Goal: Navigation & Orientation: Find specific page/section

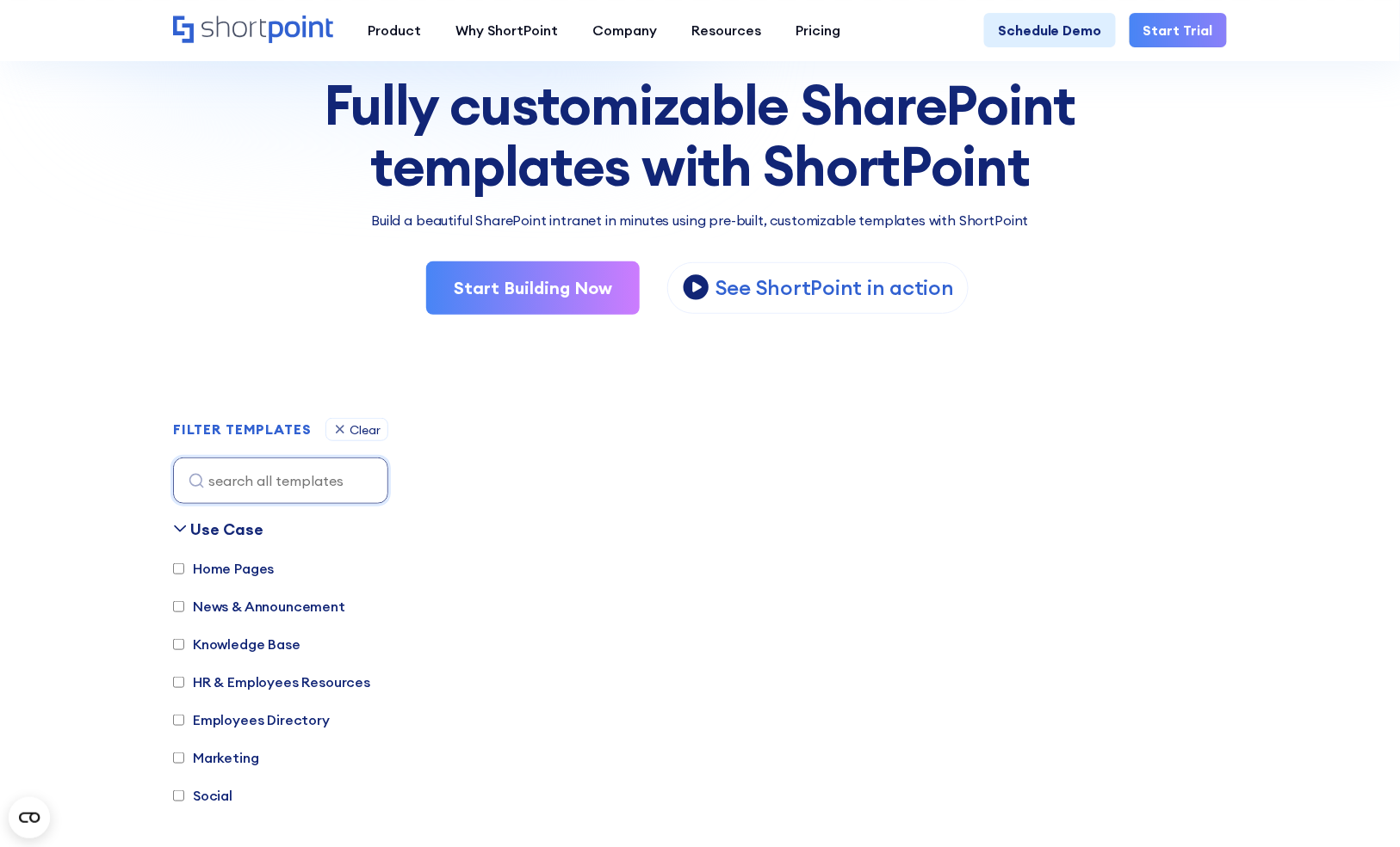
scroll to position [161, 0]
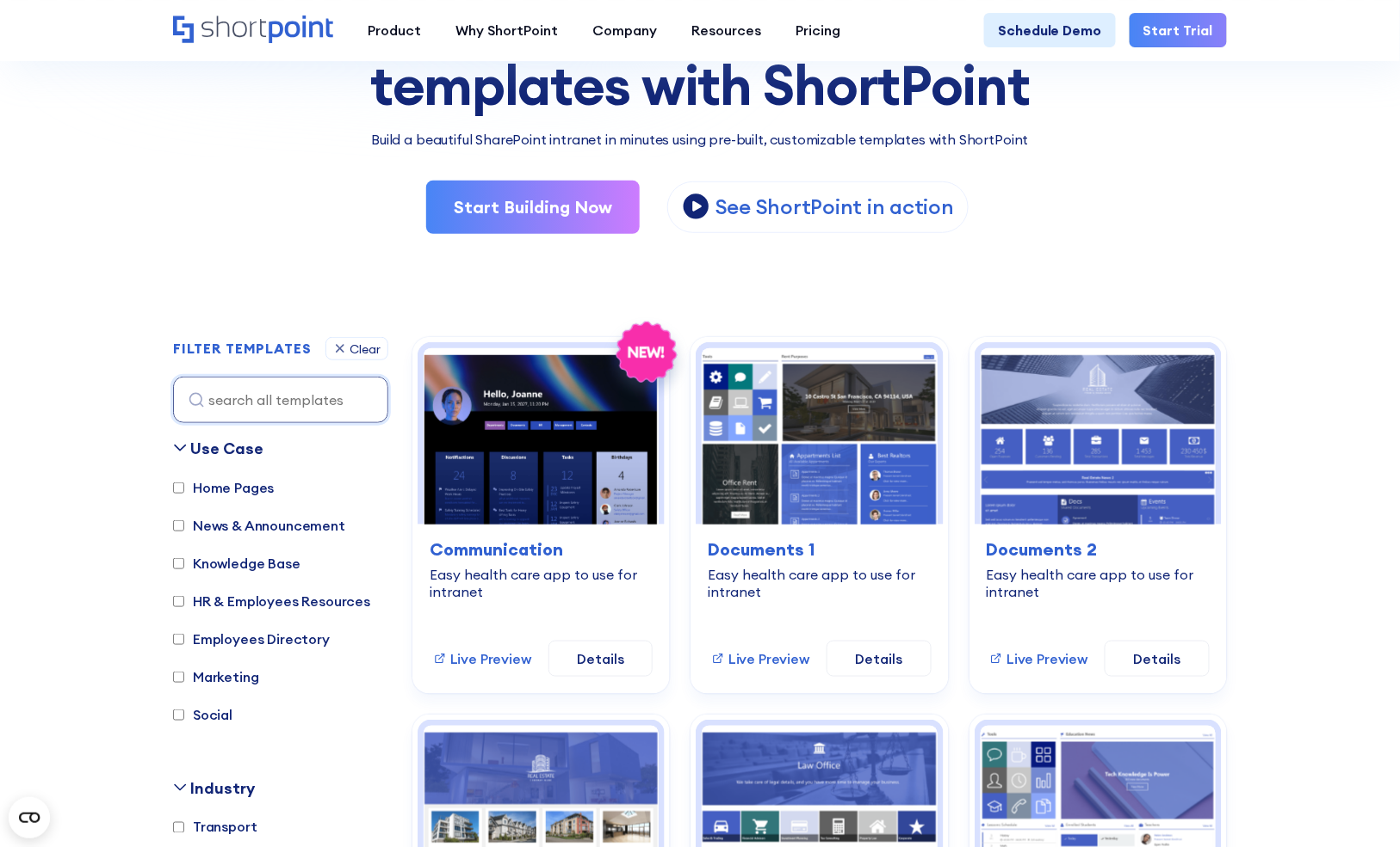
scroll to position [246, 0]
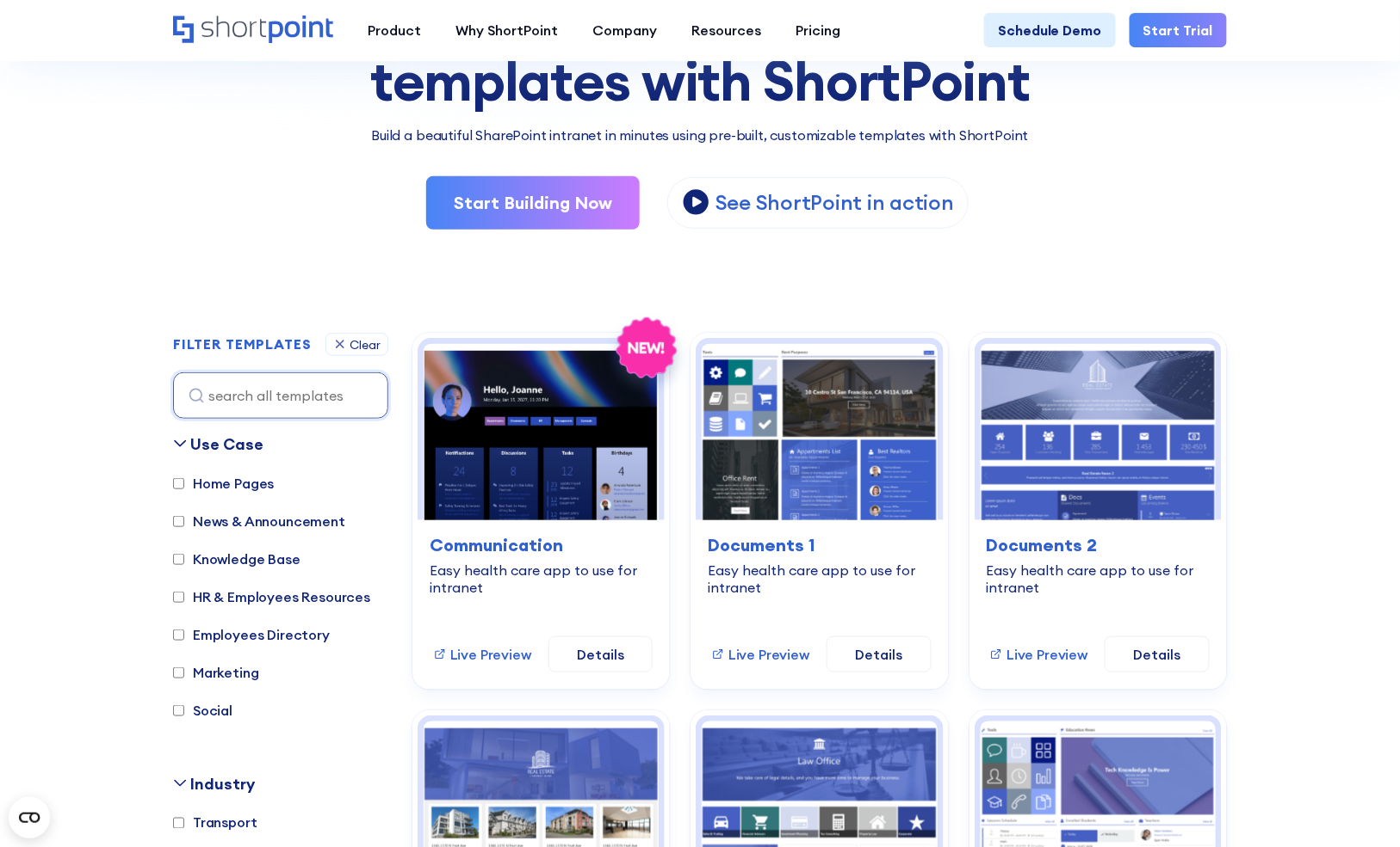
click at [269, 563] on label "Knowledge Base" at bounding box center [237, 559] width 127 height 21
click at [184, 563] on input "Knowledge Base" at bounding box center [179, 560] width 11 height 11
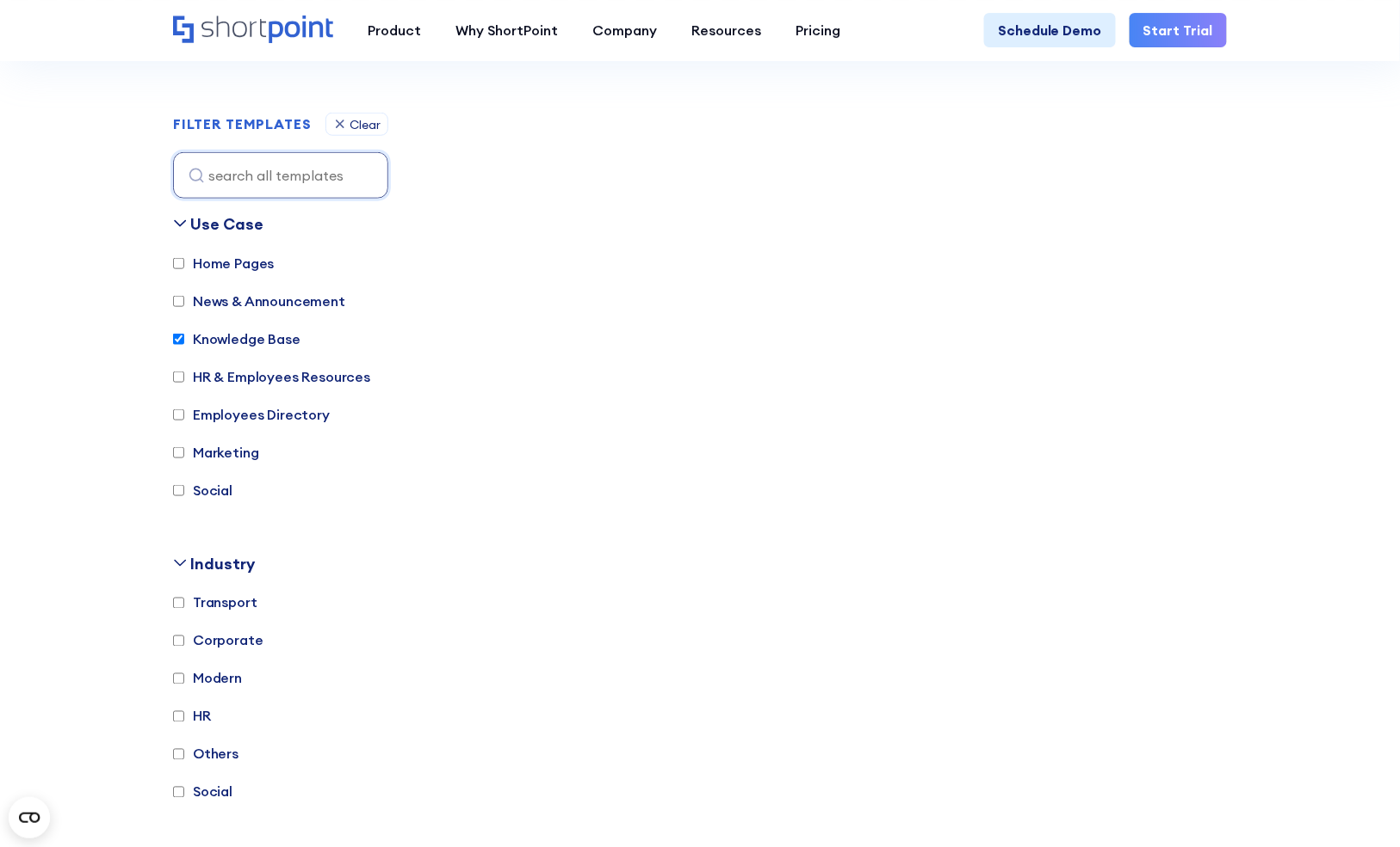
scroll to position [492, 0]
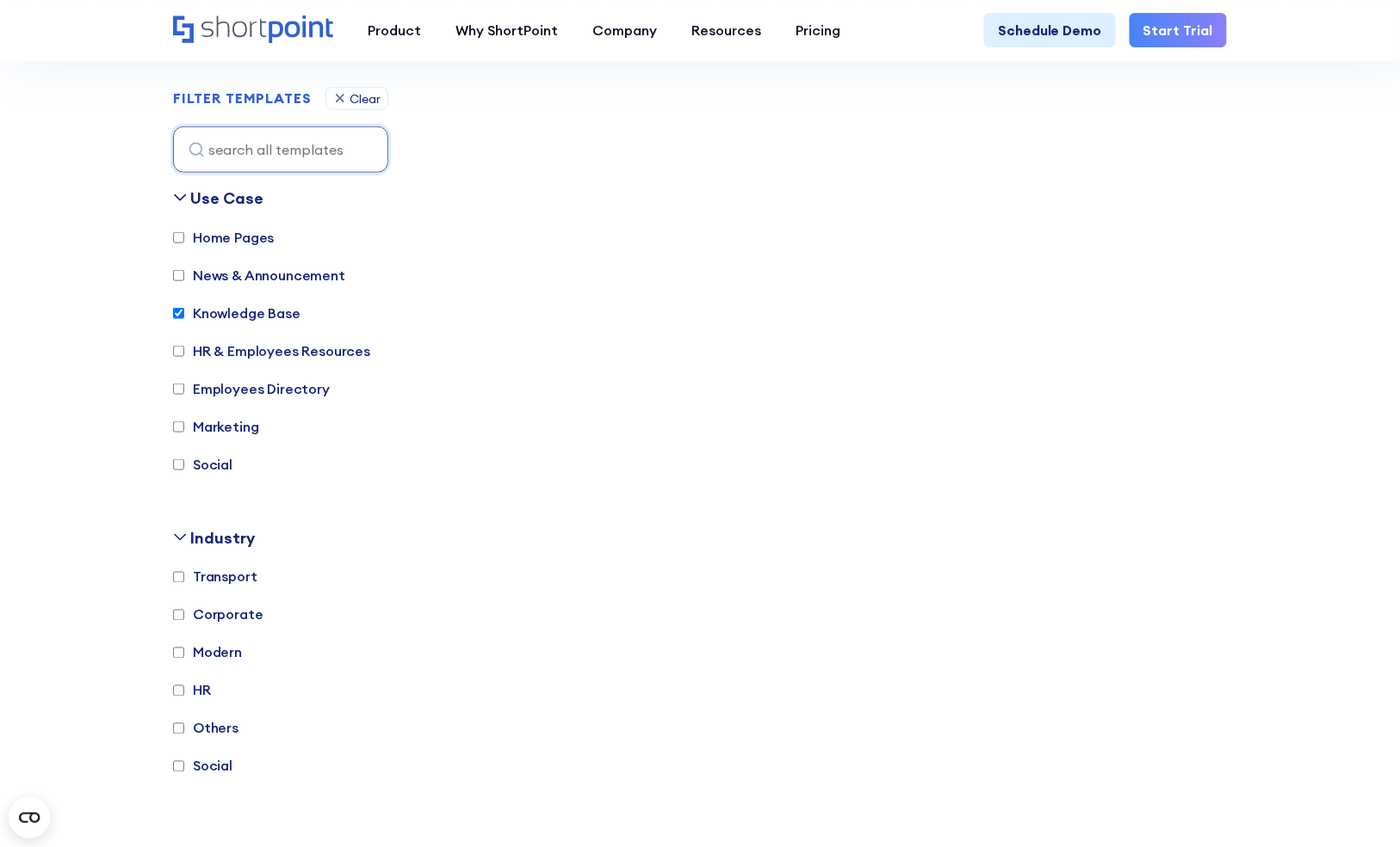
click at [244, 313] on label "Knowledge Base" at bounding box center [237, 314] width 127 height 21
click at [184, 313] on input "Knowledge Base" at bounding box center [179, 314] width 11 height 11
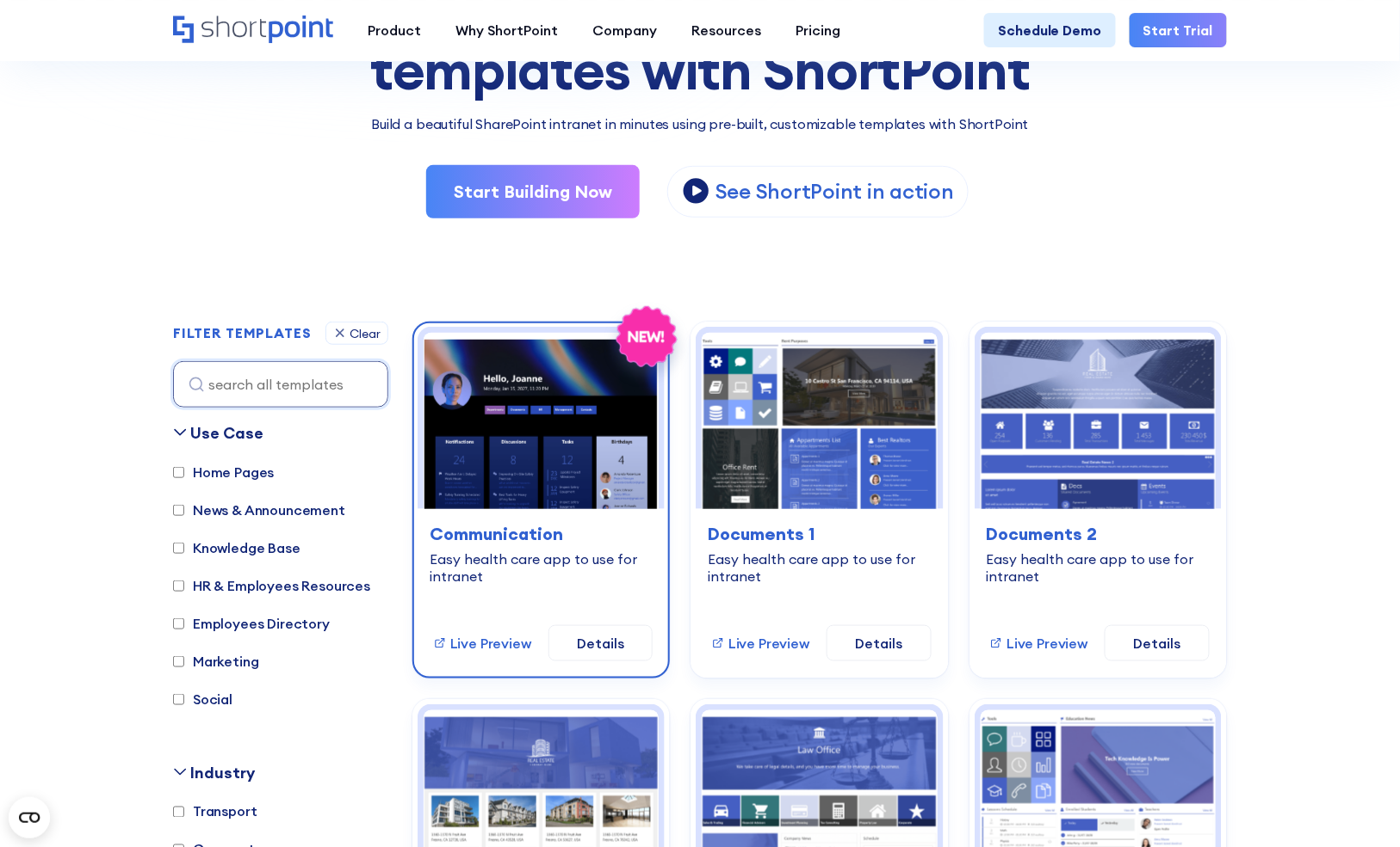
scroll to position [232, 0]
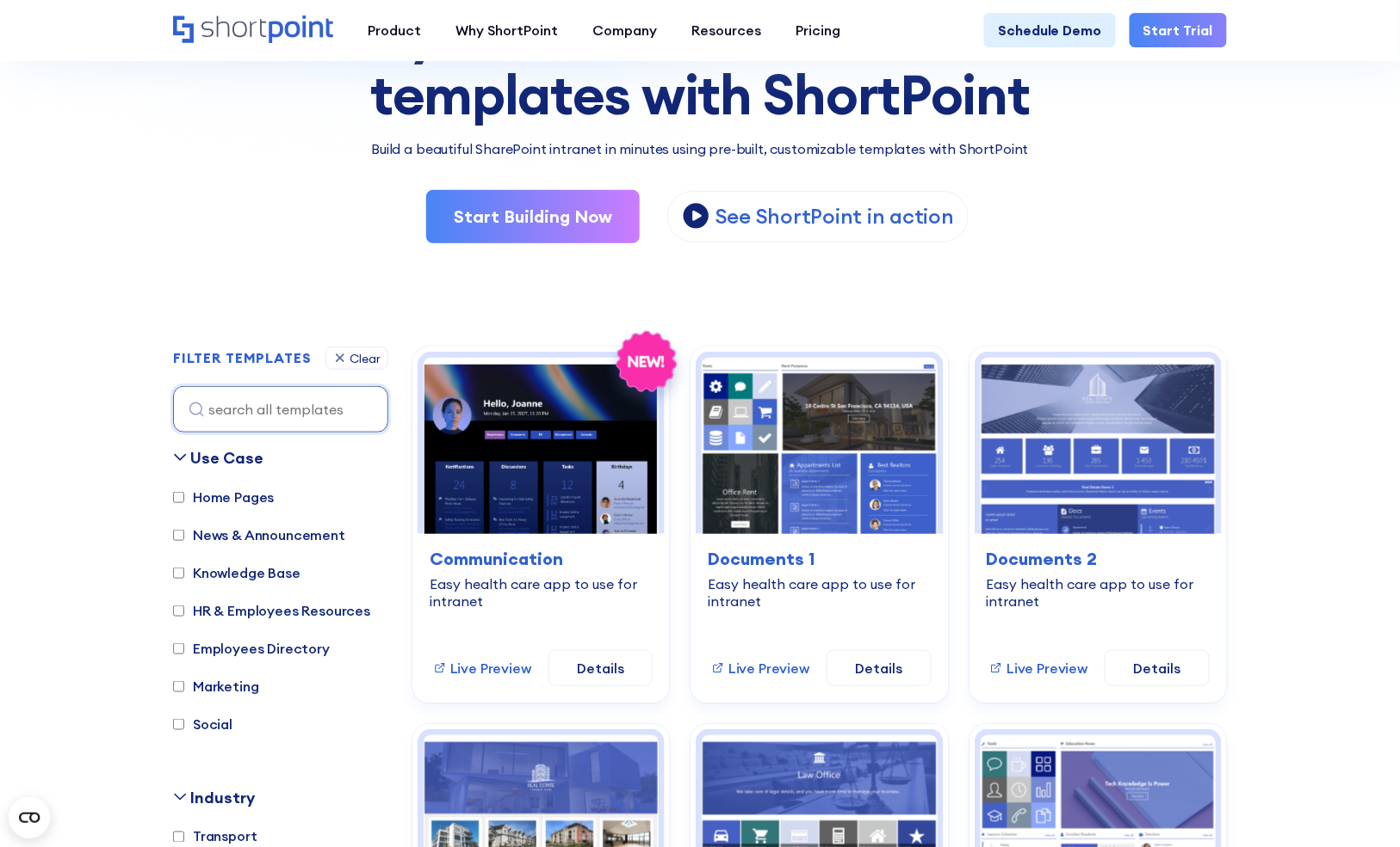
click at [279, 571] on label "Knowledge Base" at bounding box center [237, 573] width 127 height 21
click at [184, 571] on input "Knowledge Base" at bounding box center [179, 573] width 11 height 11
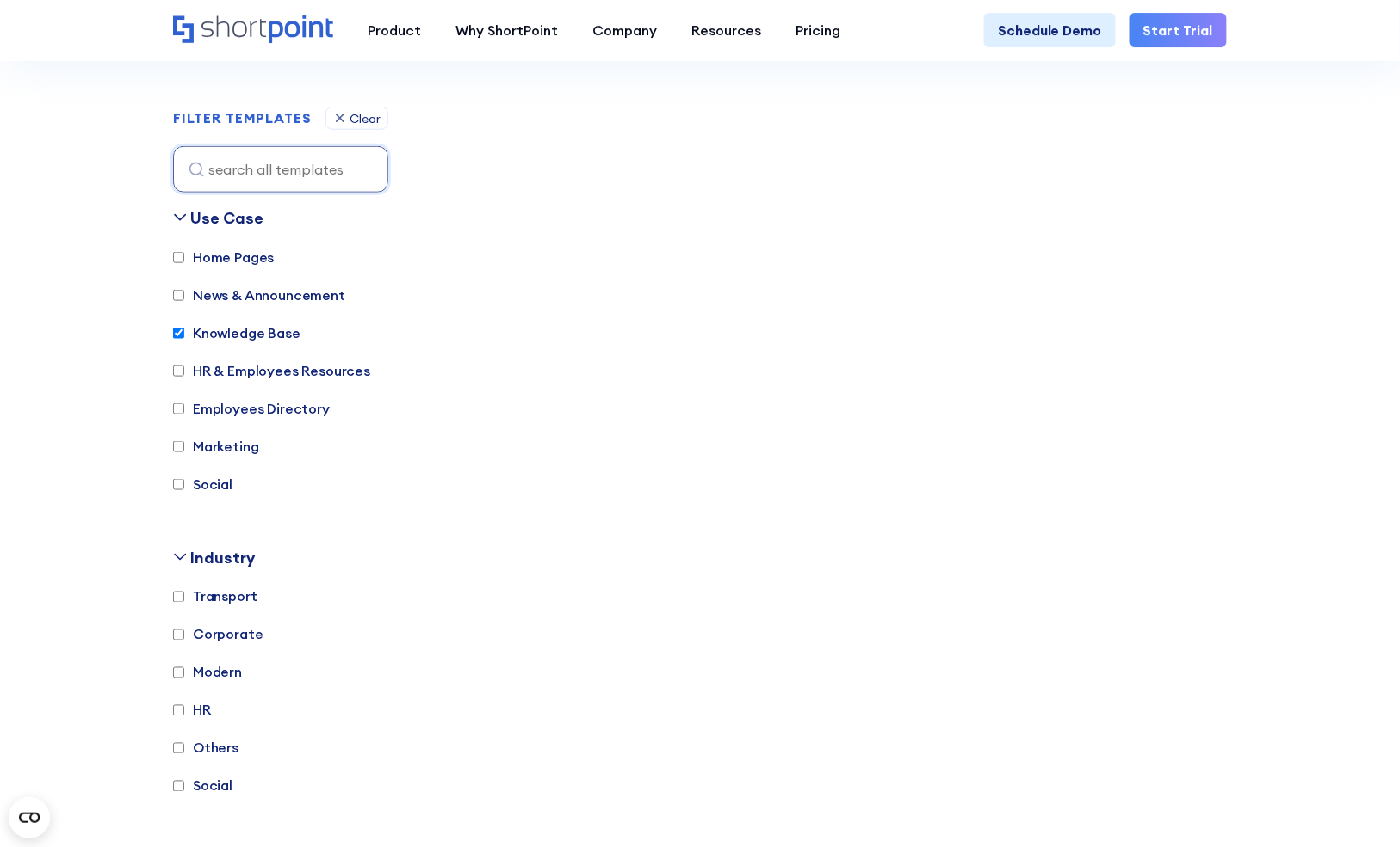
scroll to position [492, 0]
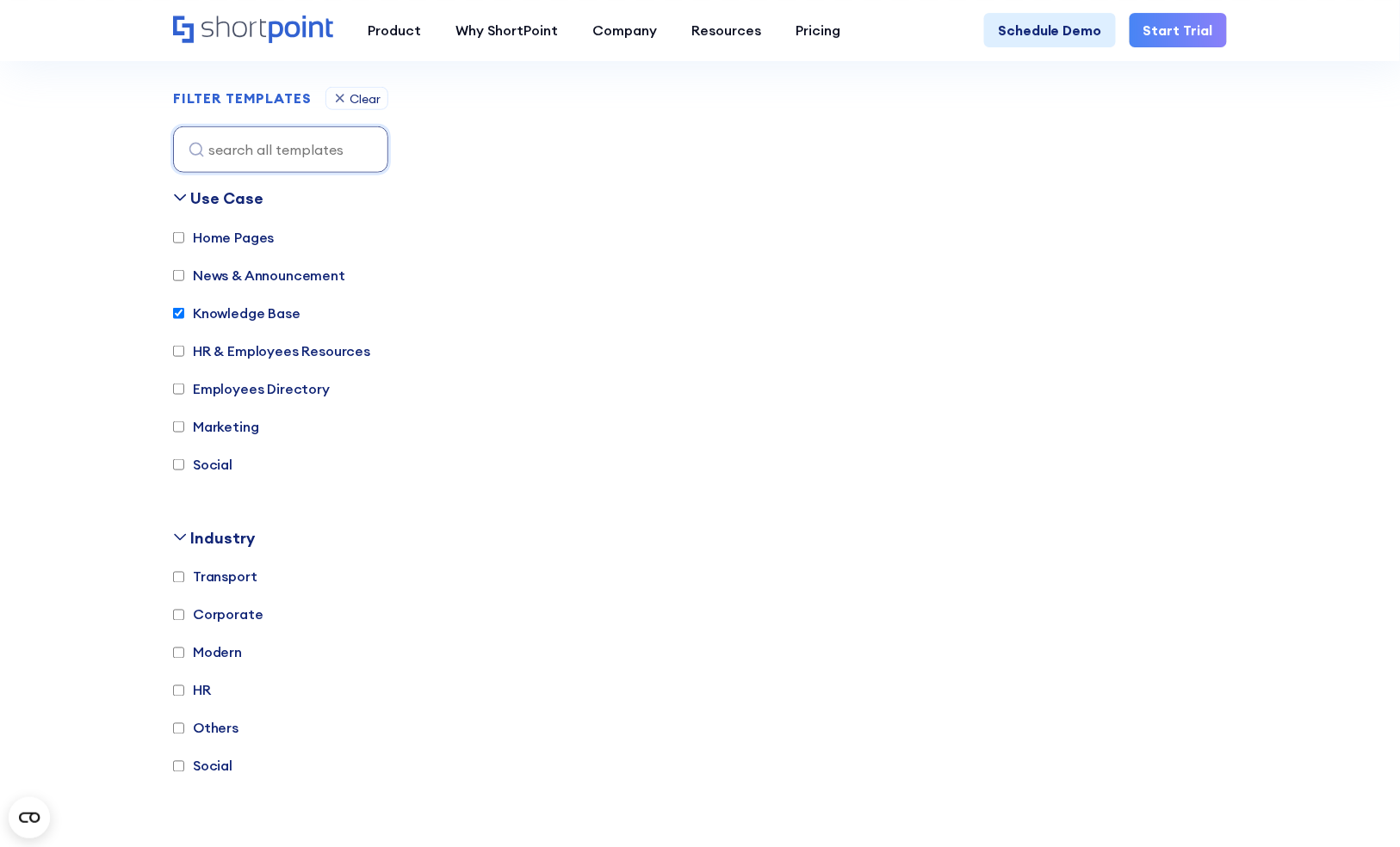
click at [285, 309] on label "Knowledge Base" at bounding box center [237, 314] width 127 height 21
click at [184, 309] on input "Knowledge Base" at bounding box center [179, 314] width 11 height 11
checkbox input "false"
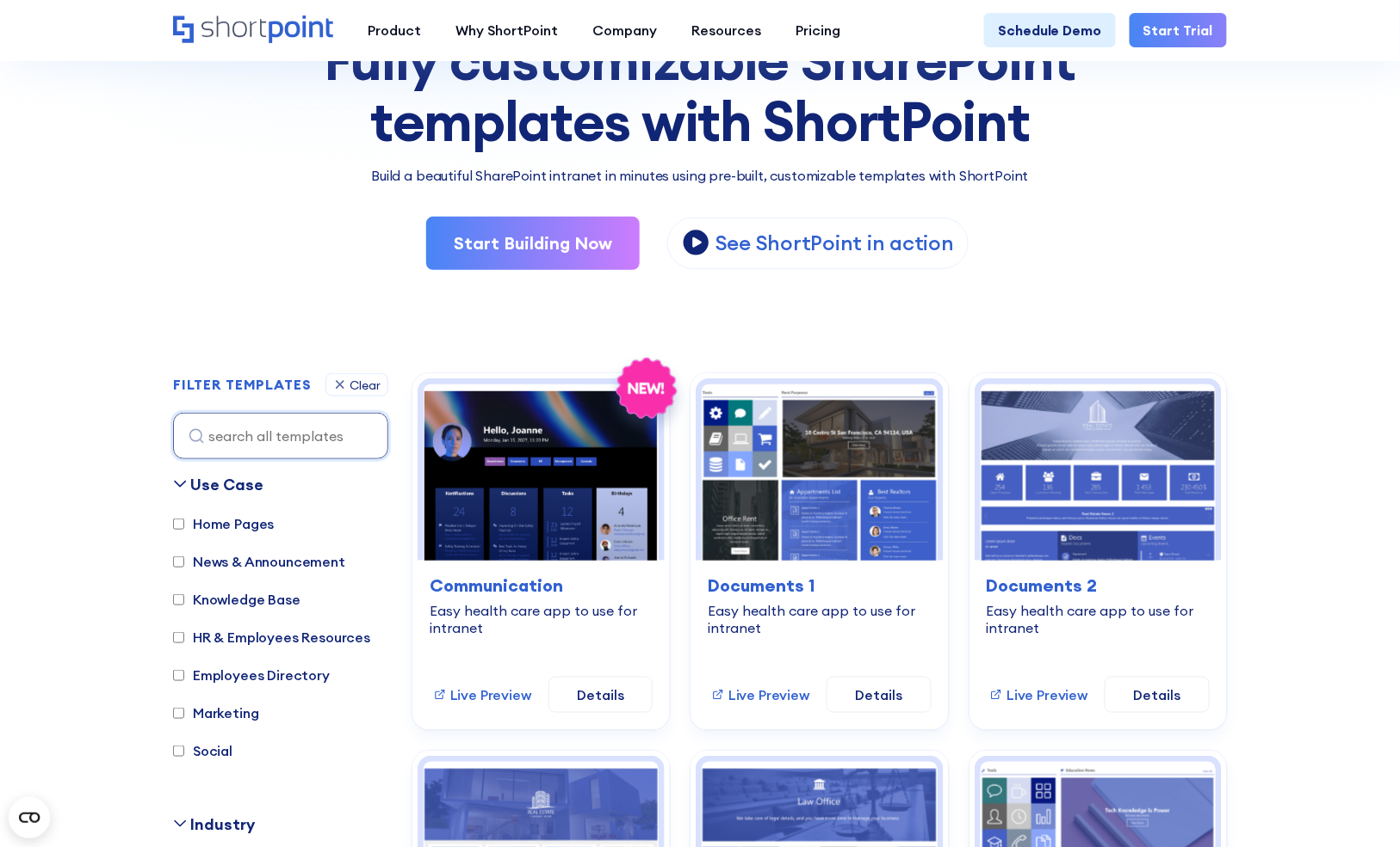
scroll to position [207, 0]
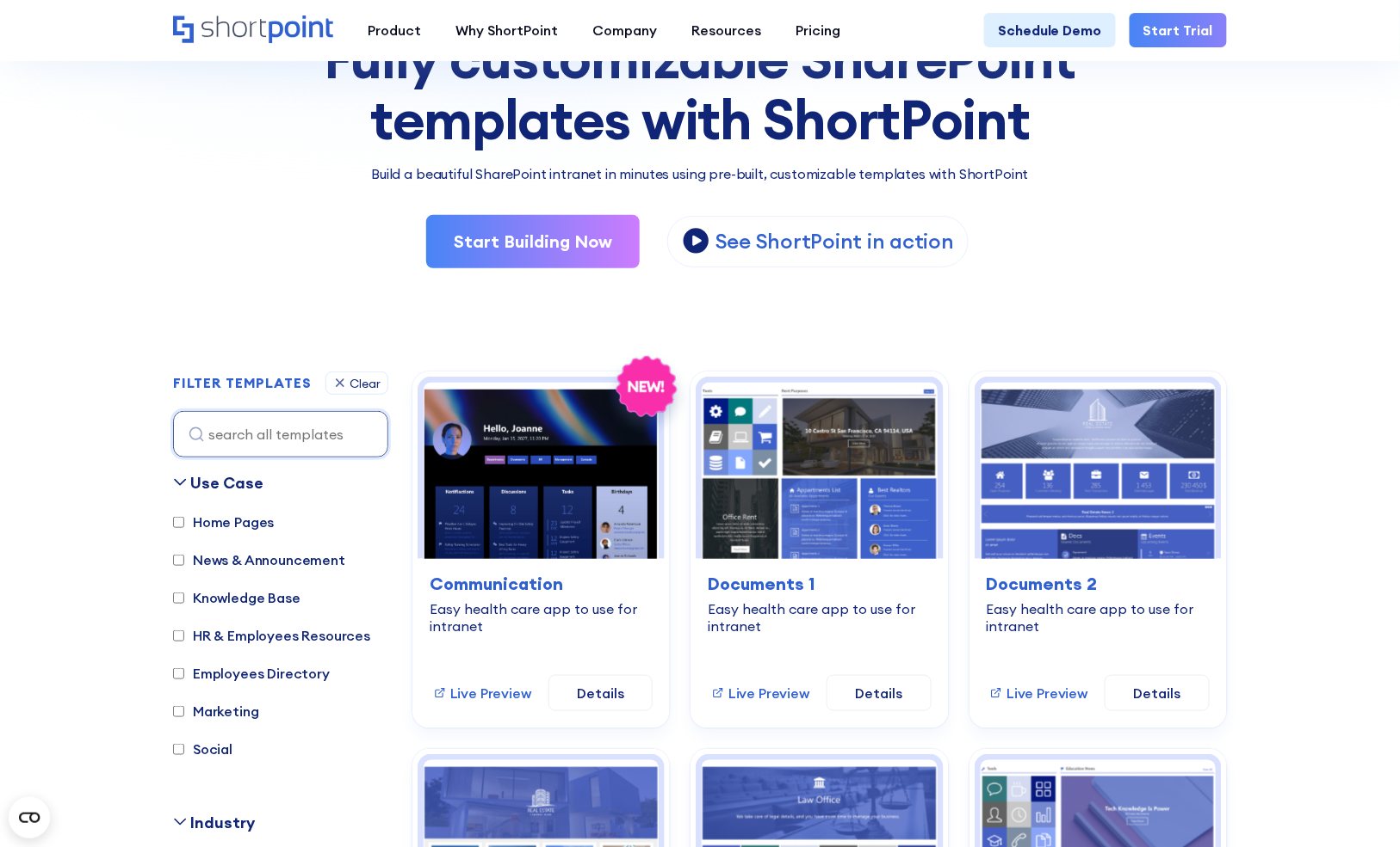
scroll to position [304, 0]
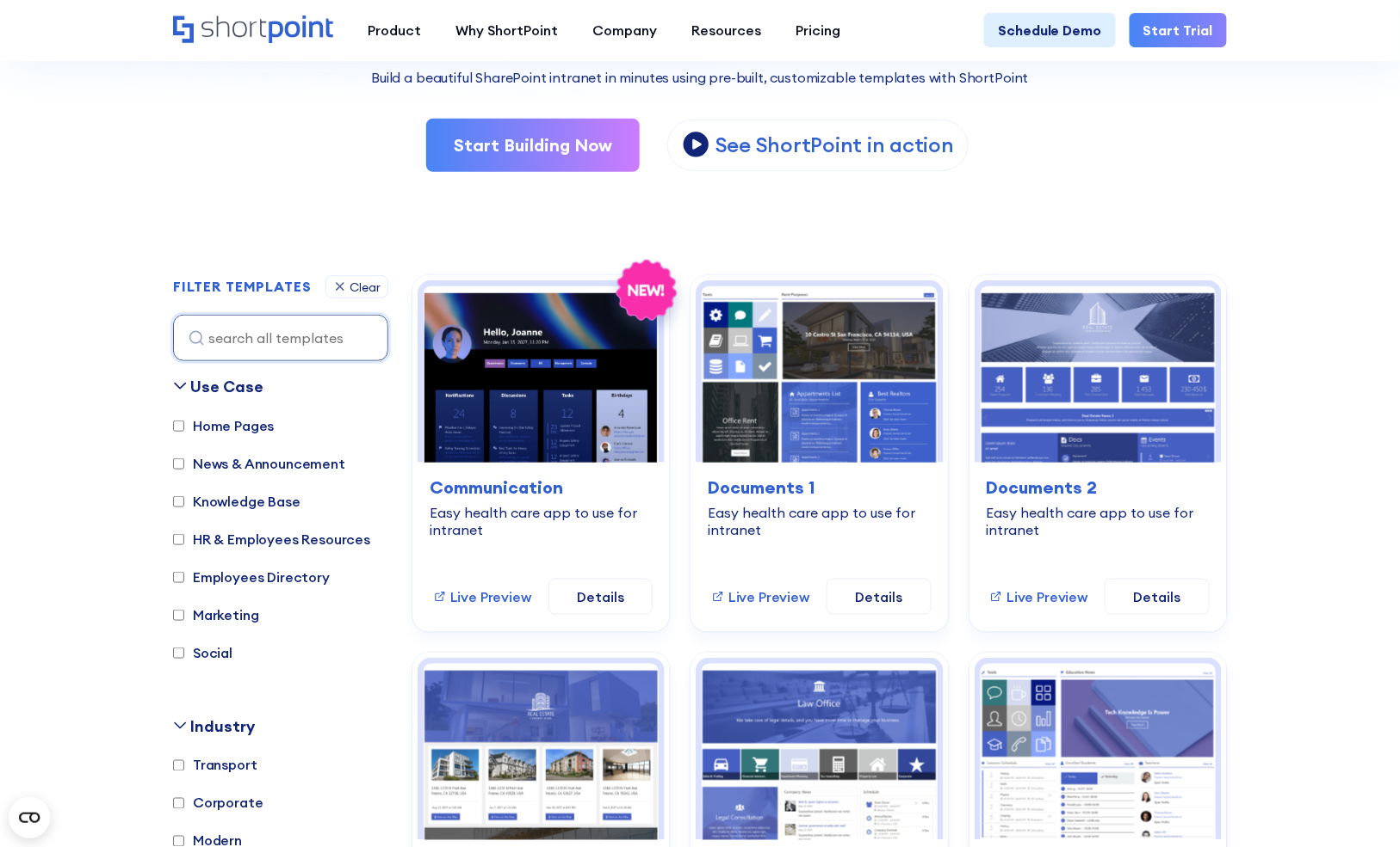
click at [284, 496] on label "Knowledge Base" at bounding box center [237, 502] width 127 height 21
click at [184, 496] on input "Knowledge Base" at bounding box center [179, 502] width 11 height 11
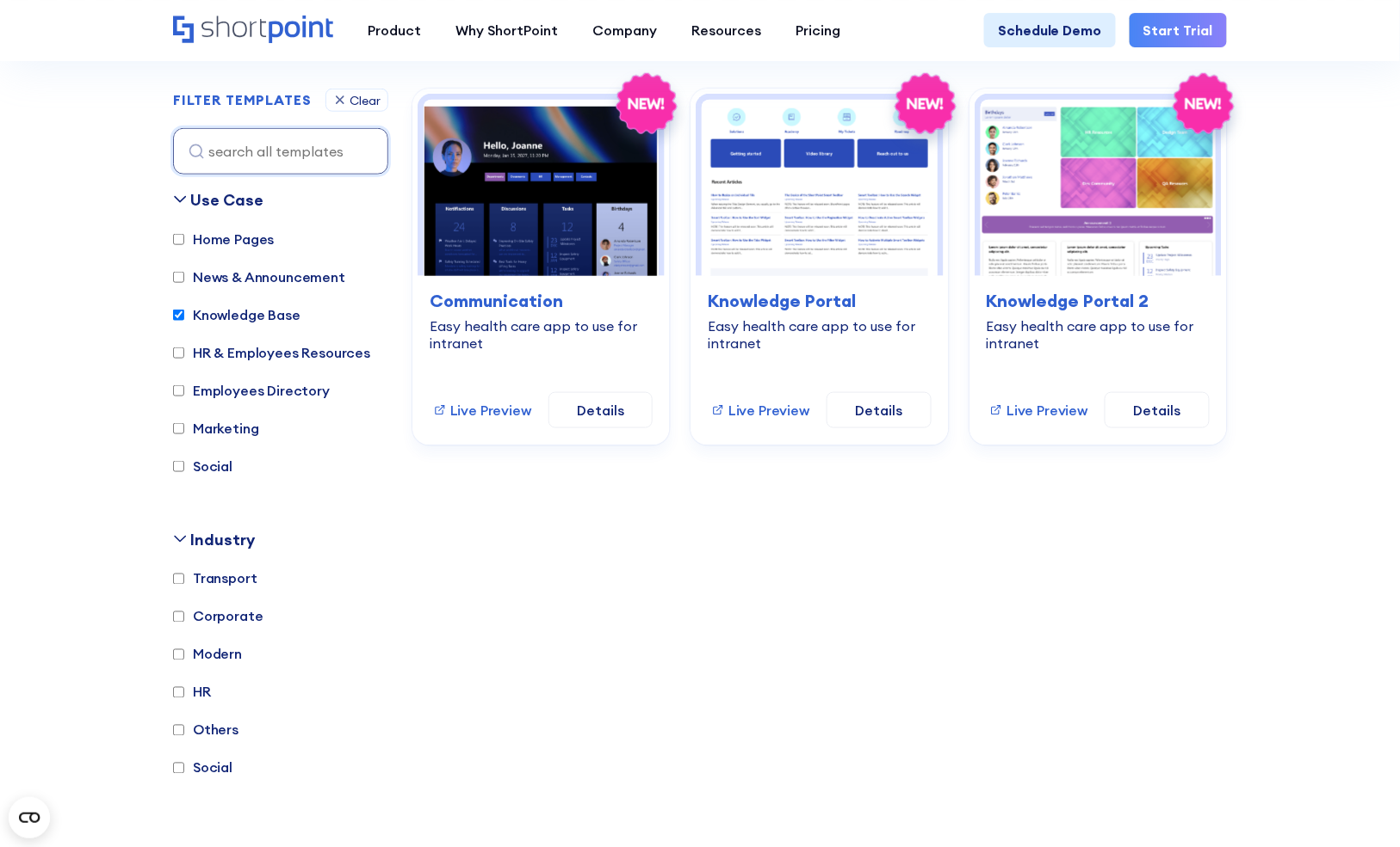
scroll to position [492, 0]
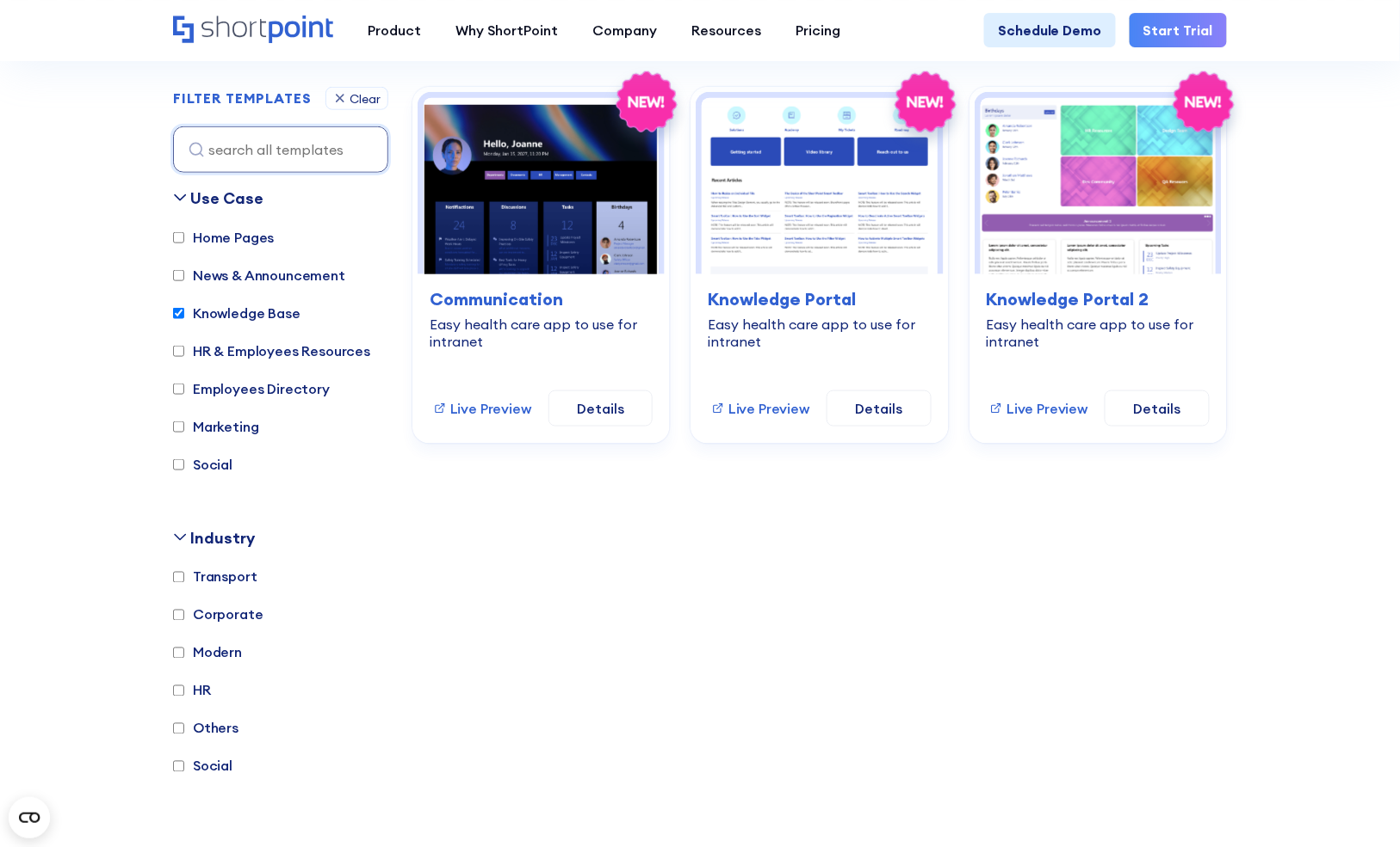
click at [259, 307] on label "Knowledge Base" at bounding box center [237, 314] width 127 height 21
click at [184, 308] on input "Knowledge Base" at bounding box center [179, 314] width 11 height 11
checkbox input "false"
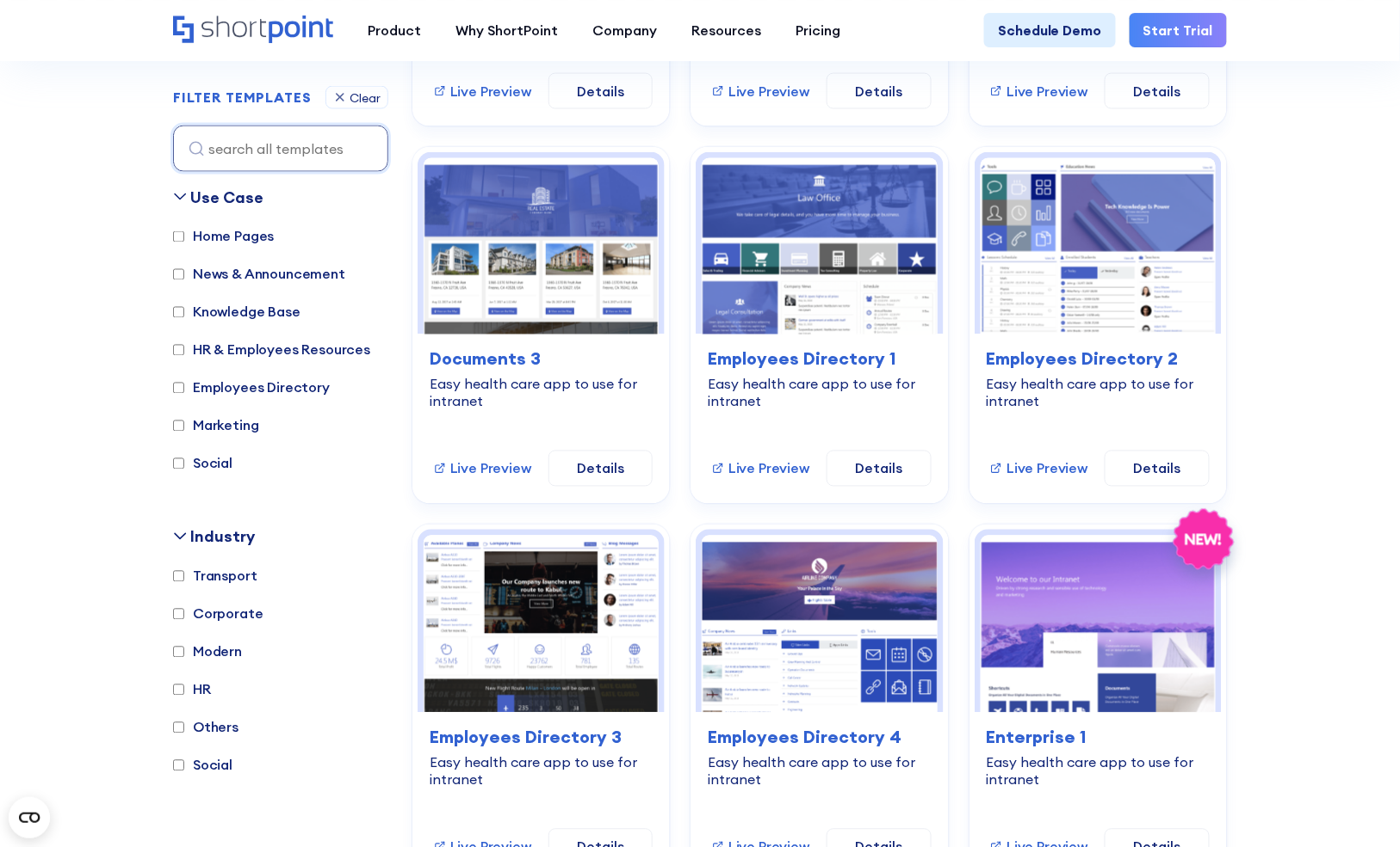
scroll to position [813, 0]
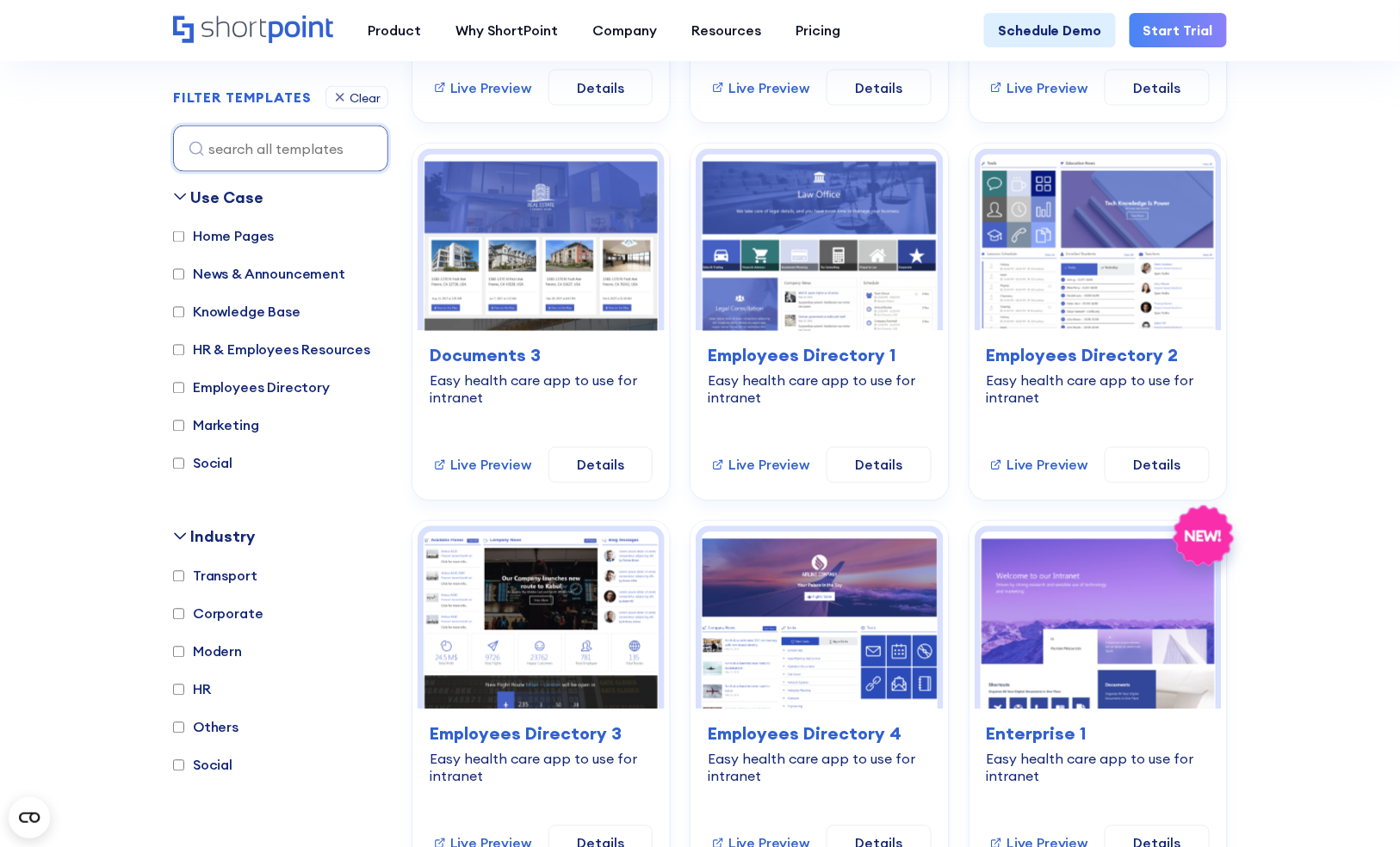
click at [202, 686] on label "HR" at bounding box center [192, 690] width 38 height 21
click at [184, 686] on input "HR" at bounding box center [179, 691] width 11 height 11
checkbox input "true"
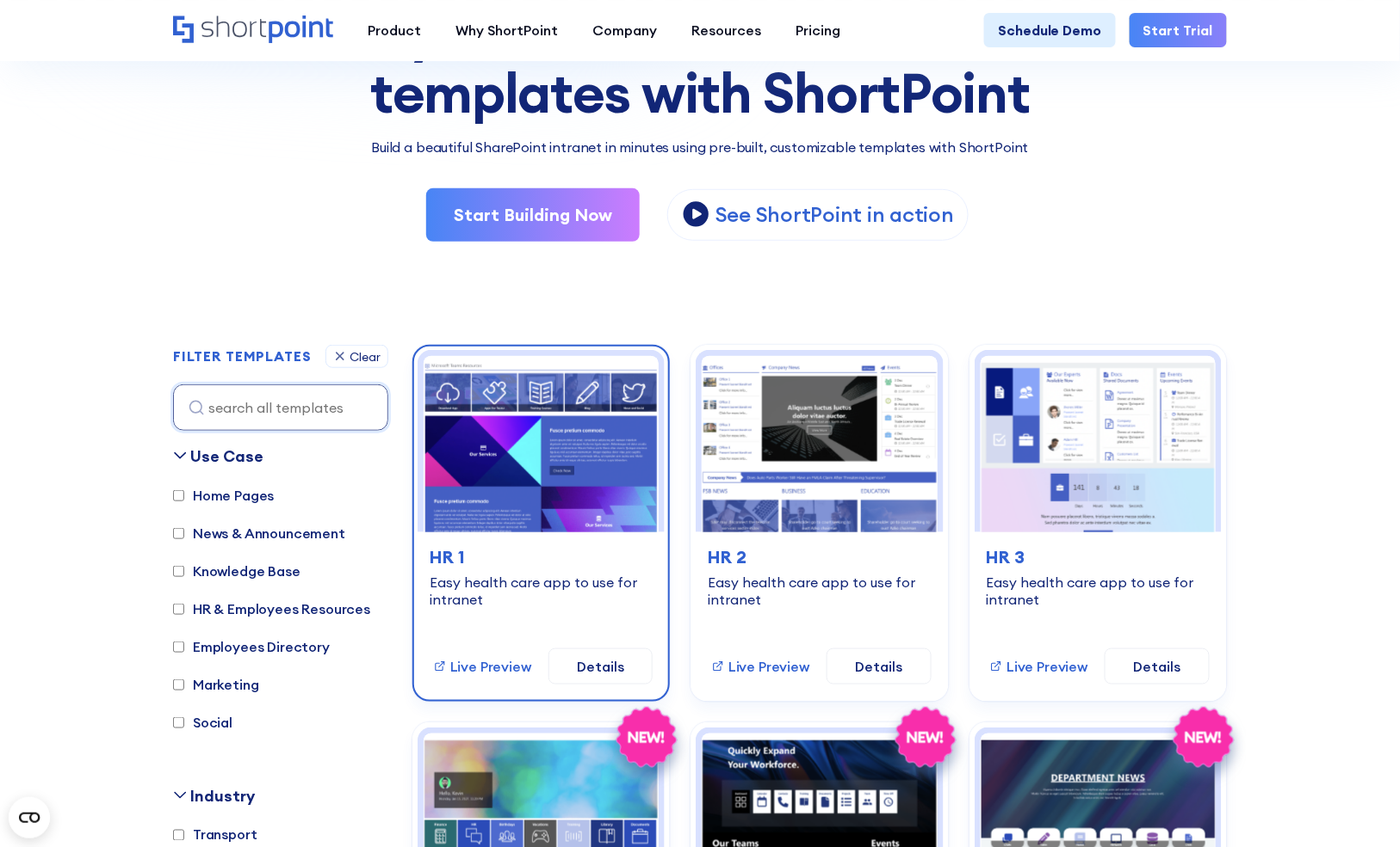
scroll to position [224, 0]
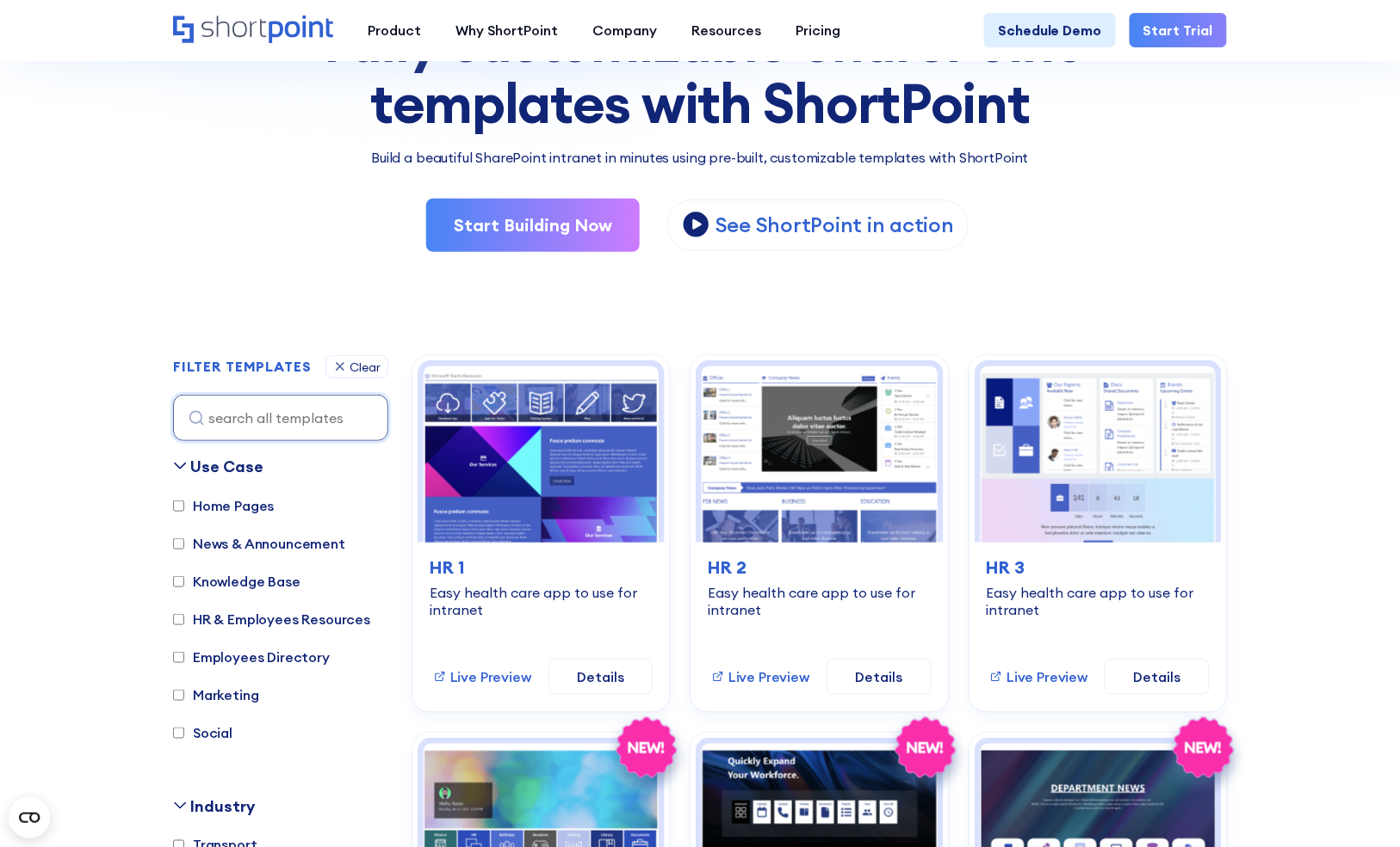
click at [248, 575] on label "Knowledge Base" at bounding box center [237, 582] width 127 height 21
click at [184, 576] on input "Knowledge Base" at bounding box center [179, 582] width 11 height 11
checkbox input "true"
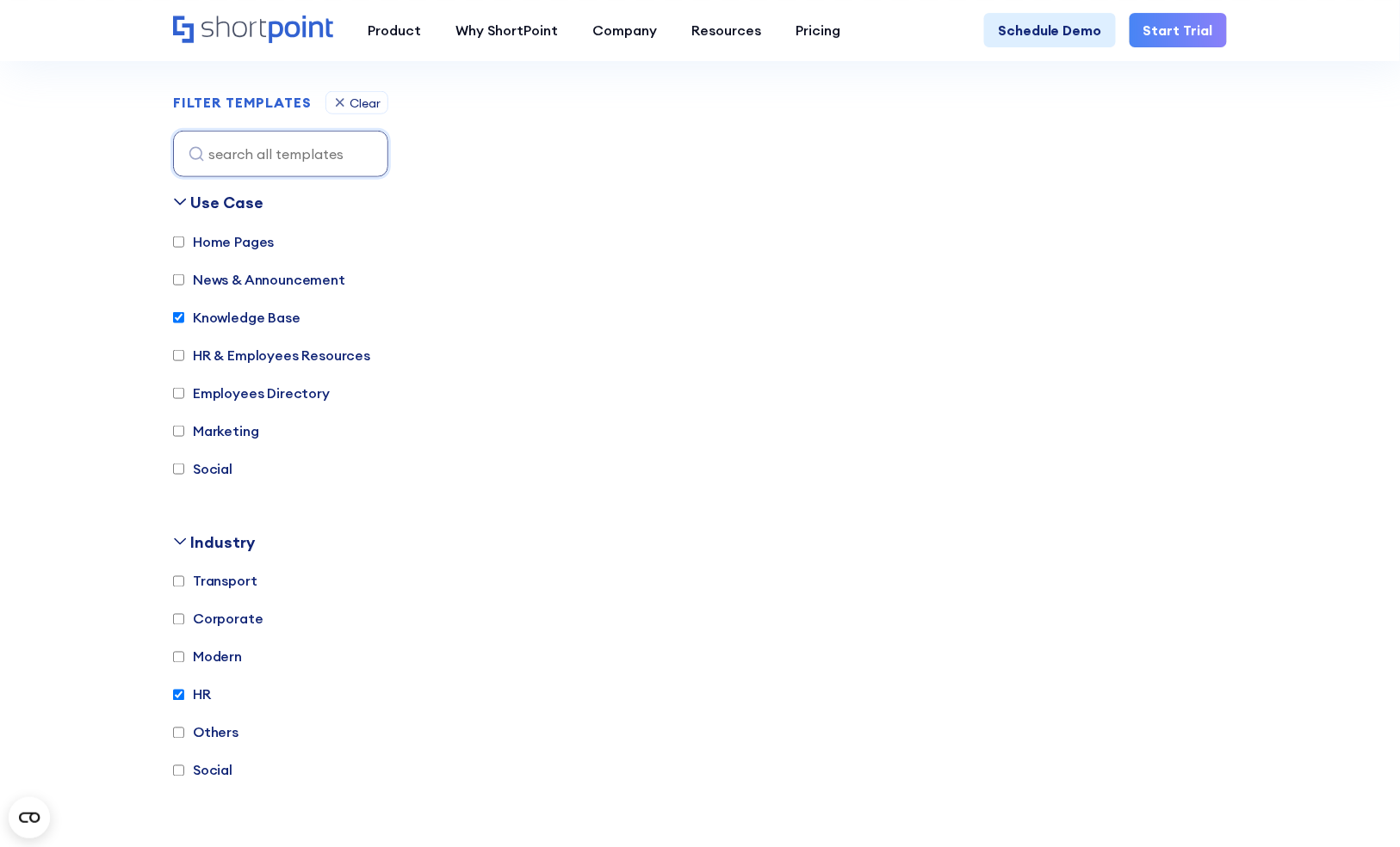
scroll to position [492, 0]
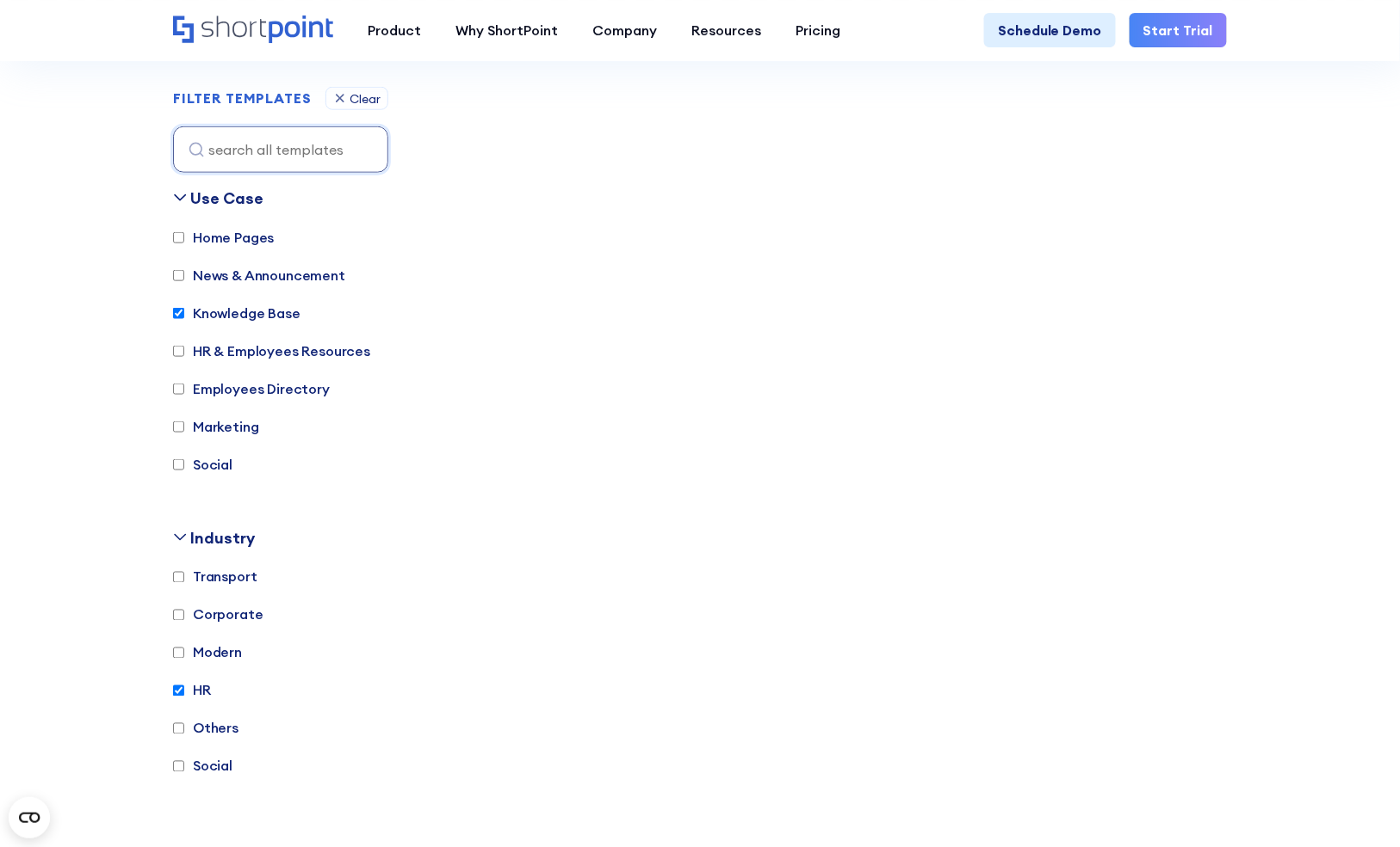
click at [201, 689] on label "HR" at bounding box center [192, 691] width 38 height 21
click at [184, 689] on input "HR" at bounding box center [179, 692] width 11 height 11
checkbox input "false"
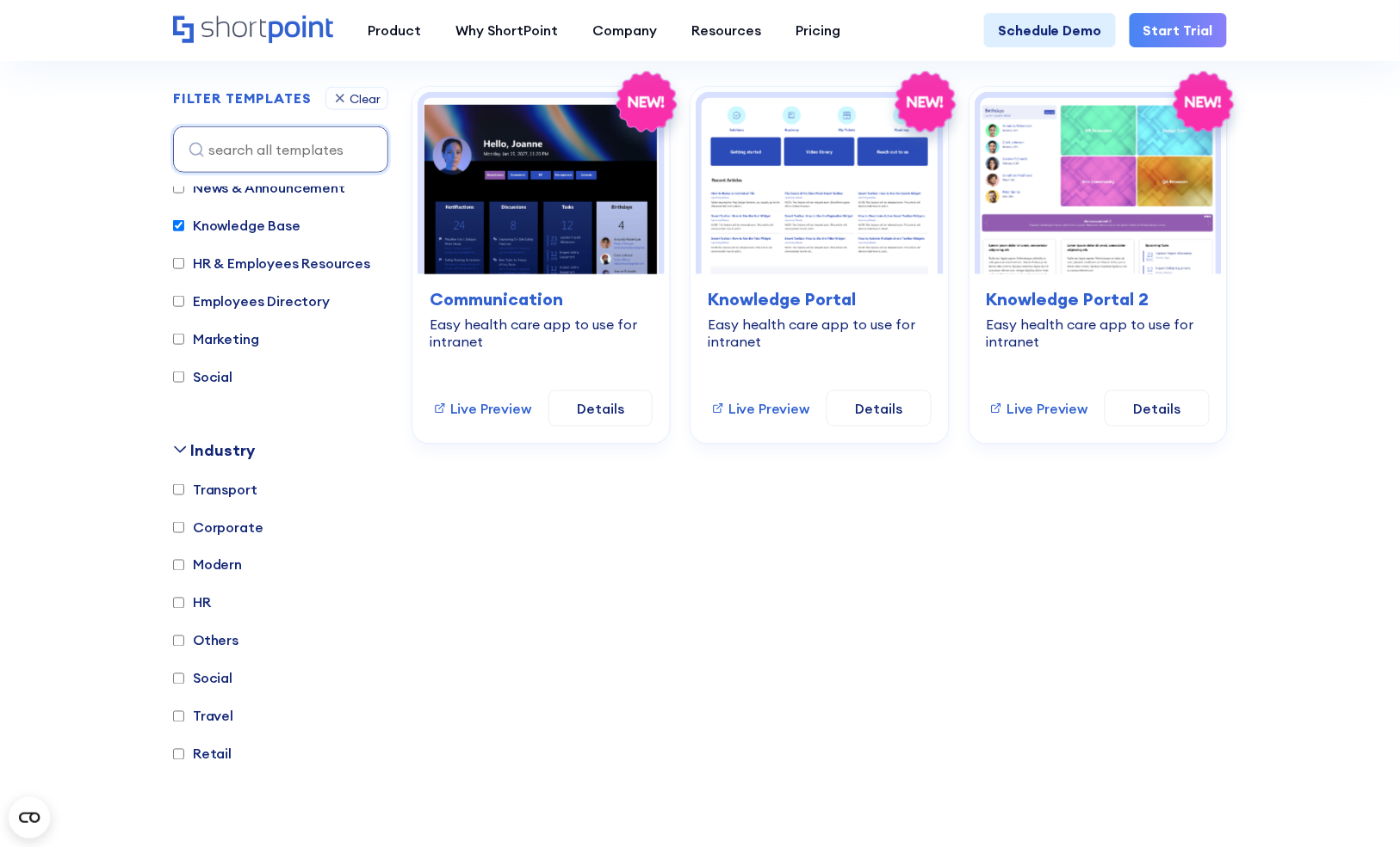
scroll to position [0, 0]
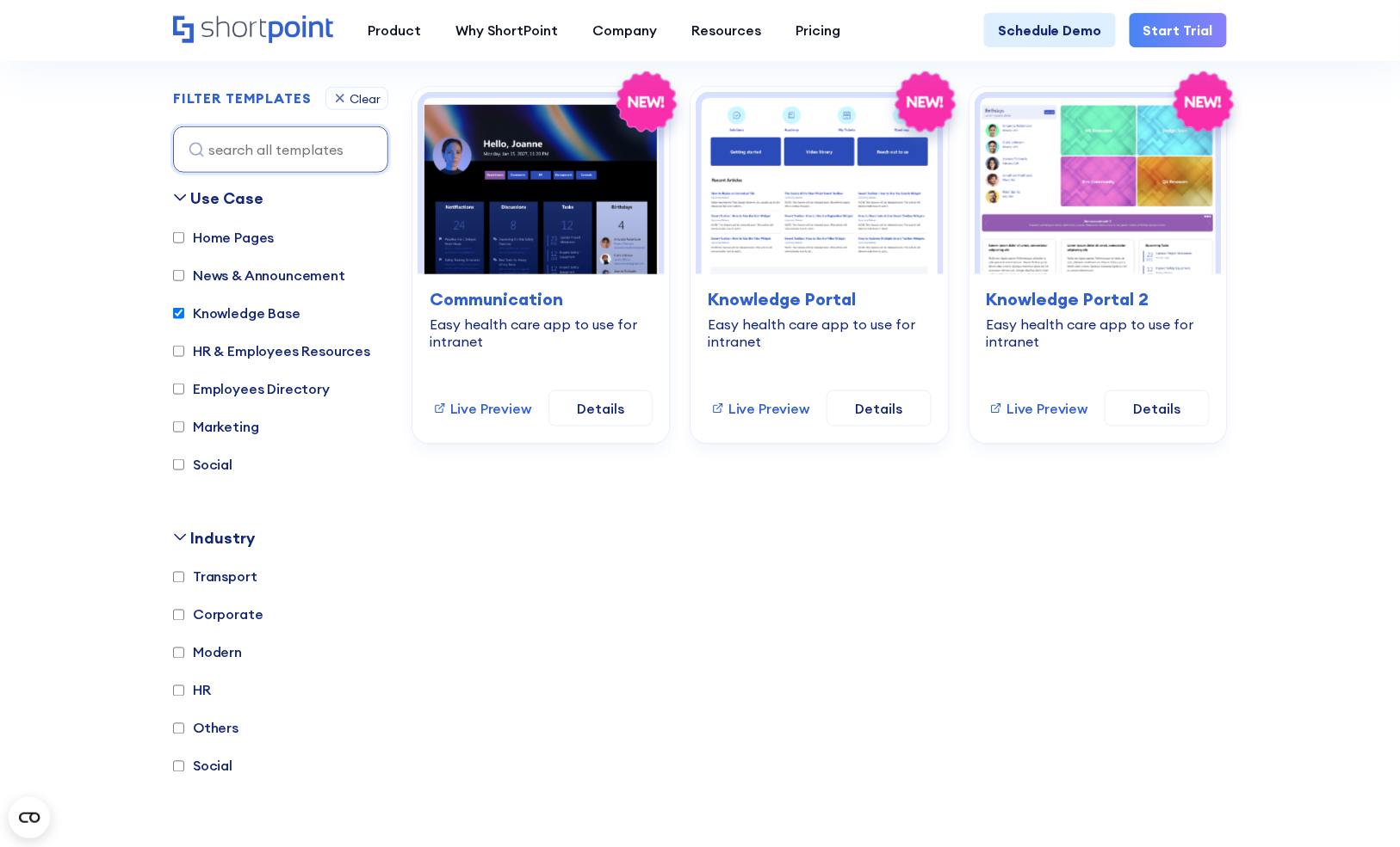
click at [220, 351] on label "HR & Employees Resources" at bounding box center [272, 351] width 197 height 21
click at [184, 351] on input "HR & Employees Resources" at bounding box center [179, 351] width 11 height 11
checkbox input "true"
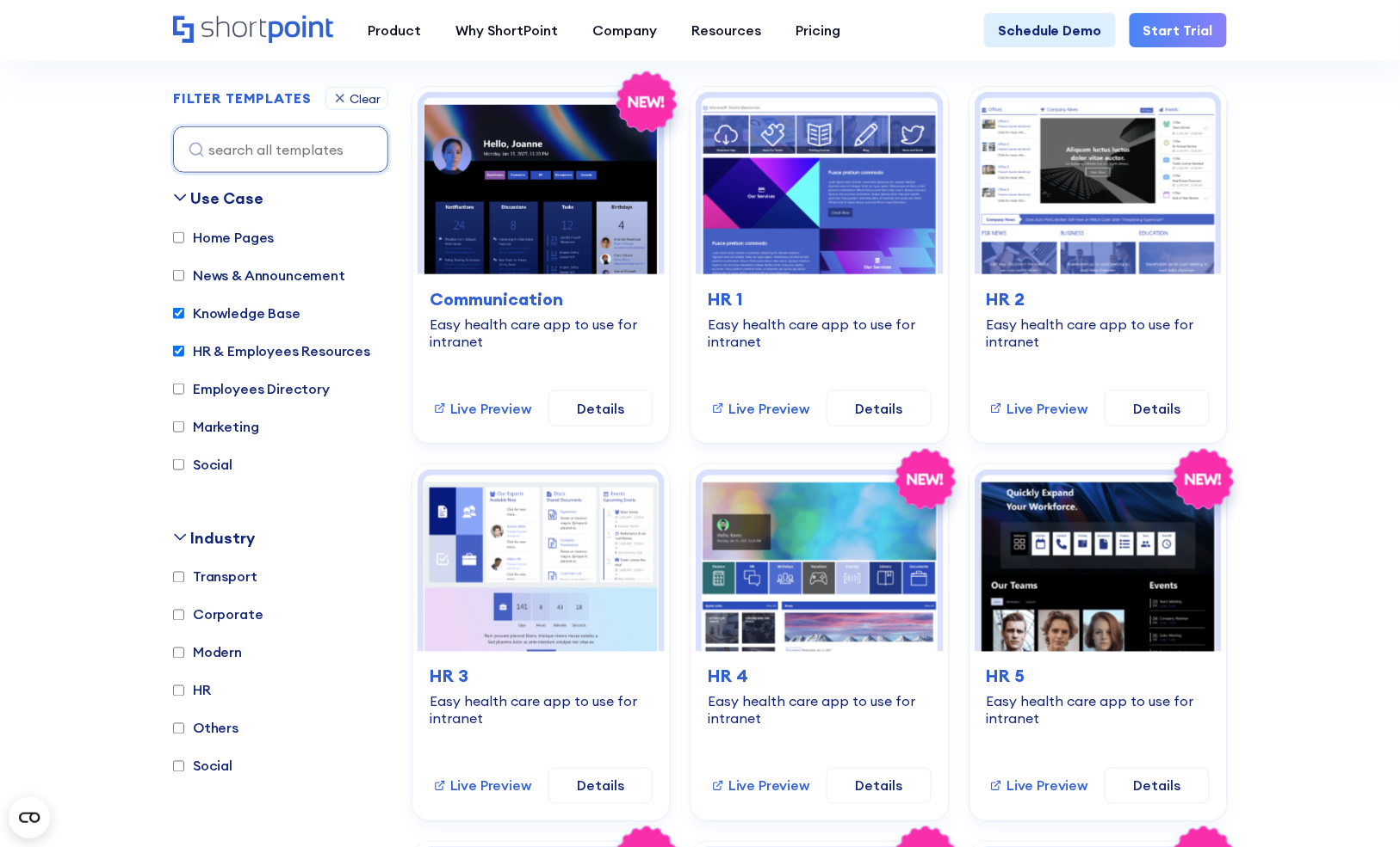
click at [207, 688] on label "HR" at bounding box center [192, 691] width 38 height 21
click at [184, 688] on input "HR" at bounding box center [179, 692] width 11 height 11
checkbox input "true"
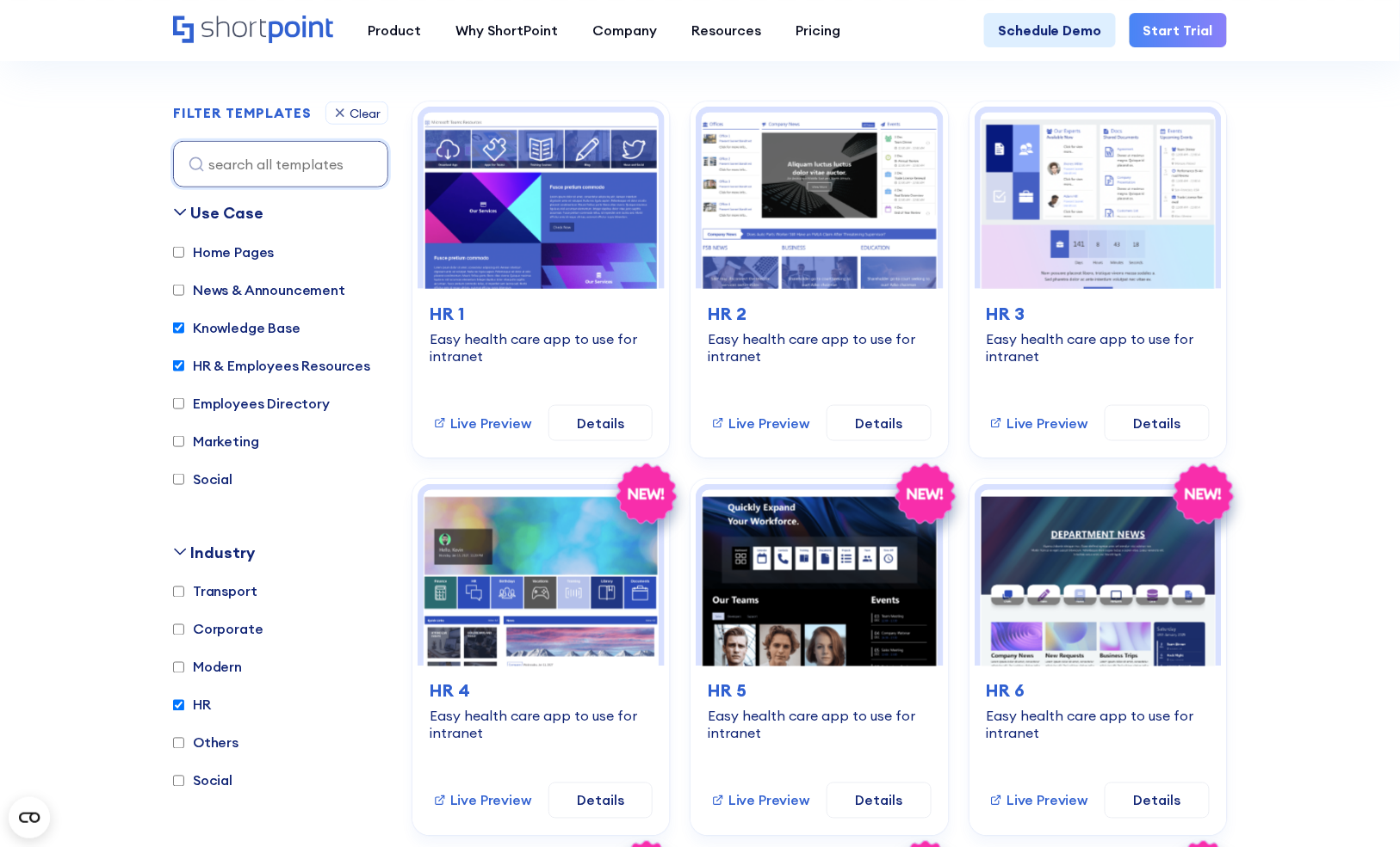
scroll to position [482, 0]
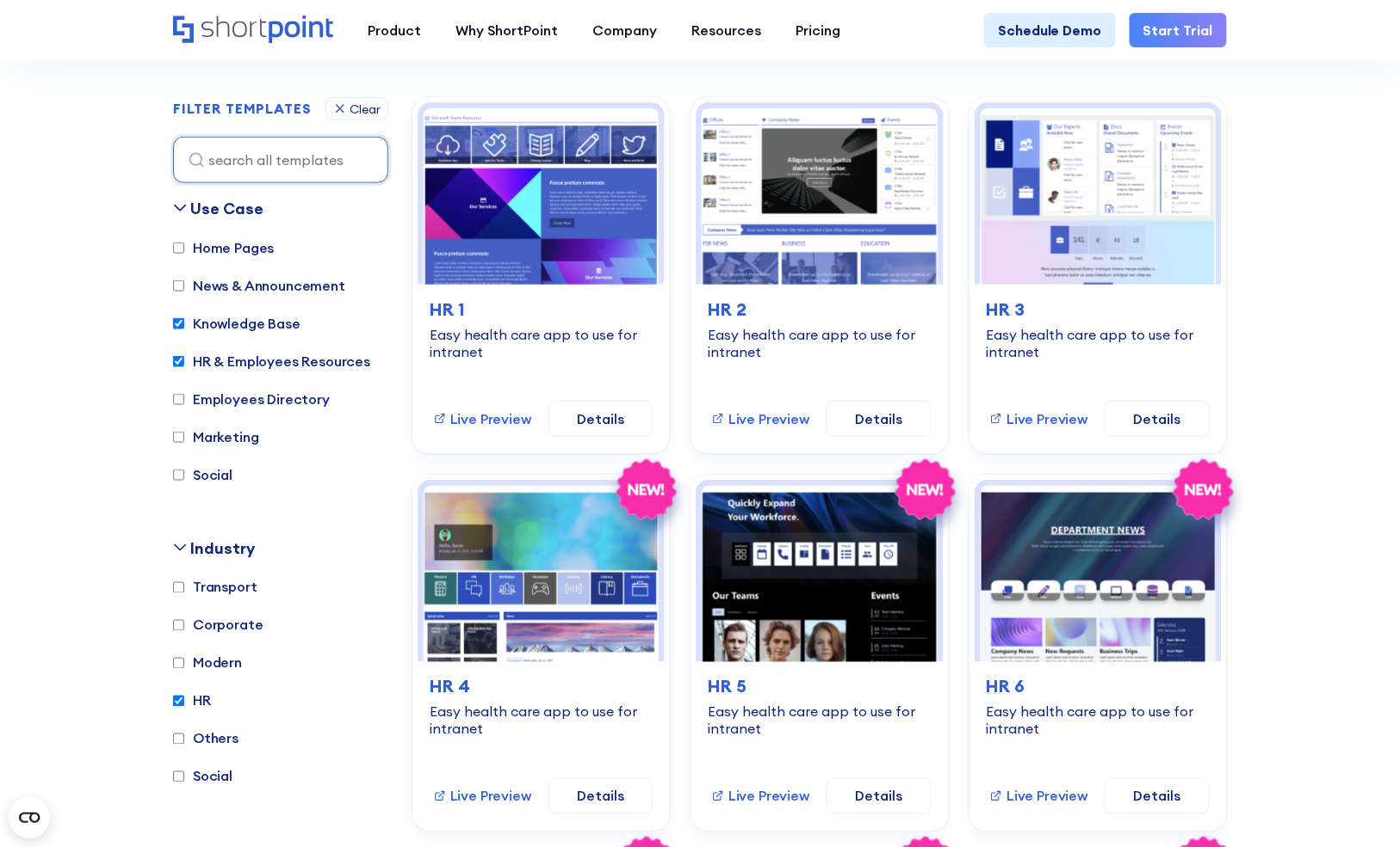
click at [303, 361] on label "HR & Employees Resources" at bounding box center [272, 361] width 197 height 21
click at [184, 361] on input "HR & Employees Resources" at bounding box center [179, 362] width 11 height 11
checkbox input "false"
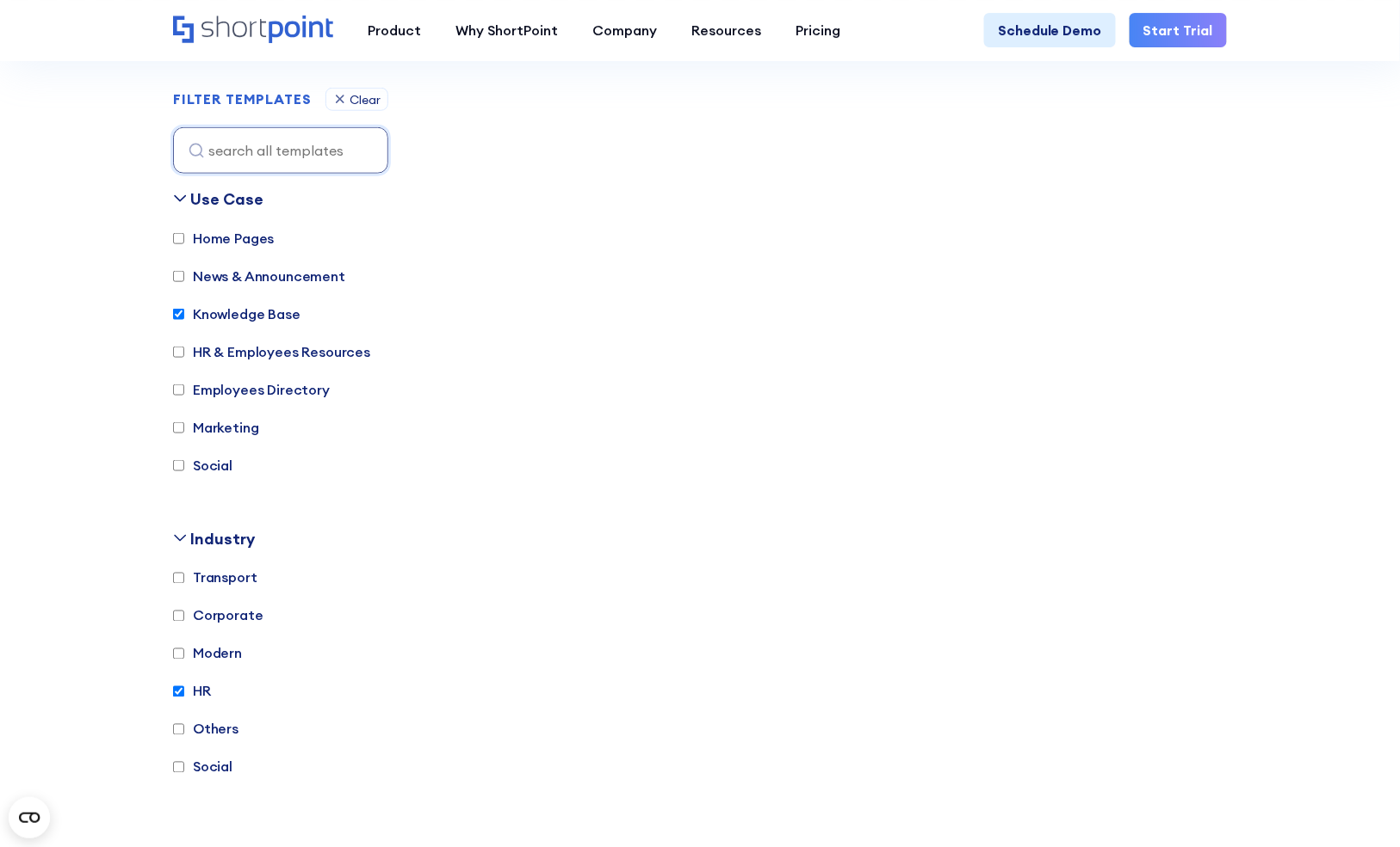
scroll to position [492, 0]
click at [244, 308] on label "Knowledge Base" at bounding box center [237, 314] width 127 height 21
click at [184, 308] on input "Knowledge Base" at bounding box center [179, 314] width 11 height 11
checkbox input "false"
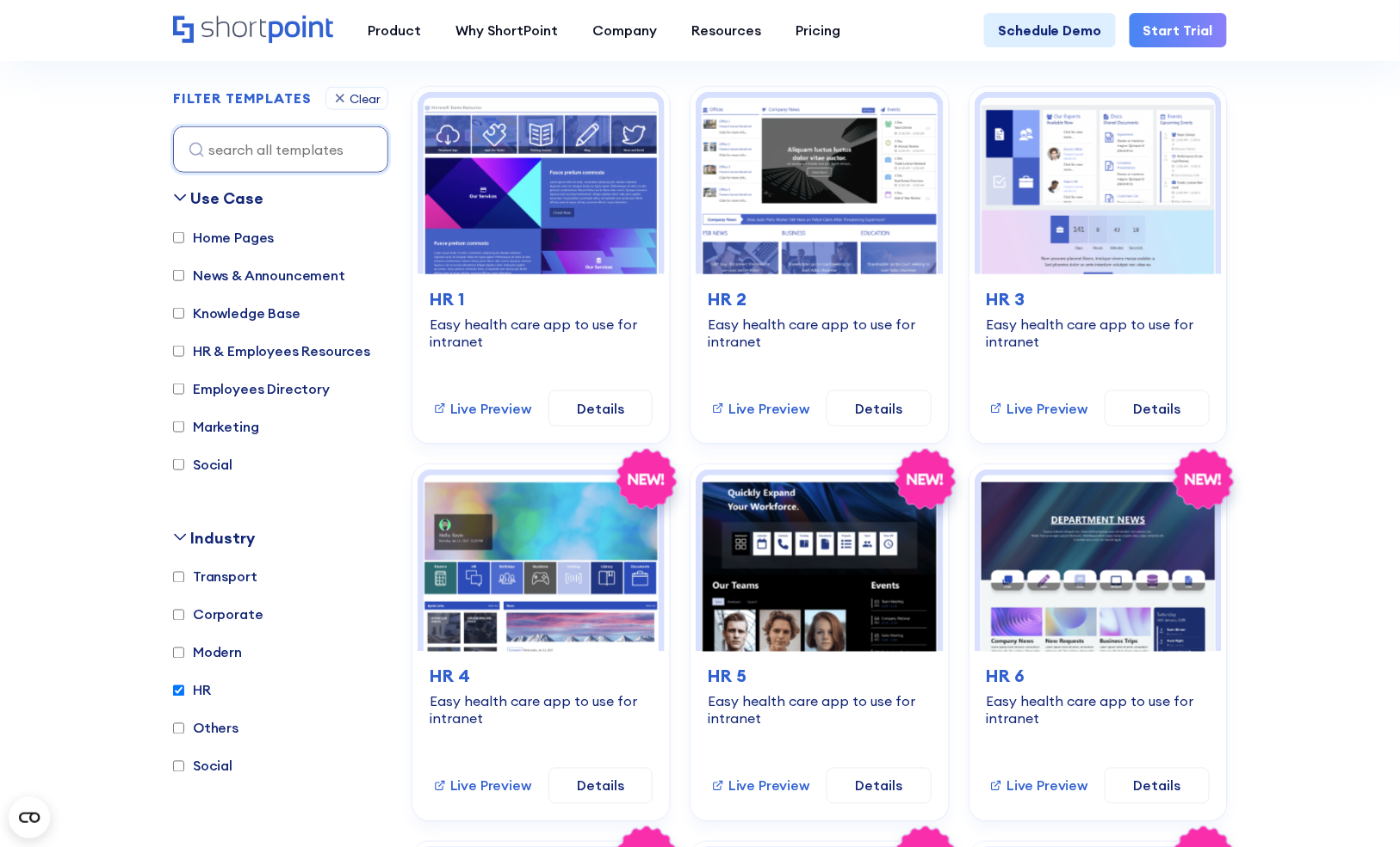
click at [200, 688] on label "HR" at bounding box center [192, 691] width 38 height 21
click at [184, 688] on input "HR" at bounding box center [179, 692] width 11 height 11
checkbox input "false"
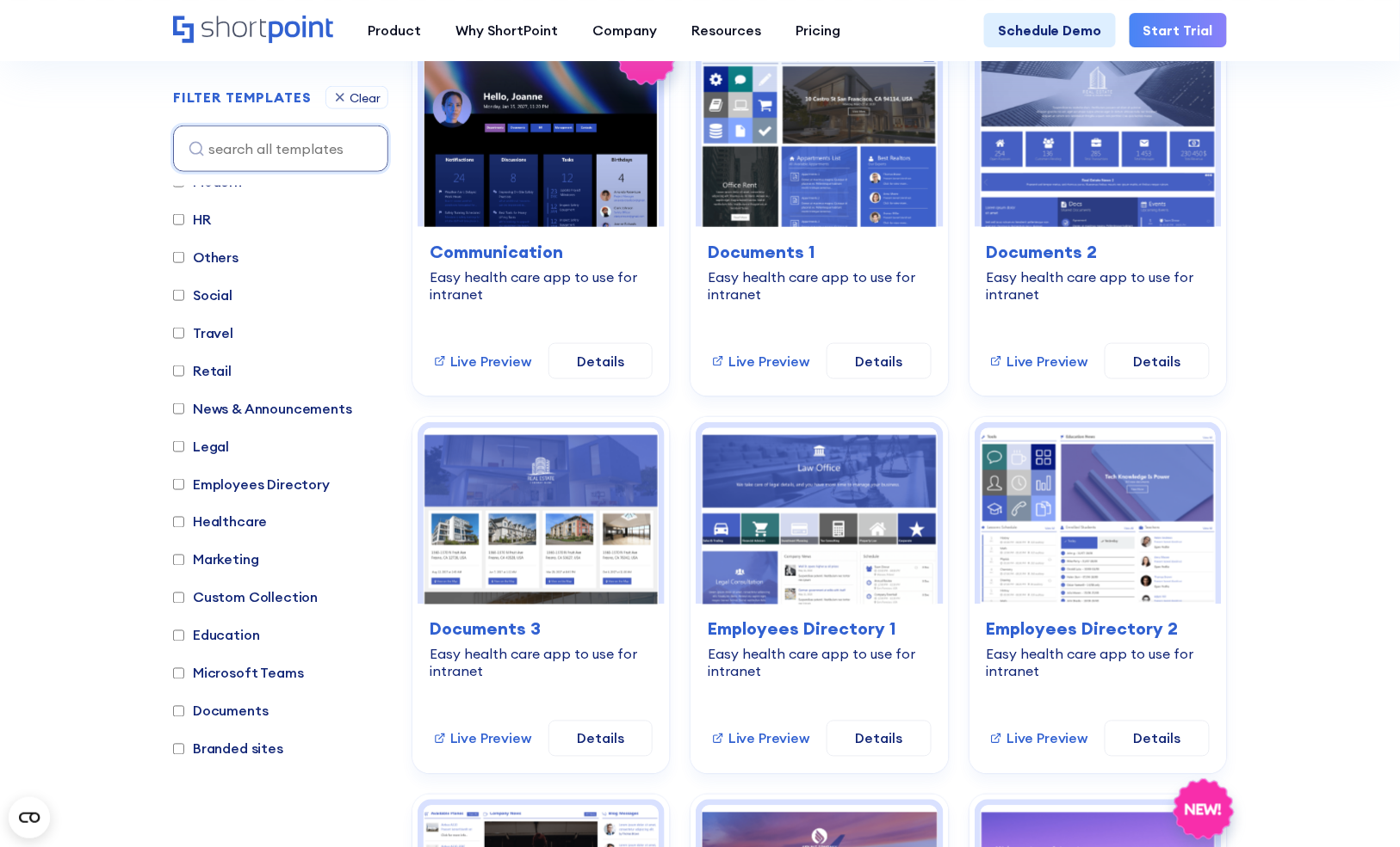
scroll to position [0, 0]
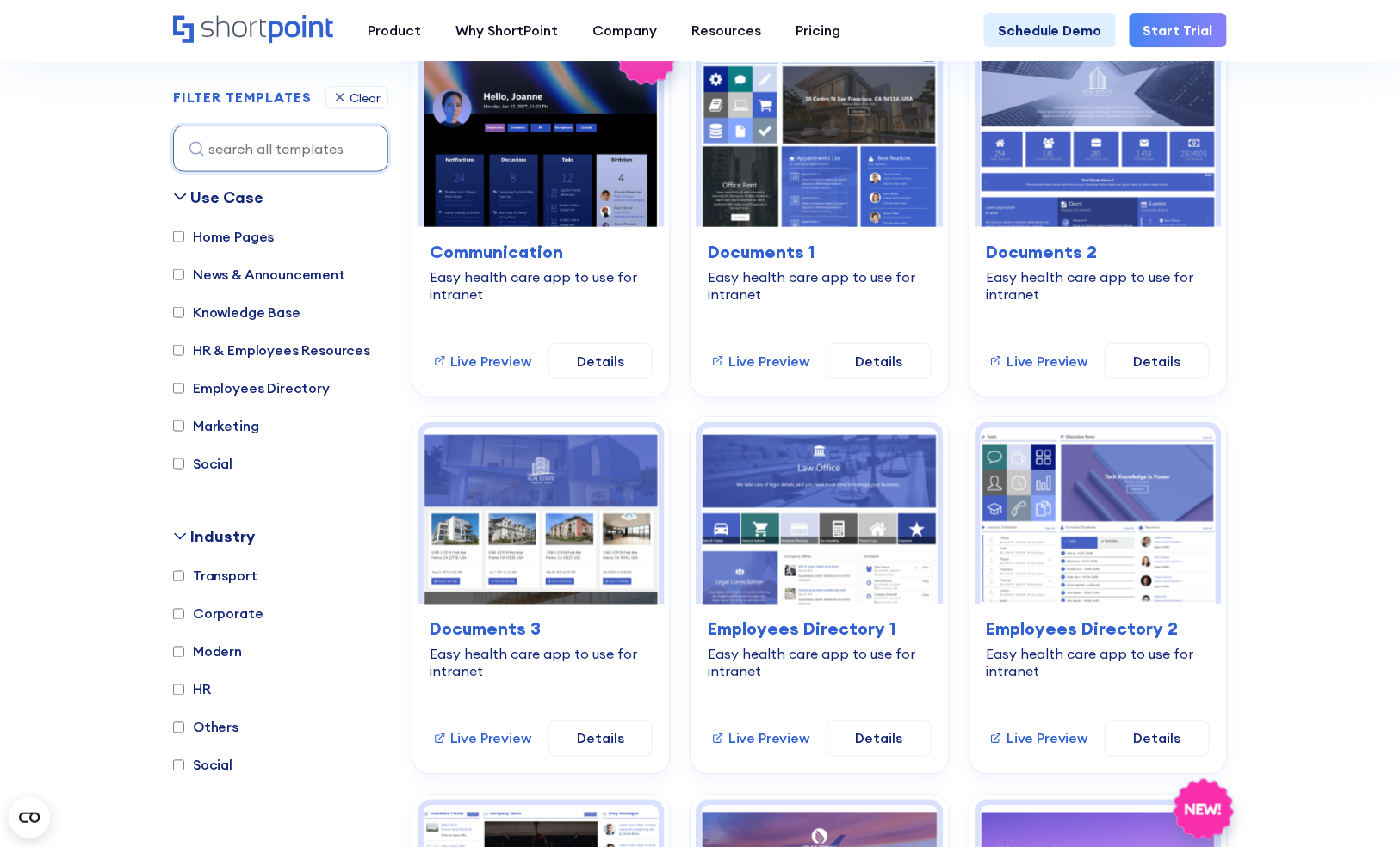
click at [214, 533] on div "Industry" at bounding box center [223, 537] width 64 height 24
click at [175, 532] on icon at bounding box center [180, 536] width 14 height 14
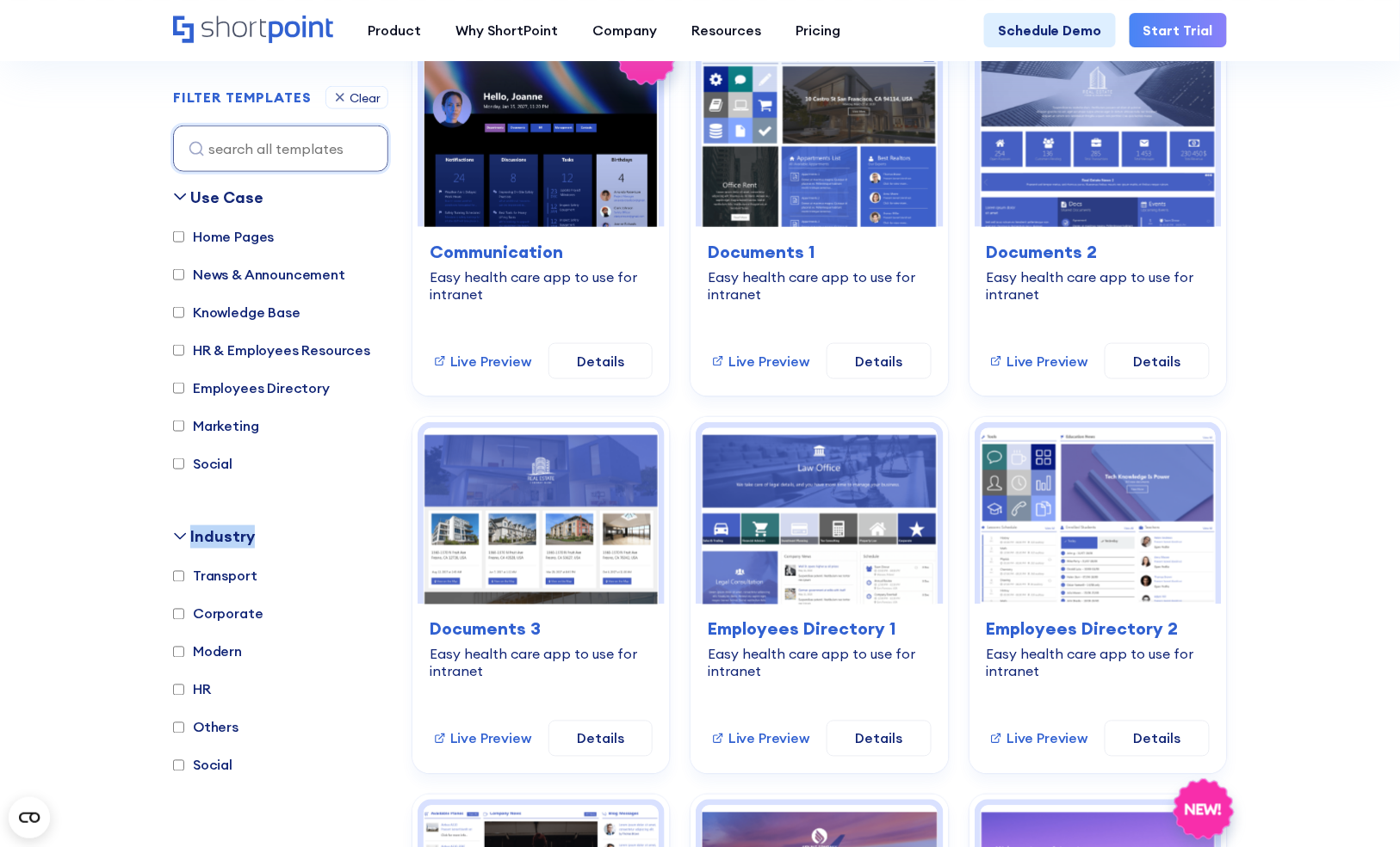
drag, startPoint x: 173, startPoint y: 533, endPoint x: 270, endPoint y: 537, distance: 97.1
click at [270, 537] on div "Industry" at bounding box center [281, 537] width 215 height 24
click at [231, 538] on div "Industry" at bounding box center [223, 537] width 64 height 24
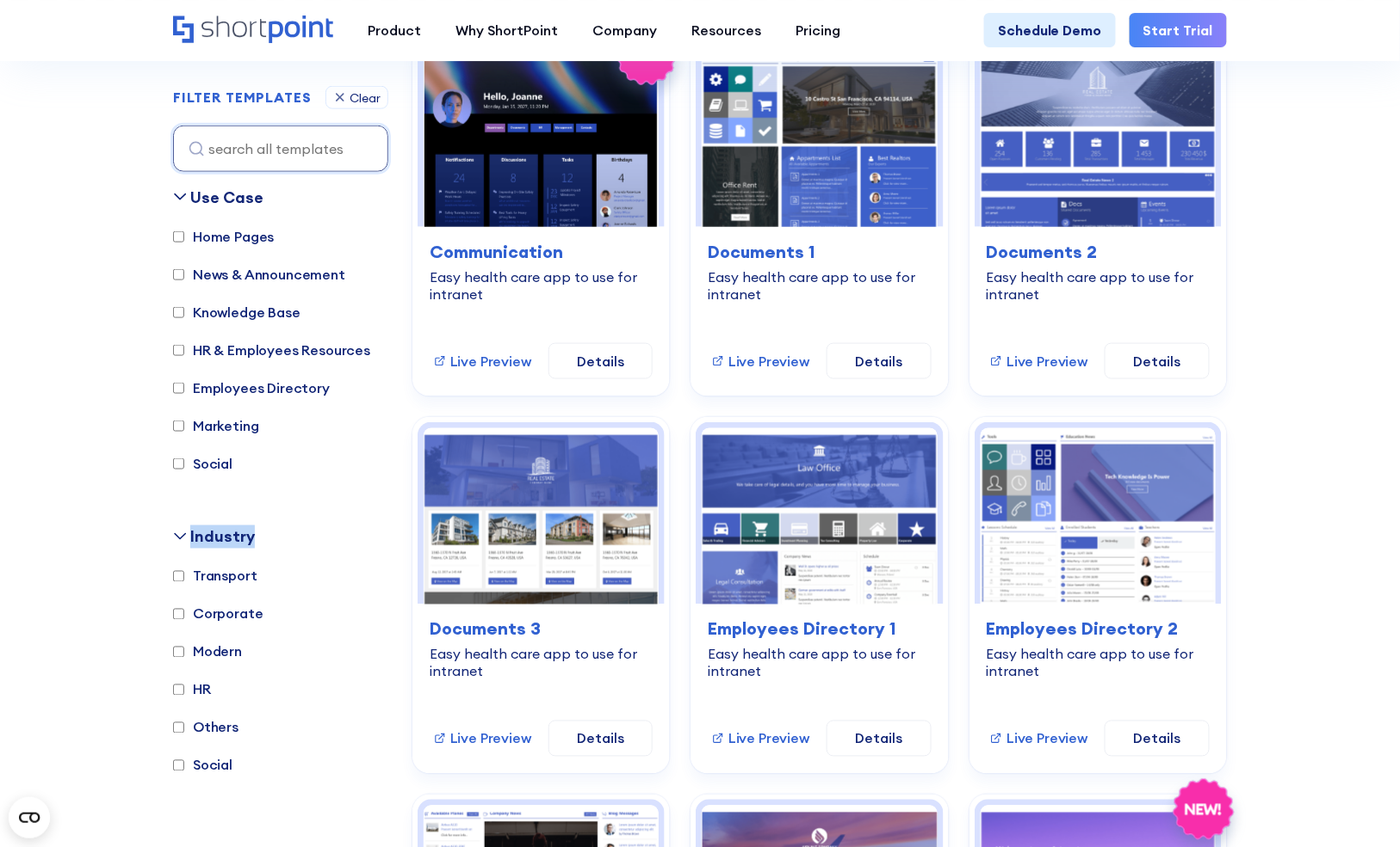
click at [231, 538] on div "Industry" at bounding box center [223, 537] width 64 height 24
click at [244, 514] on div "Use Case Home Pages News & Announcement Knowledge Base HR & Employees Resources…" at bounding box center [281, 480] width 215 height 589
click at [236, 536] on div "Industry" at bounding box center [223, 537] width 64 height 24
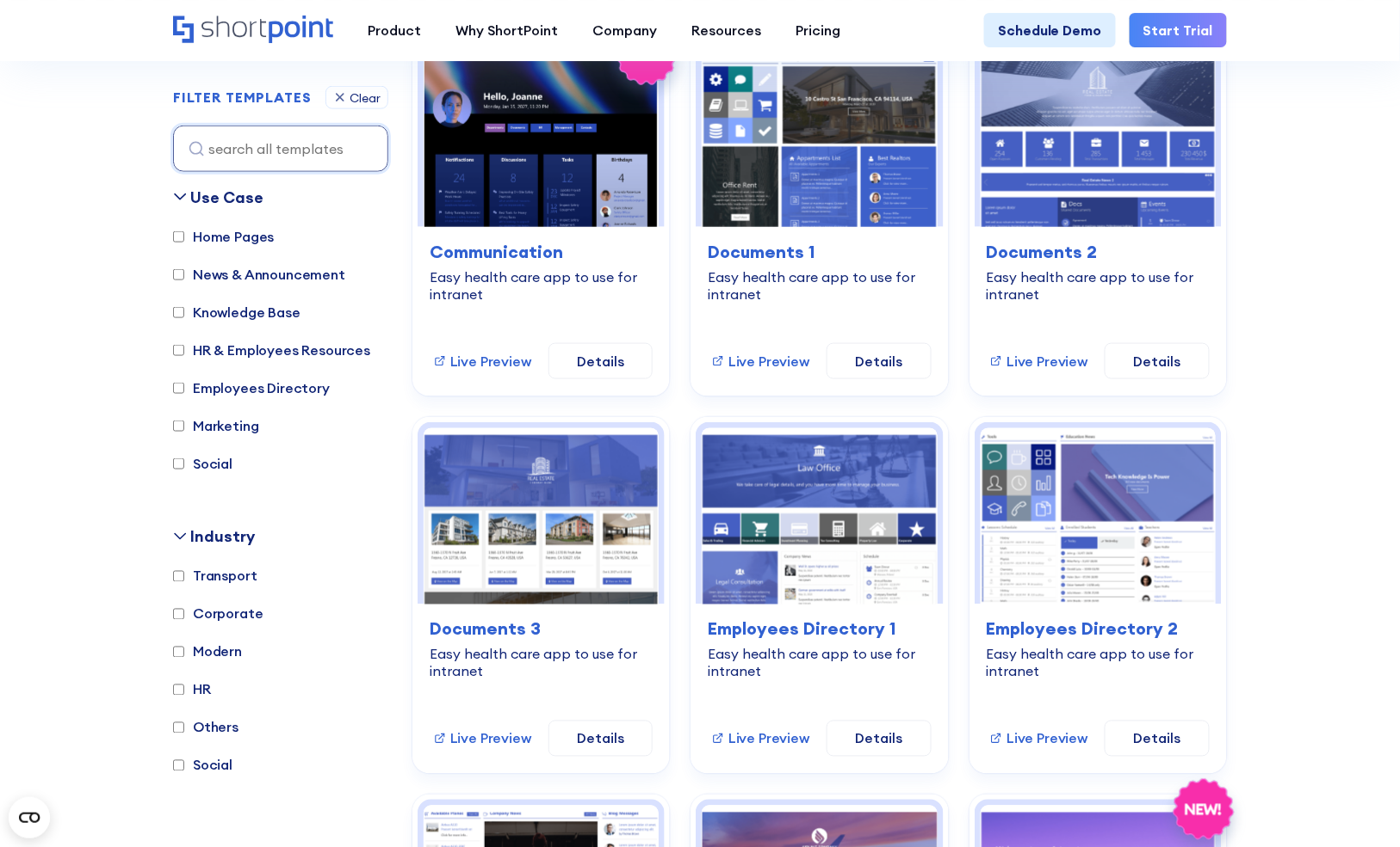
click at [188, 542] on div "Industry" at bounding box center [281, 537] width 215 height 24
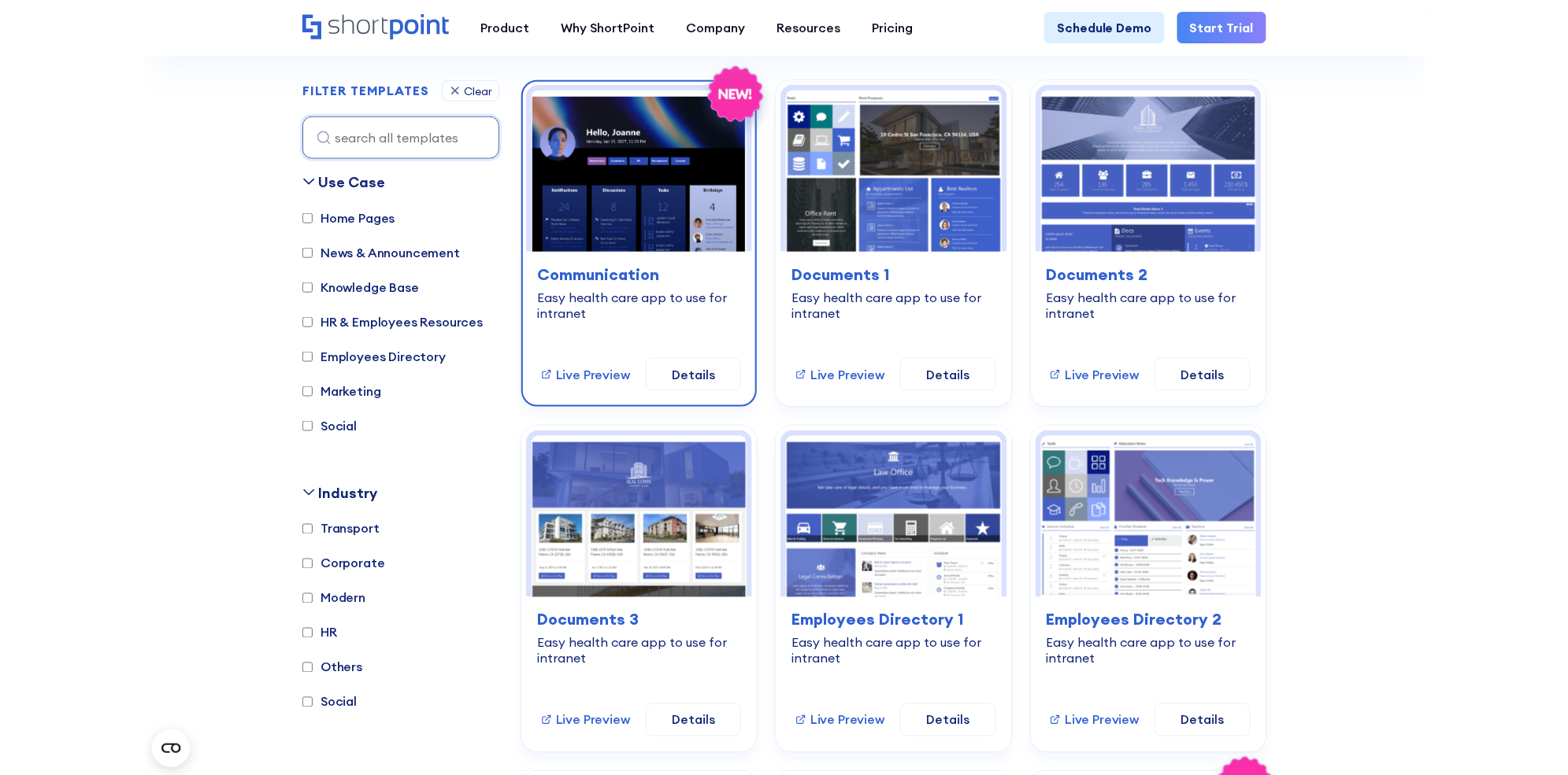
scroll to position [453, 0]
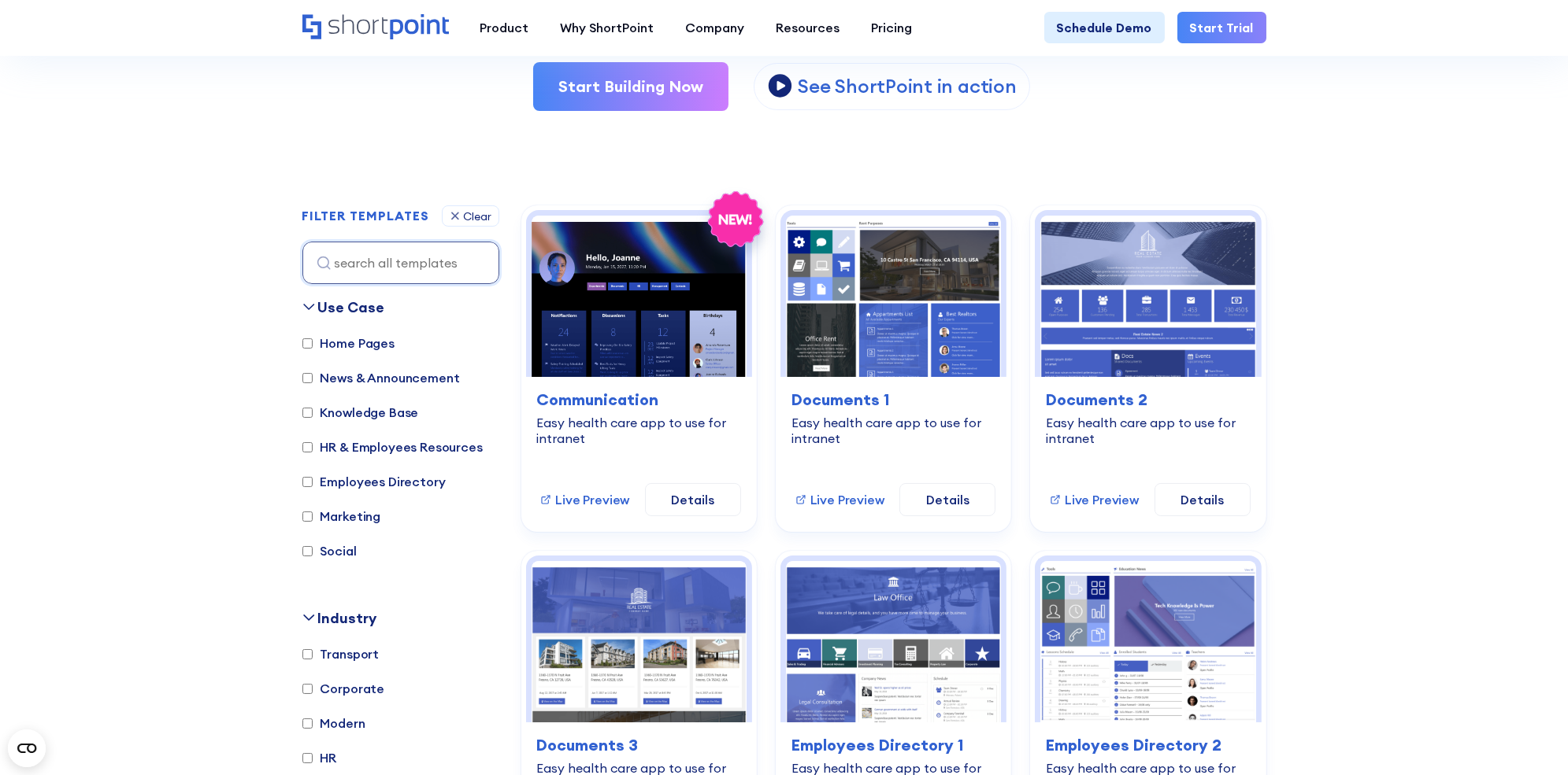
scroll to position [372, 0]
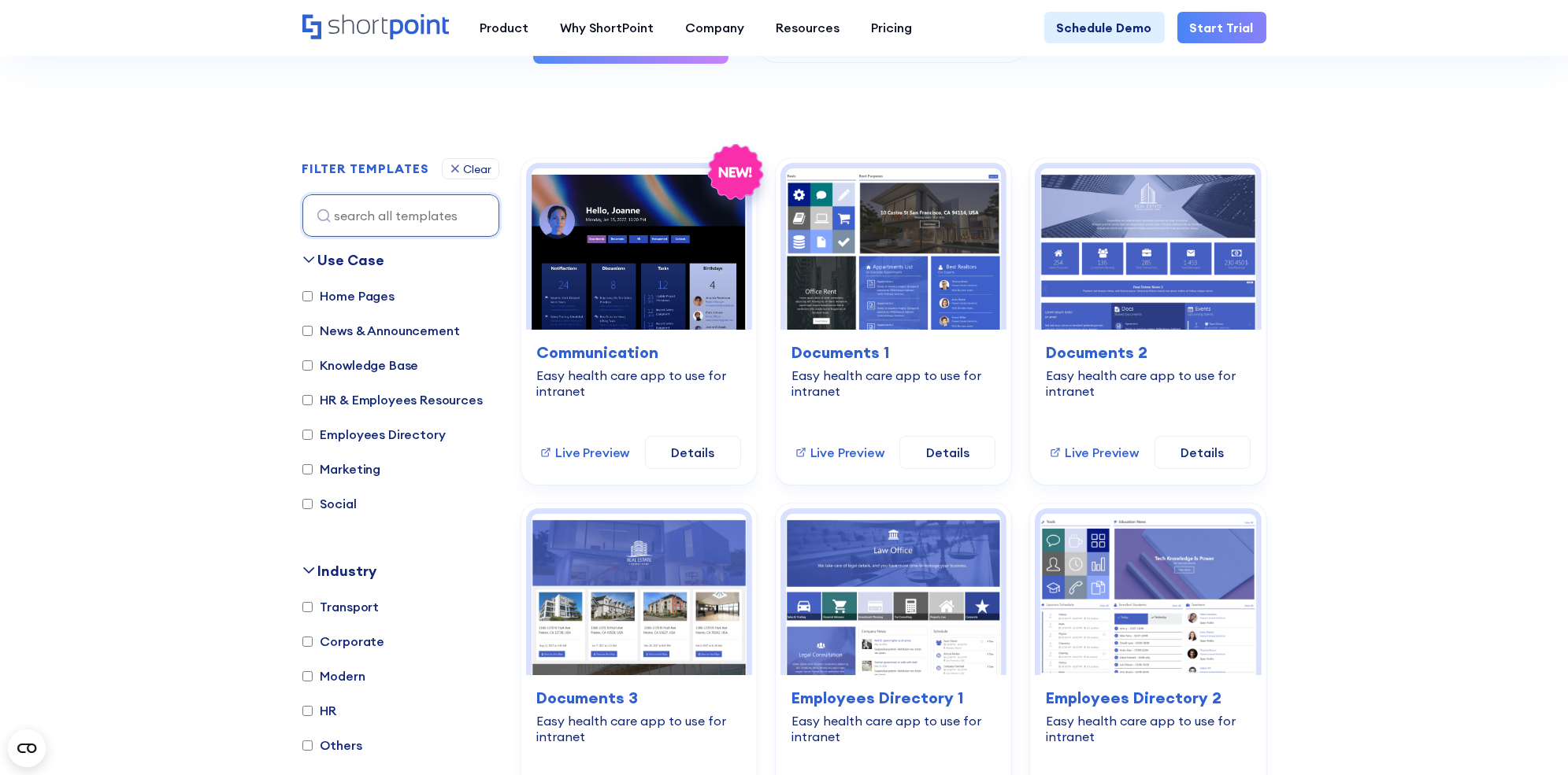
click at [351, 261] on div "Use Case" at bounding box center [351, 260] width 67 height 22
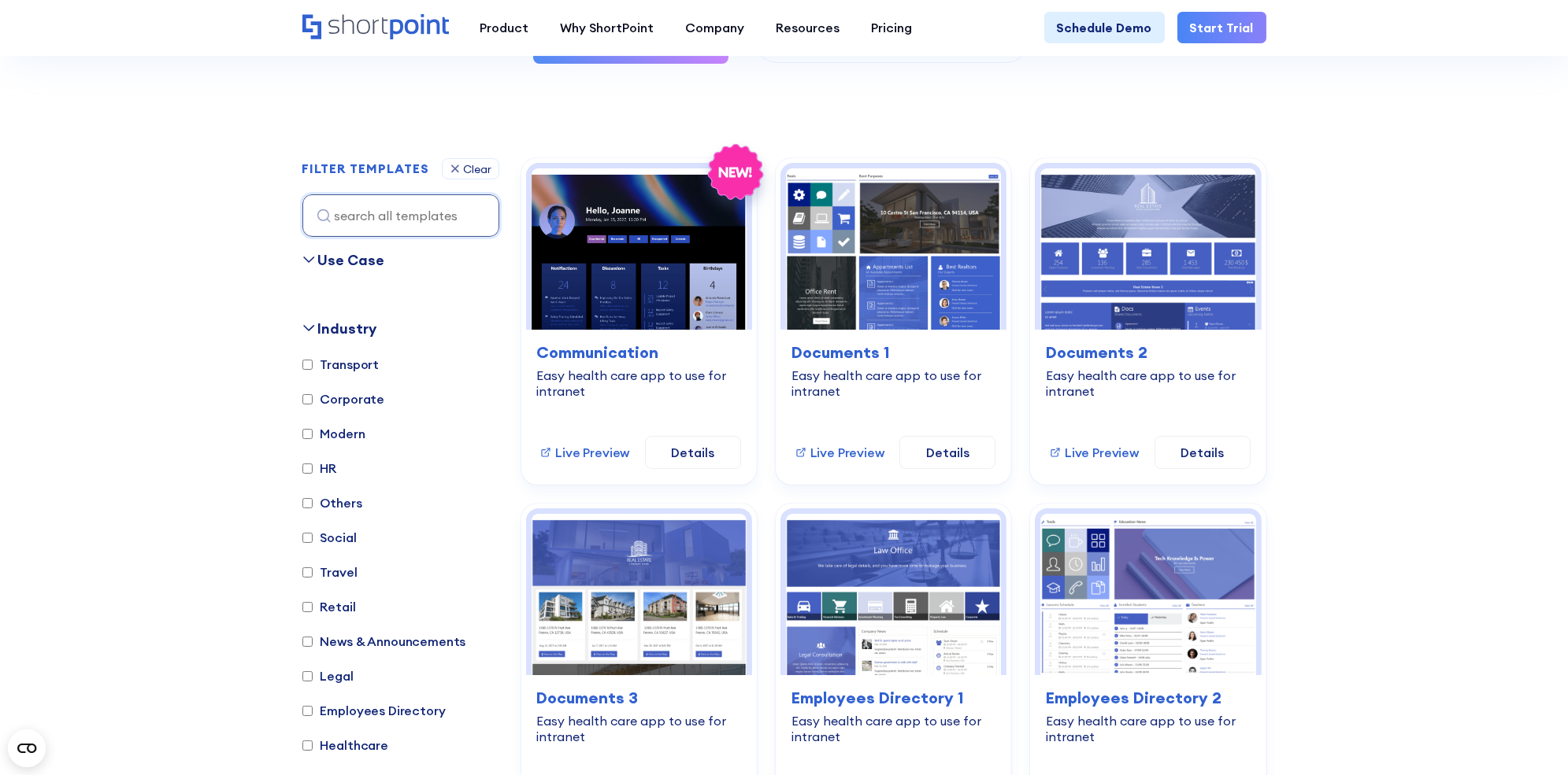
click at [351, 261] on div "Use Case" at bounding box center [351, 260] width 67 height 22
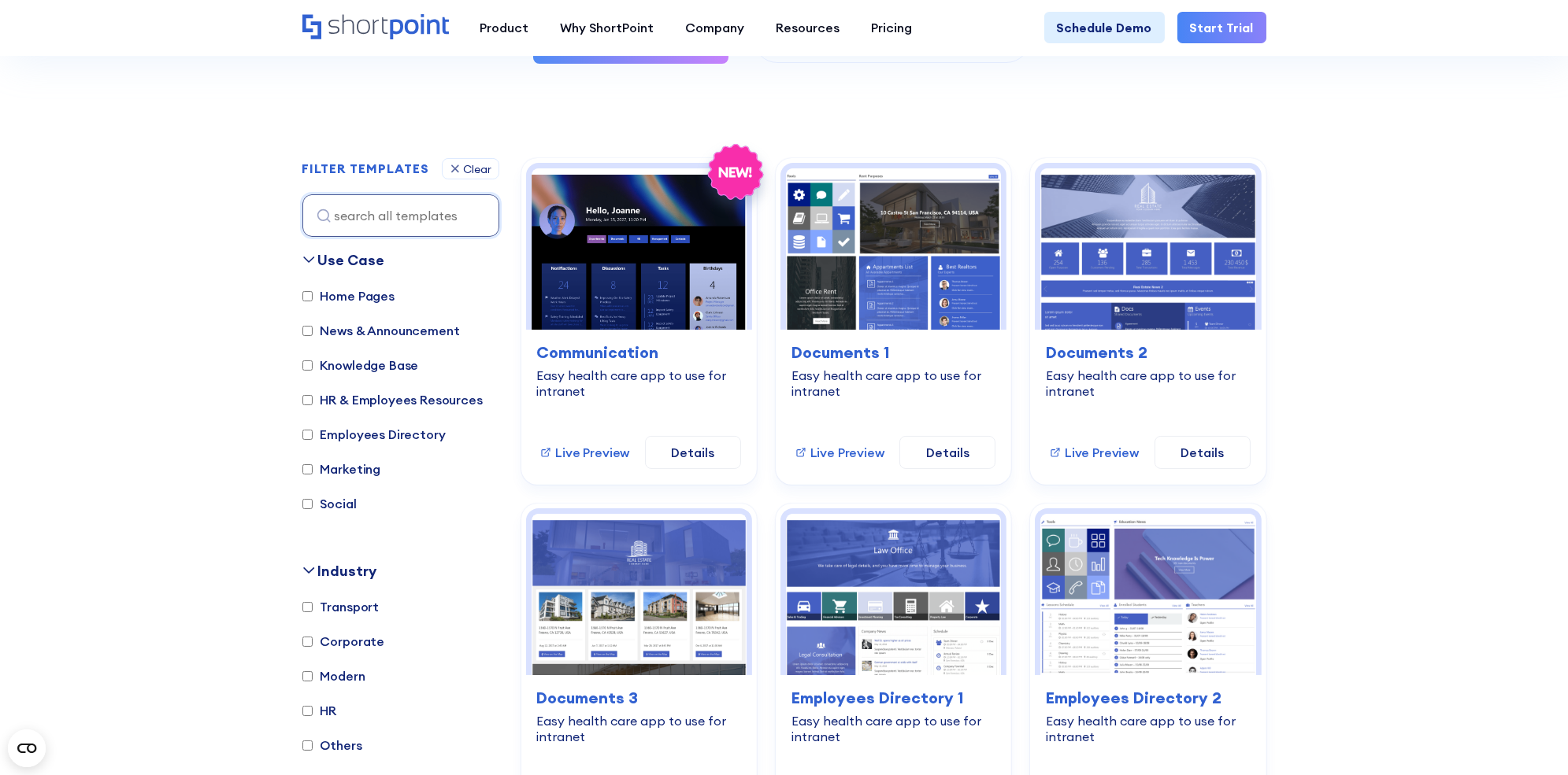
click at [318, 566] on div "Industry" at bounding box center [348, 571] width 59 height 22
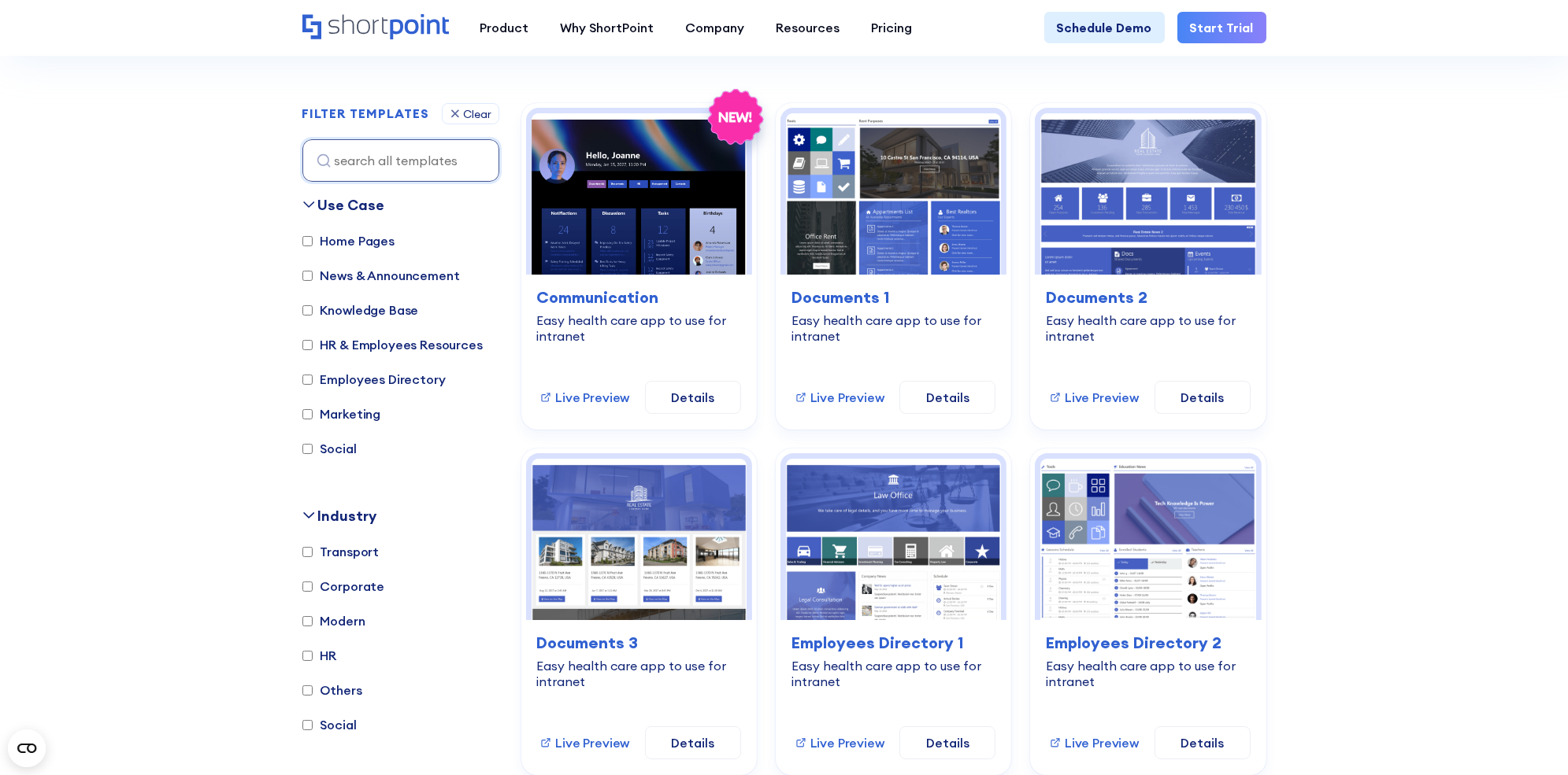
scroll to position [428, 0]
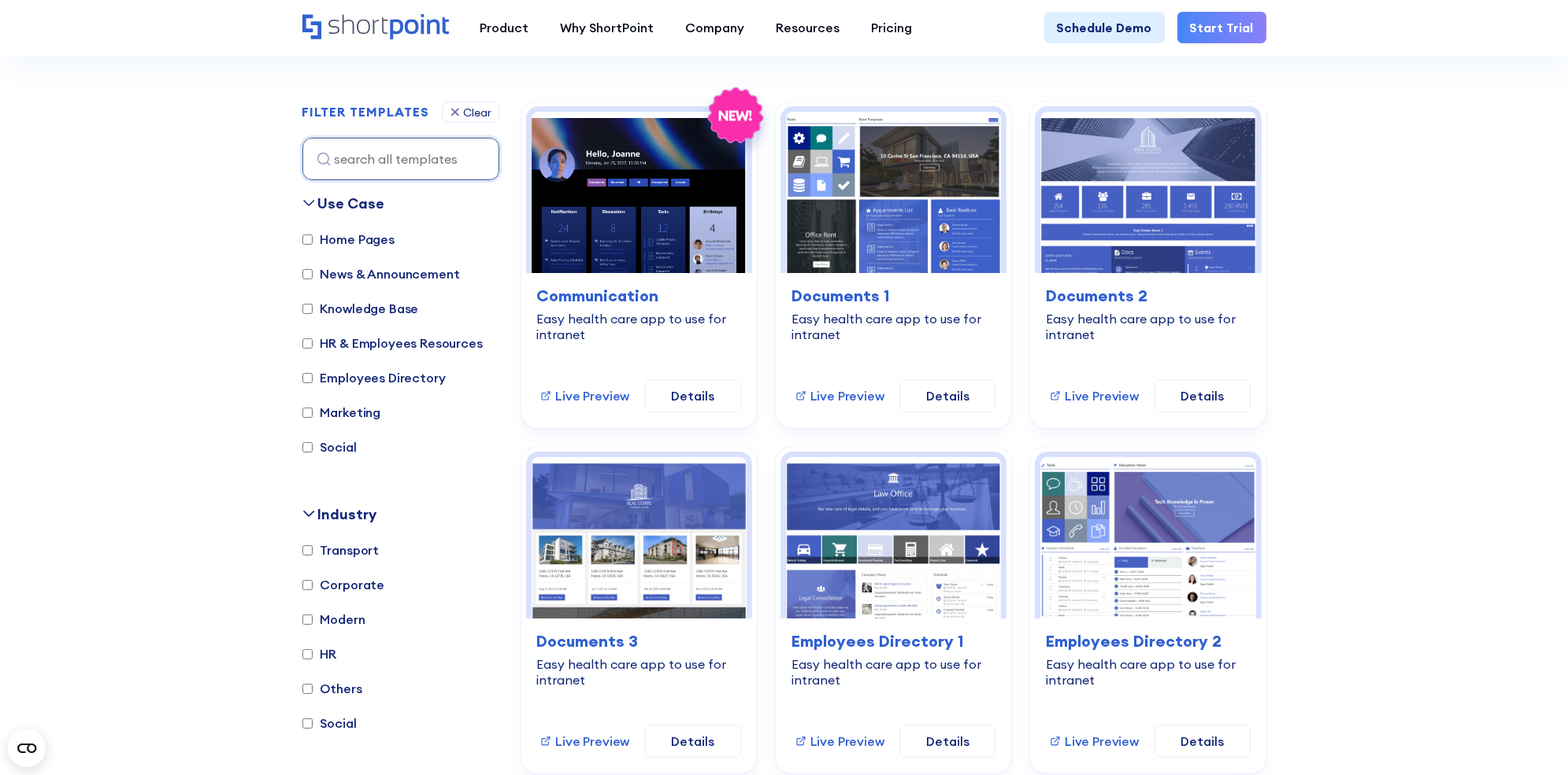
click at [357, 199] on div "Use Case" at bounding box center [351, 203] width 67 height 22
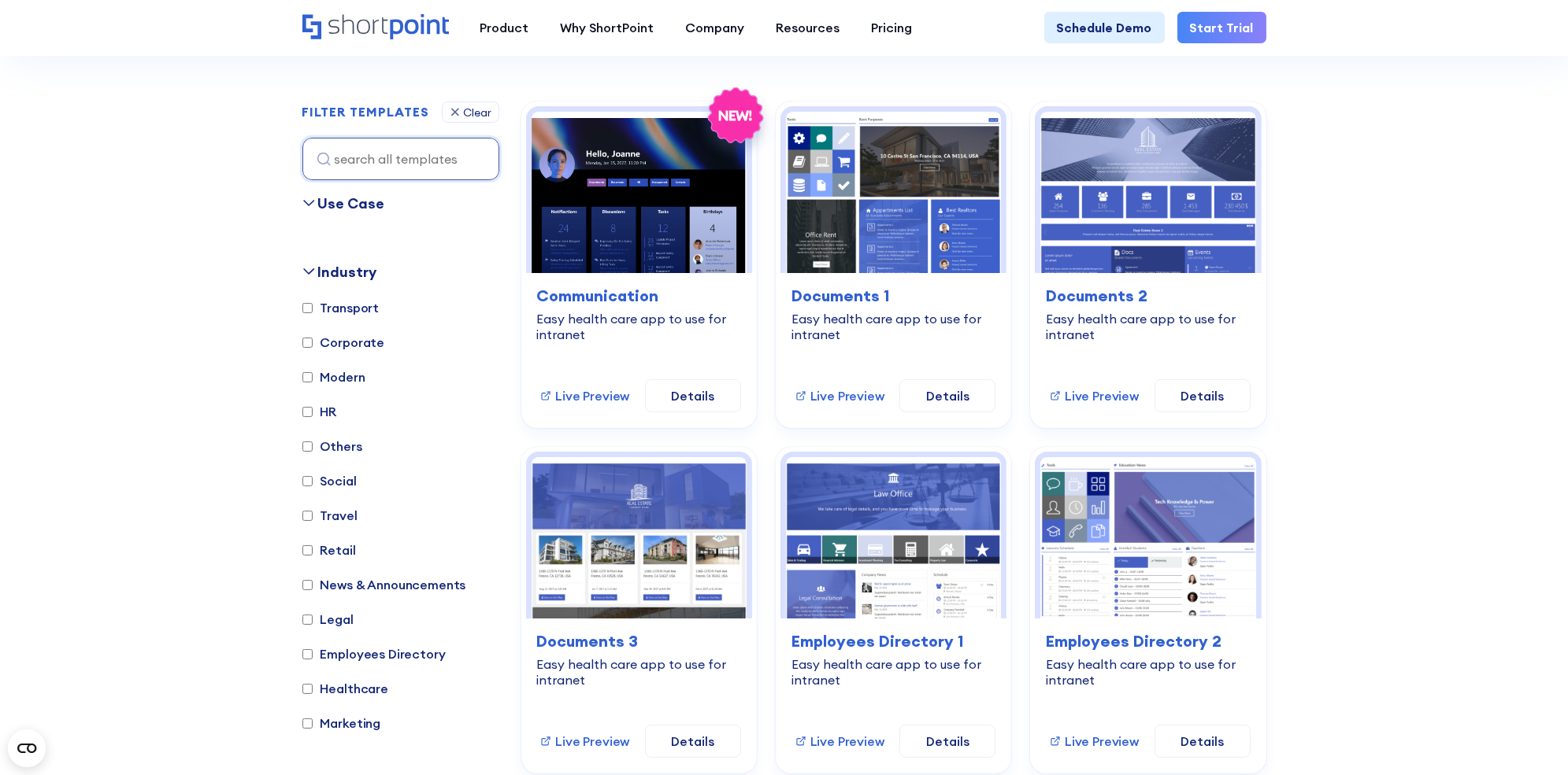
click at [357, 199] on div "Use Case" at bounding box center [351, 203] width 67 height 22
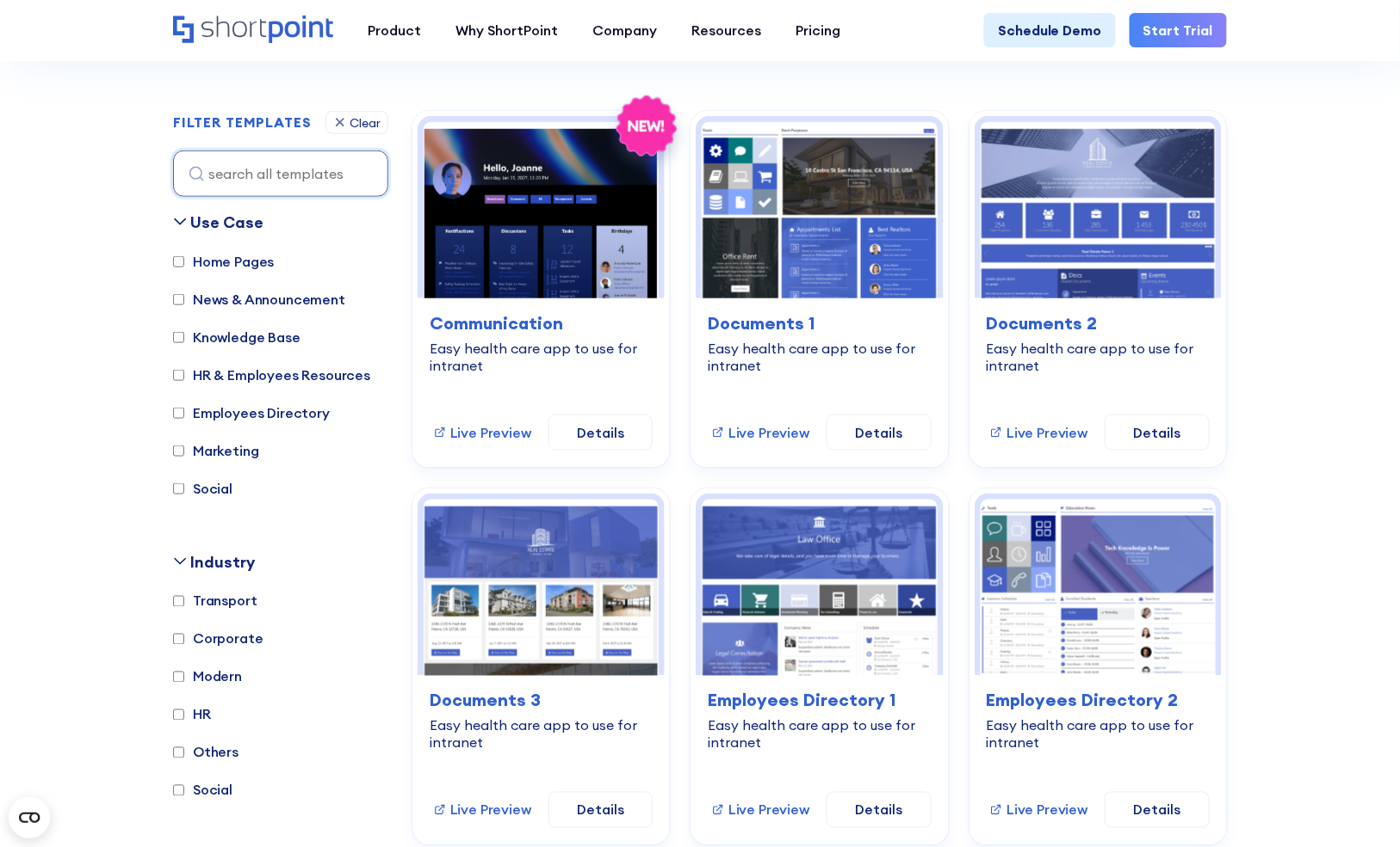
click at [237, 217] on div "Use Case" at bounding box center [227, 222] width 73 height 24
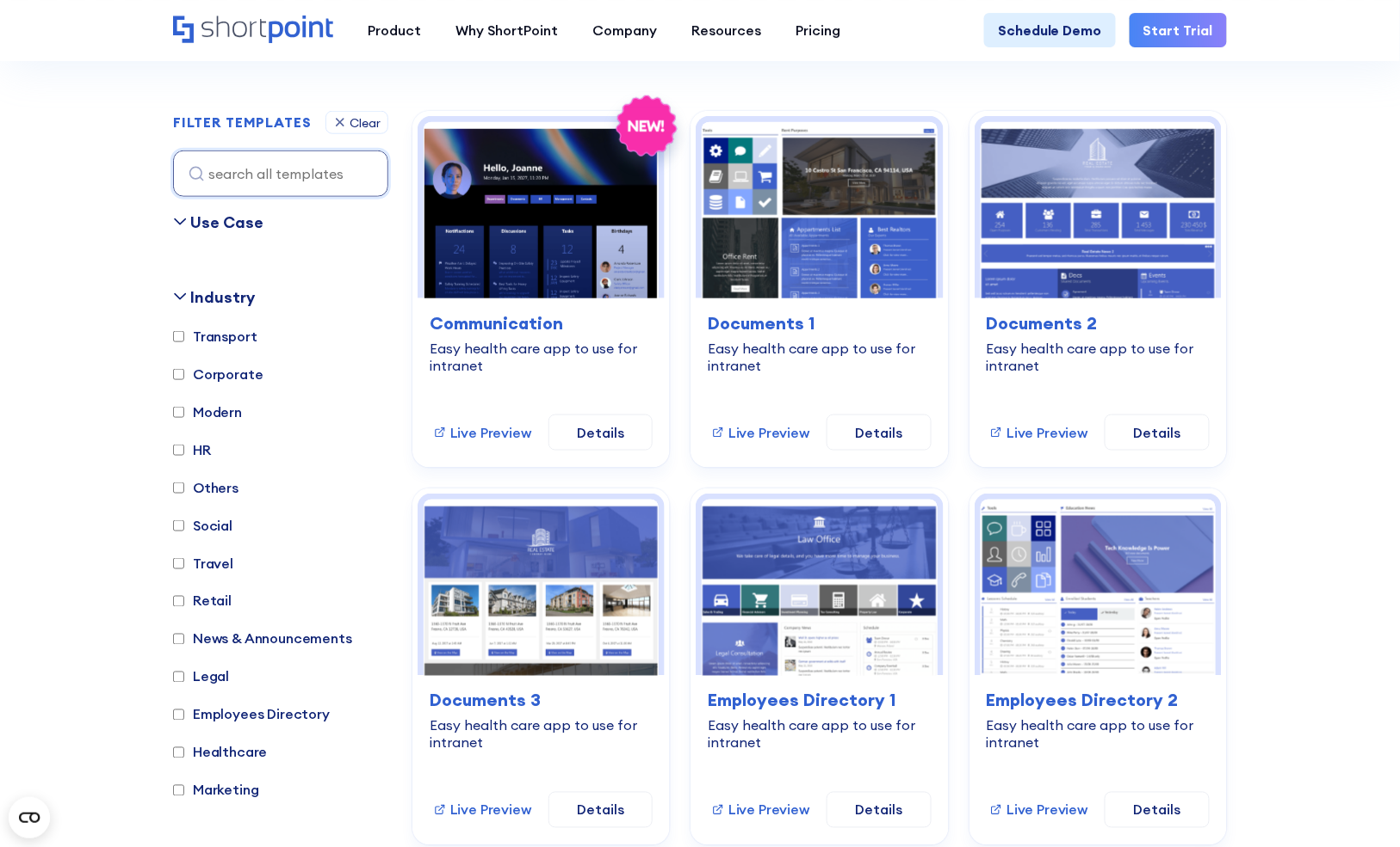
click at [227, 297] on div "Industry" at bounding box center [223, 297] width 64 height 24
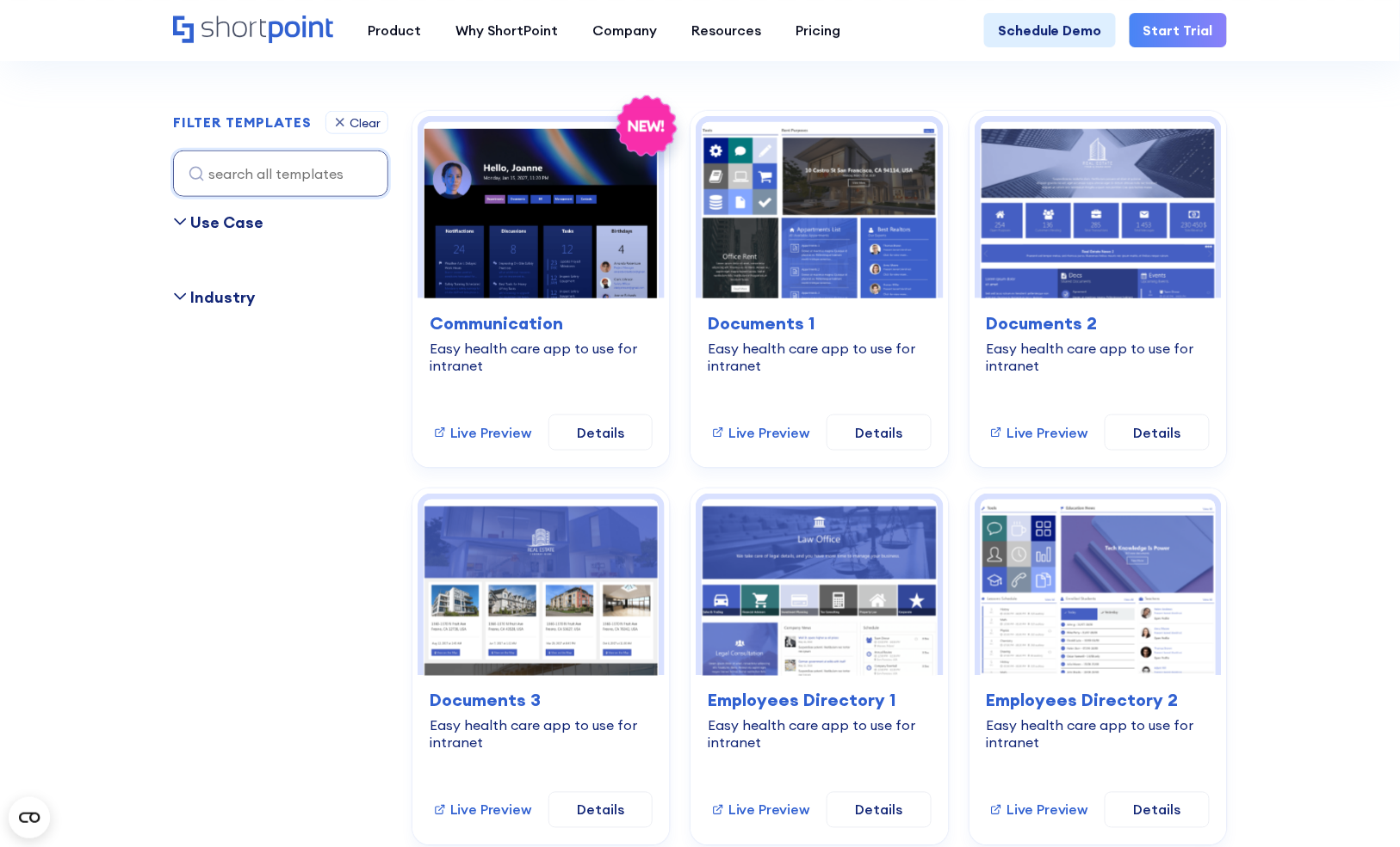
click at [227, 297] on div "Industry" at bounding box center [223, 297] width 64 height 24
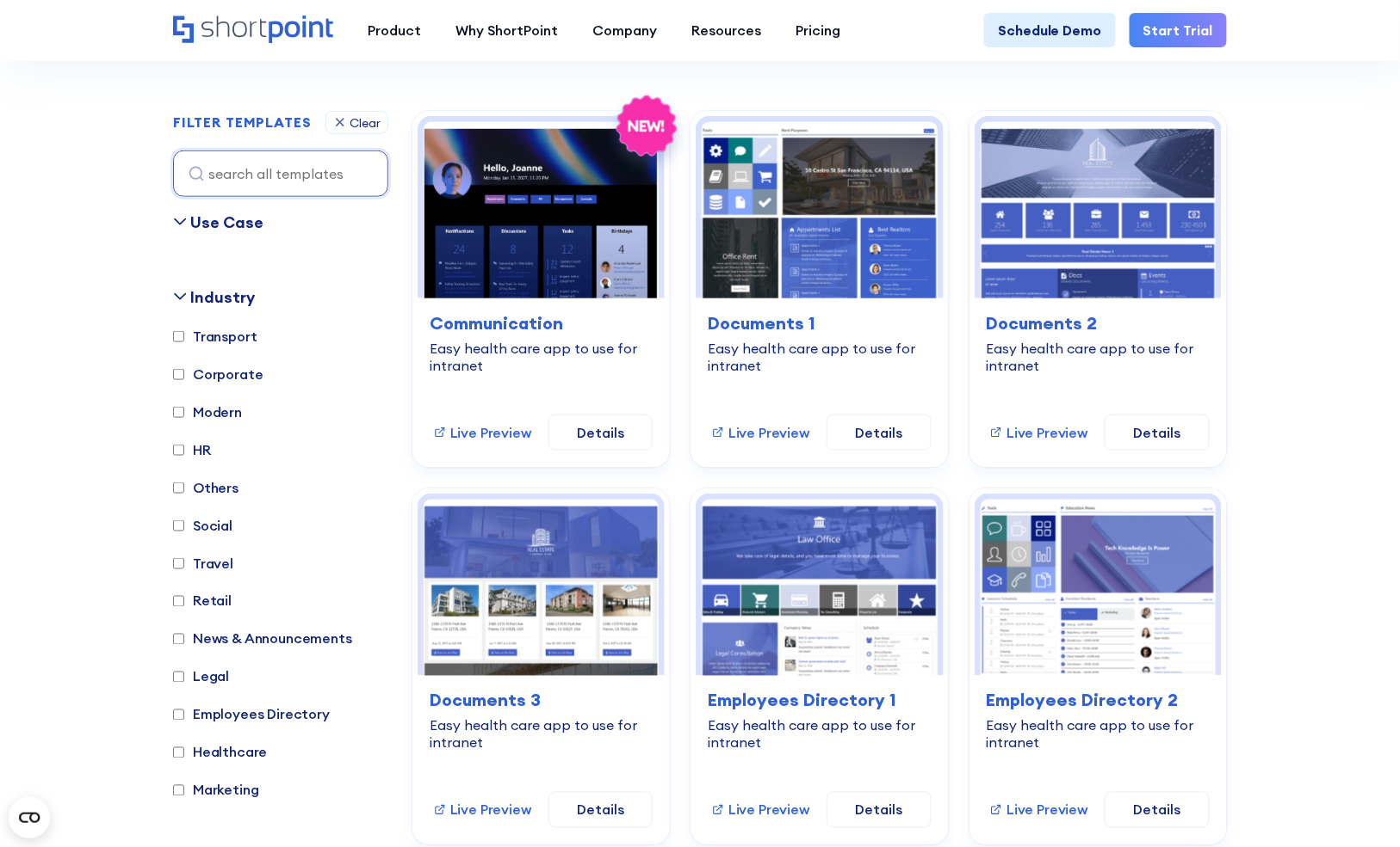
click at [227, 297] on div "Industry" at bounding box center [223, 297] width 64 height 24
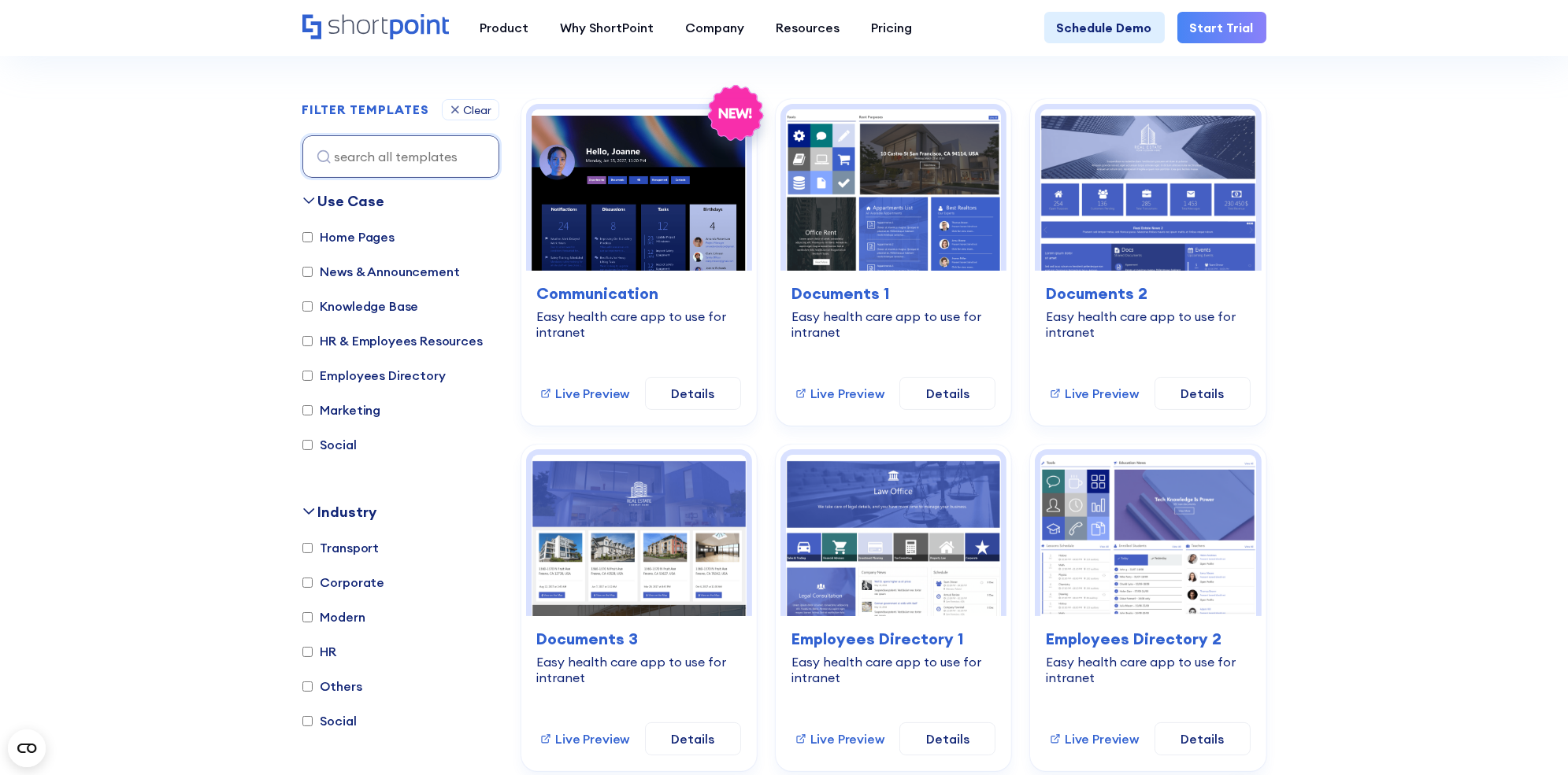
scroll to position [426, 0]
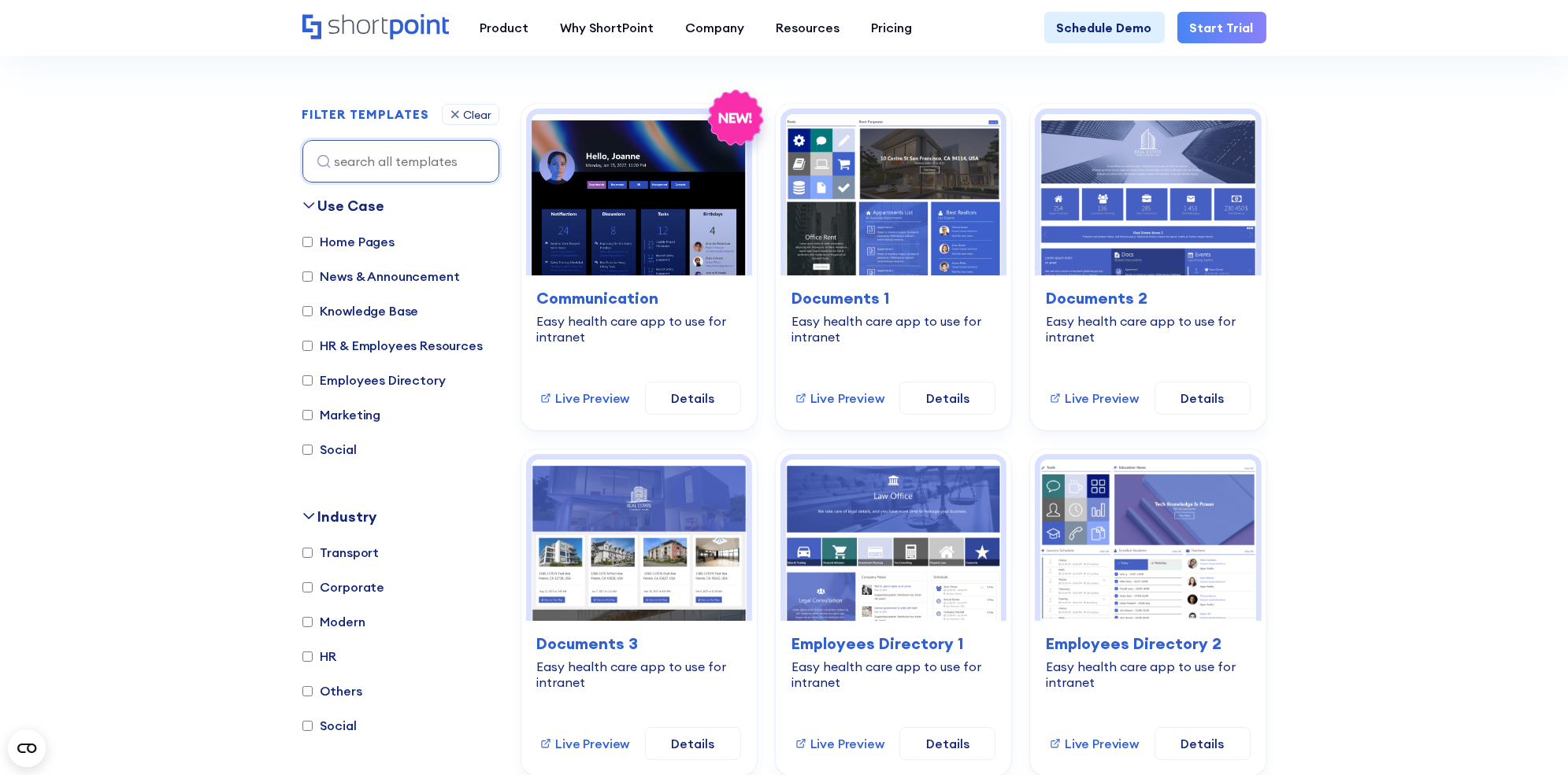
click at [349, 210] on div "Use Case" at bounding box center [351, 205] width 67 height 22
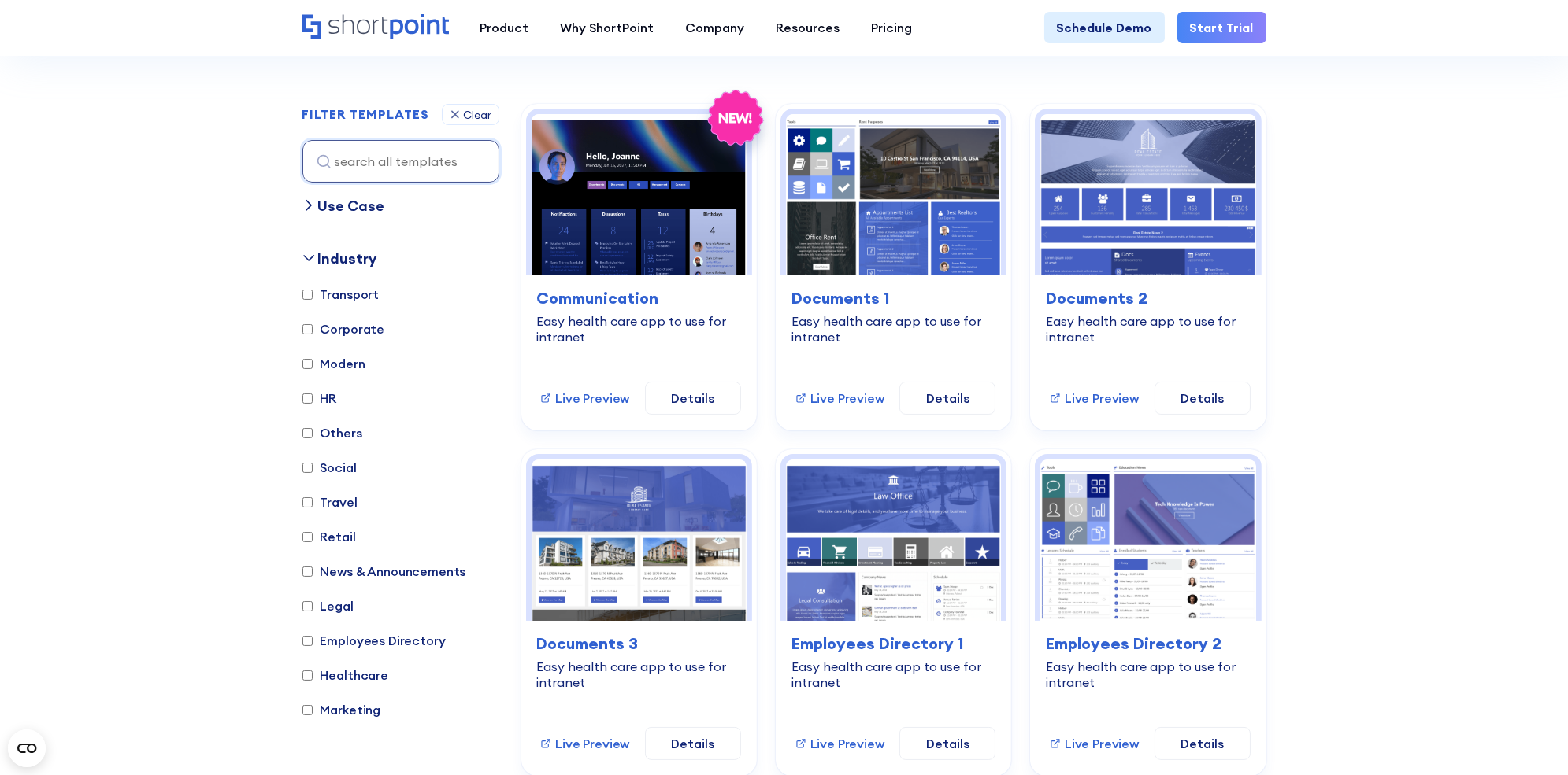
click at [349, 210] on div "Use Case" at bounding box center [351, 205] width 67 height 22
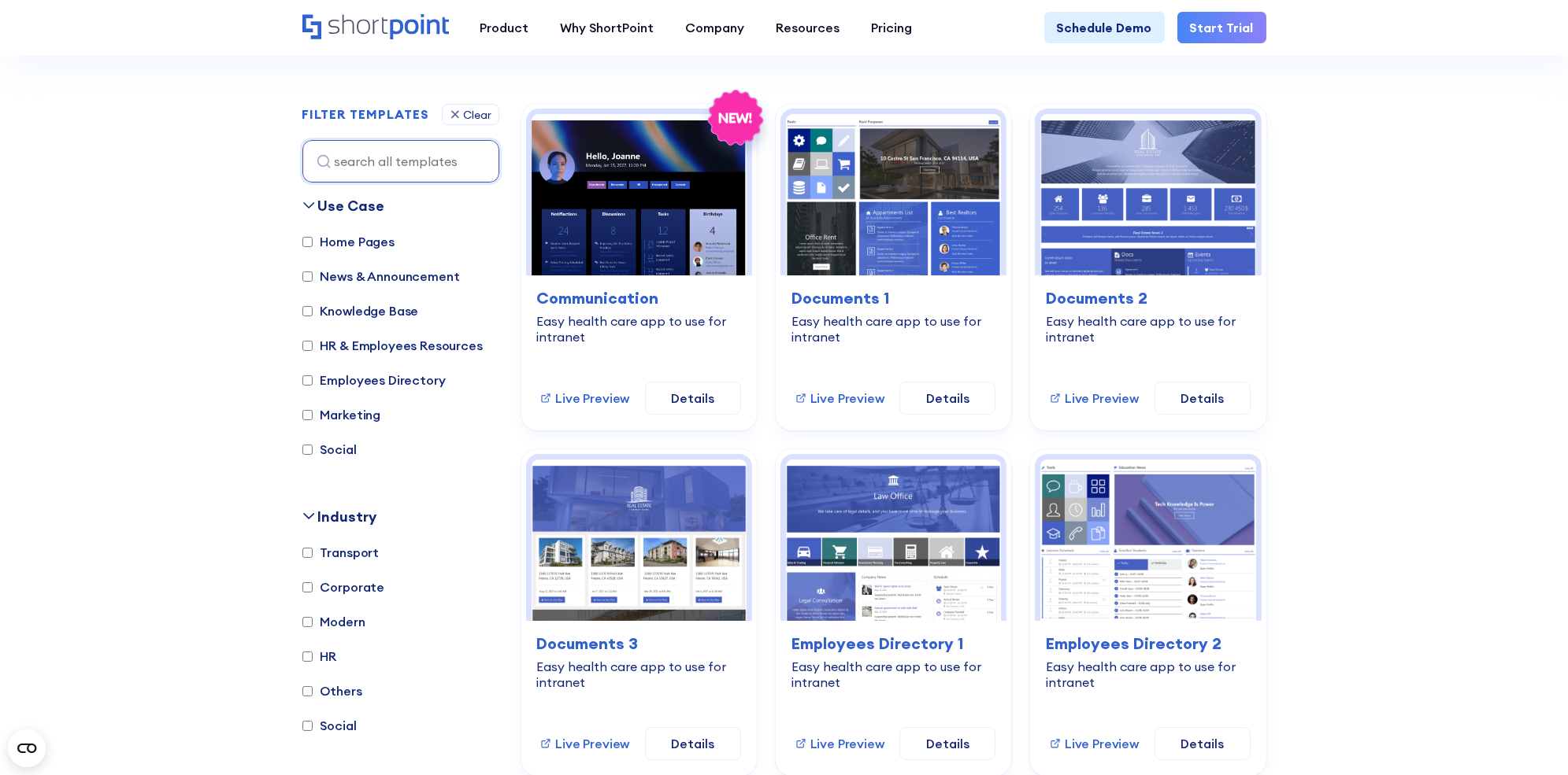
click at [349, 210] on div "Use Case" at bounding box center [351, 205] width 67 height 22
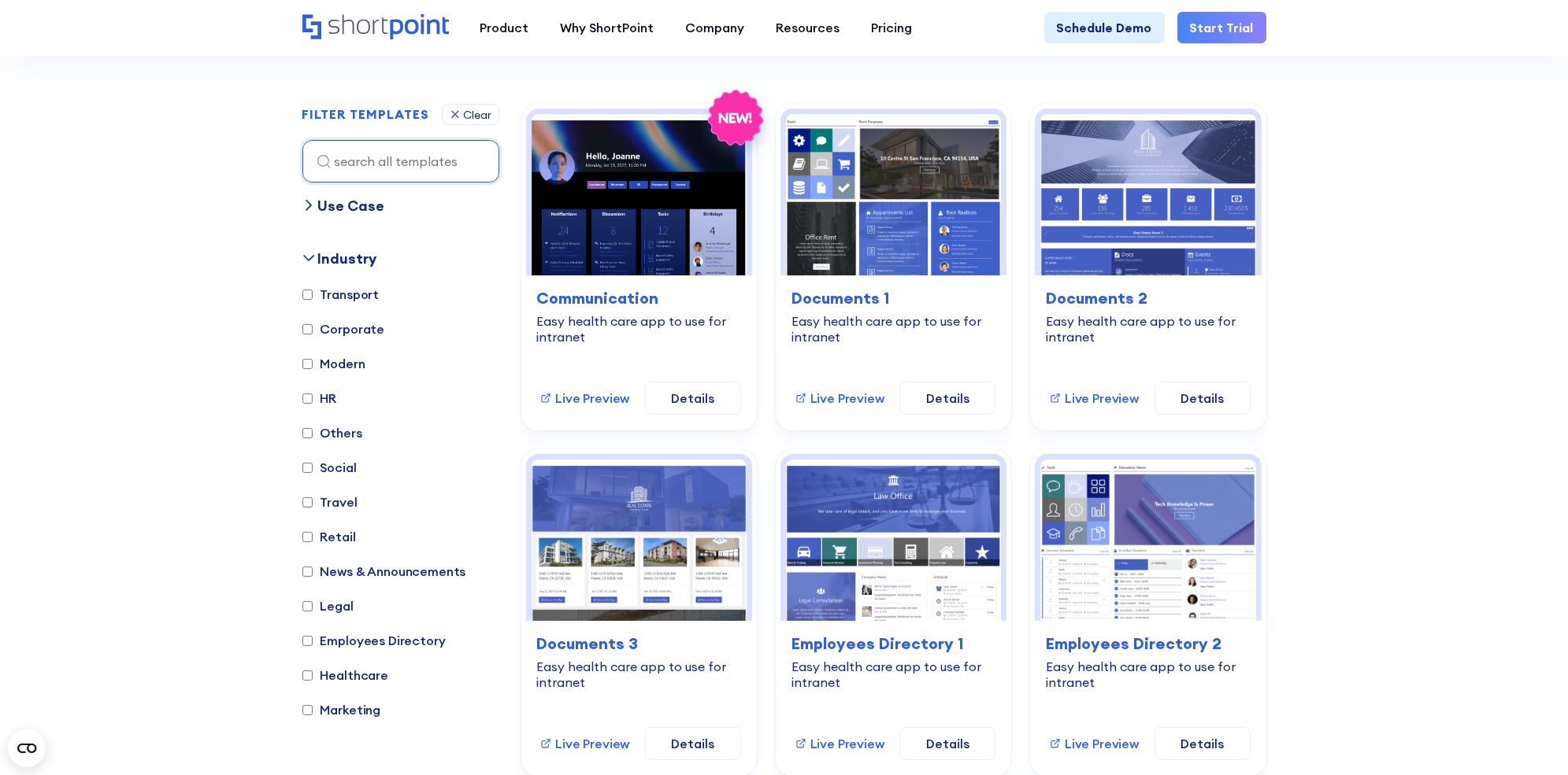
click at [344, 259] on div "Industry" at bounding box center [348, 258] width 59 height 22
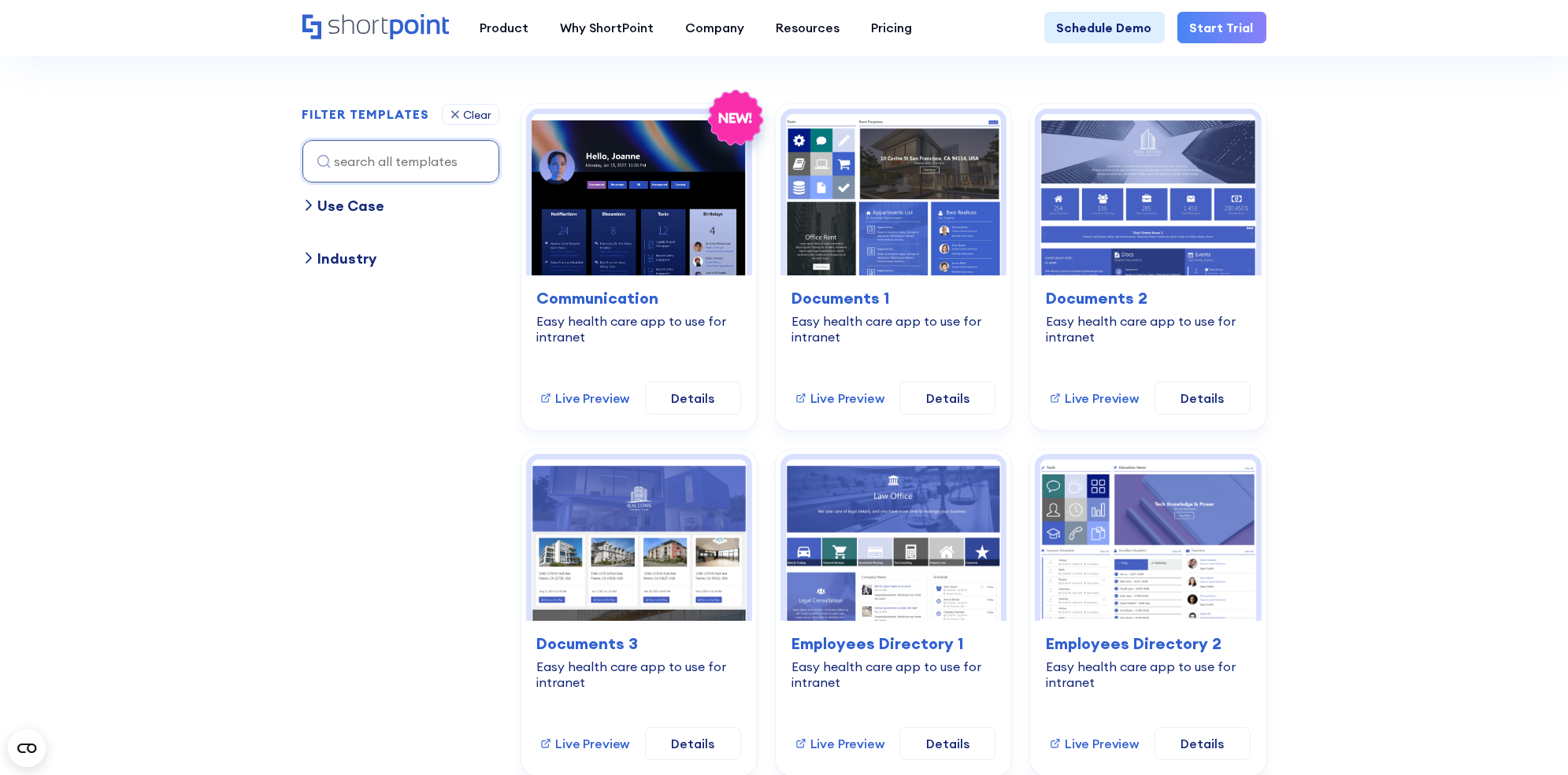
click at [344, 259] on div "Industry" at bounding box center [348, 258] width 59 height 22
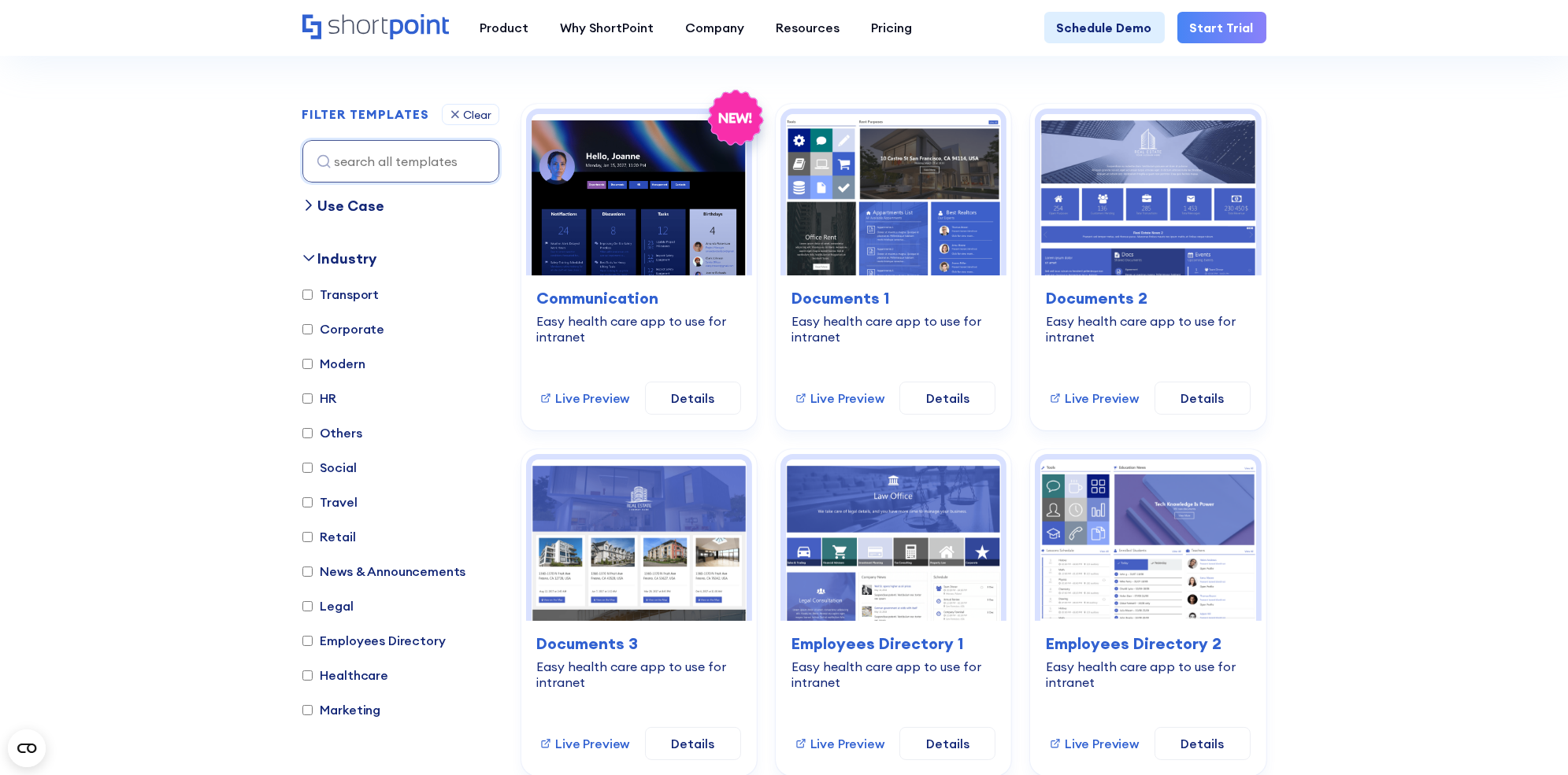
click at [344, 259] on div "Industry" at bounding box center [348, 258] width 59 height 22
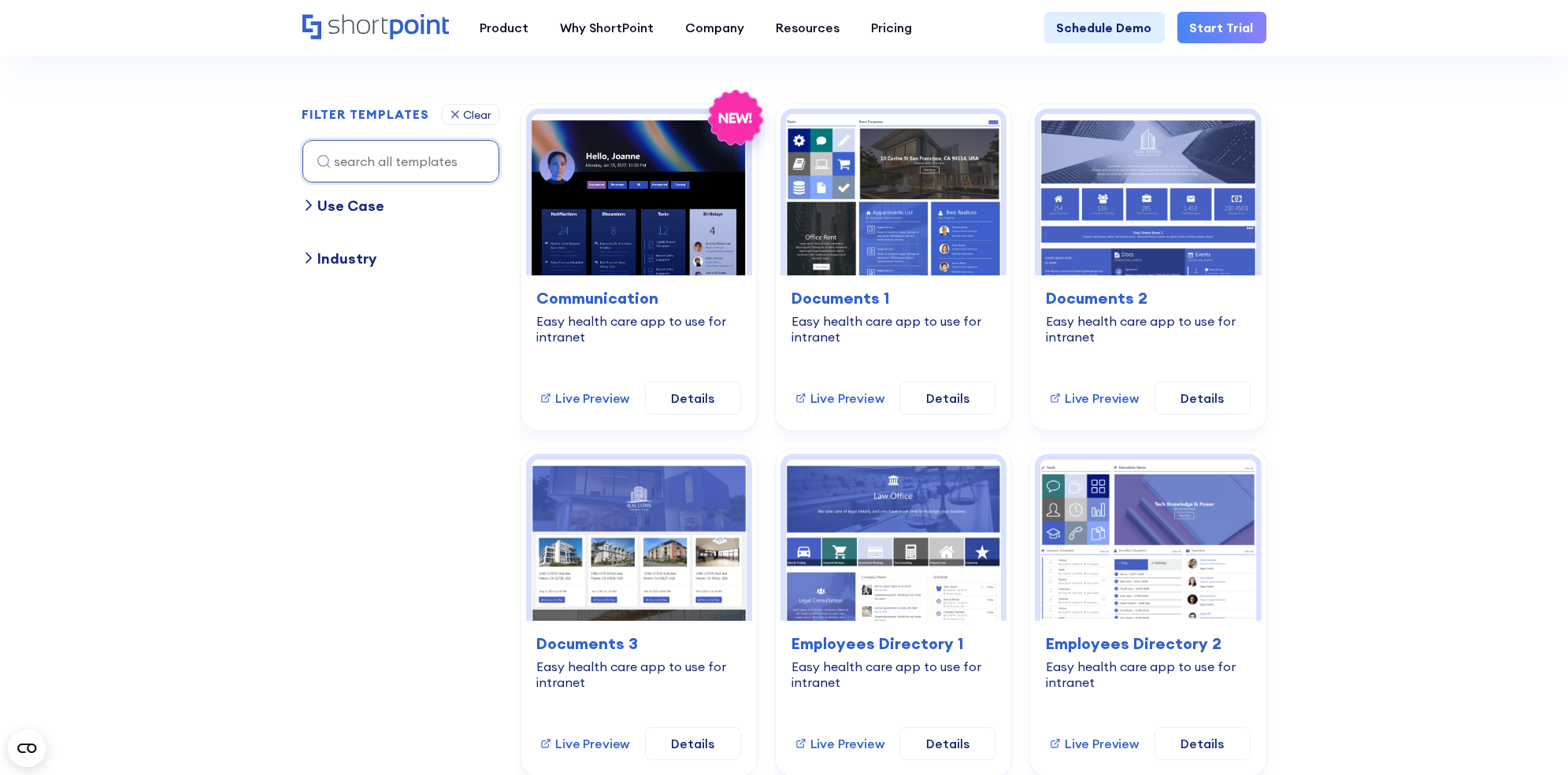
click at [344, 259] on div "Industry" at bounding box center [348, 258] width 59 height 22
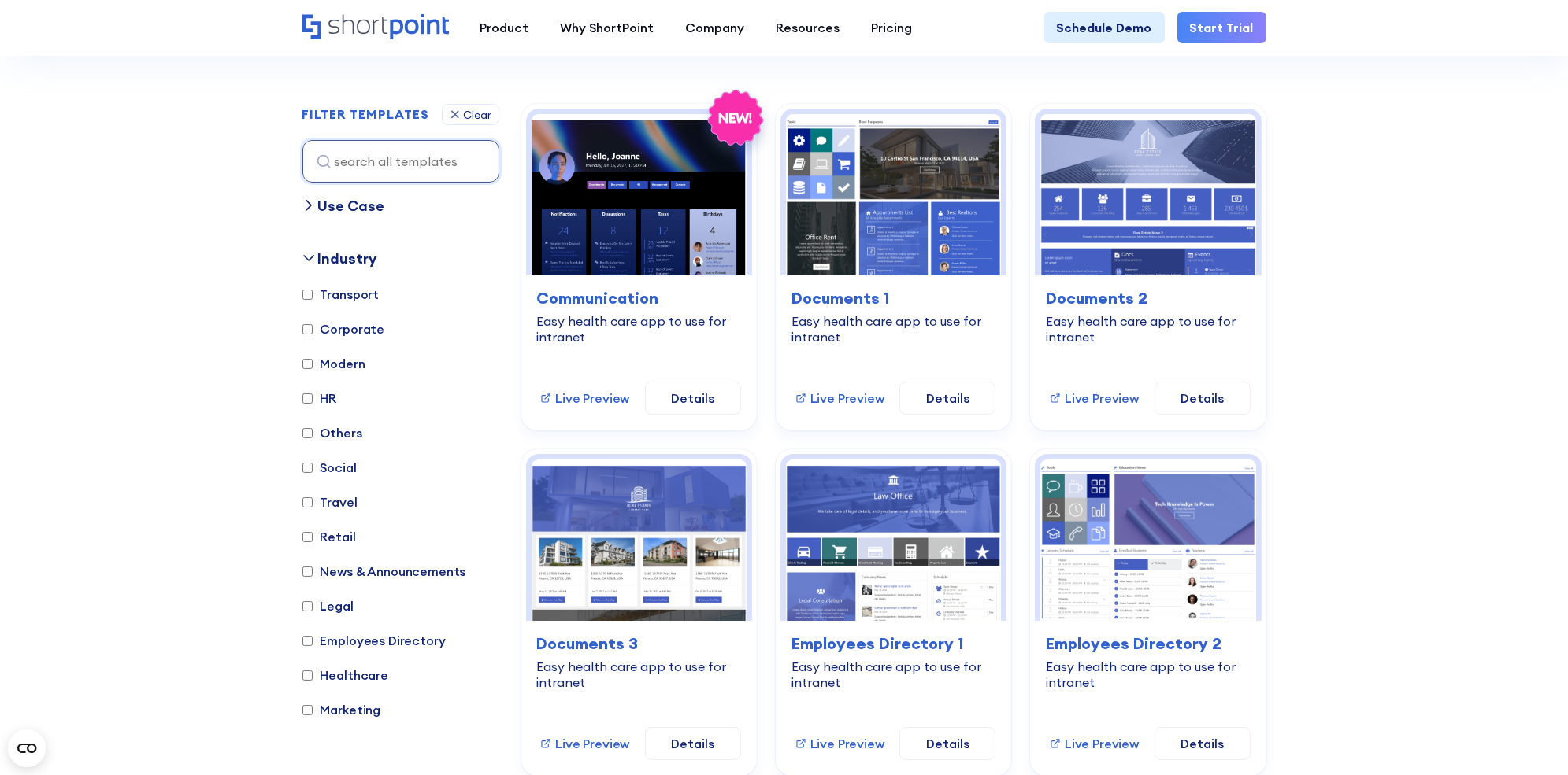
click at [344, 259] on div "Industry" at bounding box center [348, 258] width 59 height 22
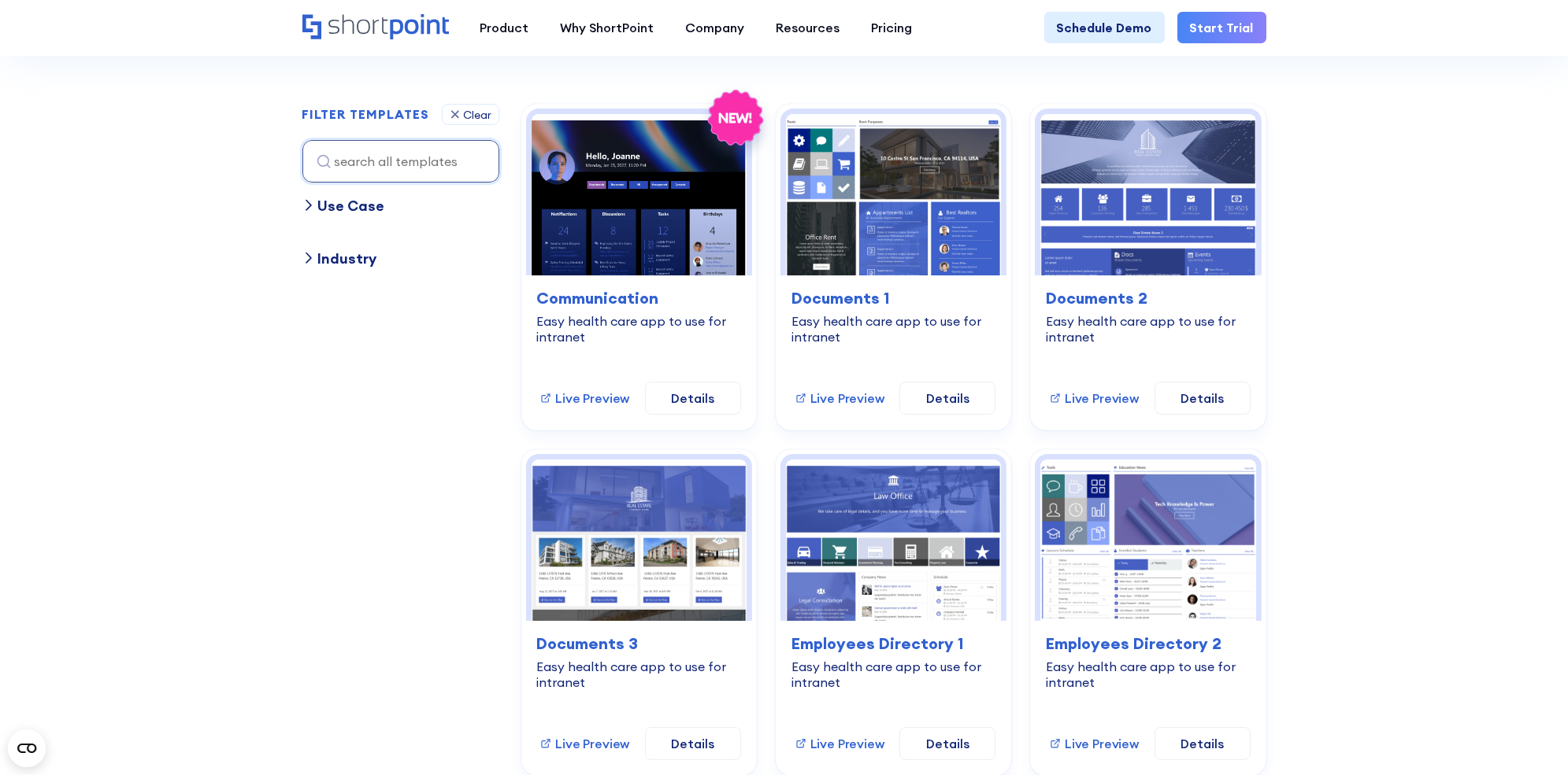
click at [350, 211] on div "Use Case" at bounding box center [351, 205] width 67 height 22
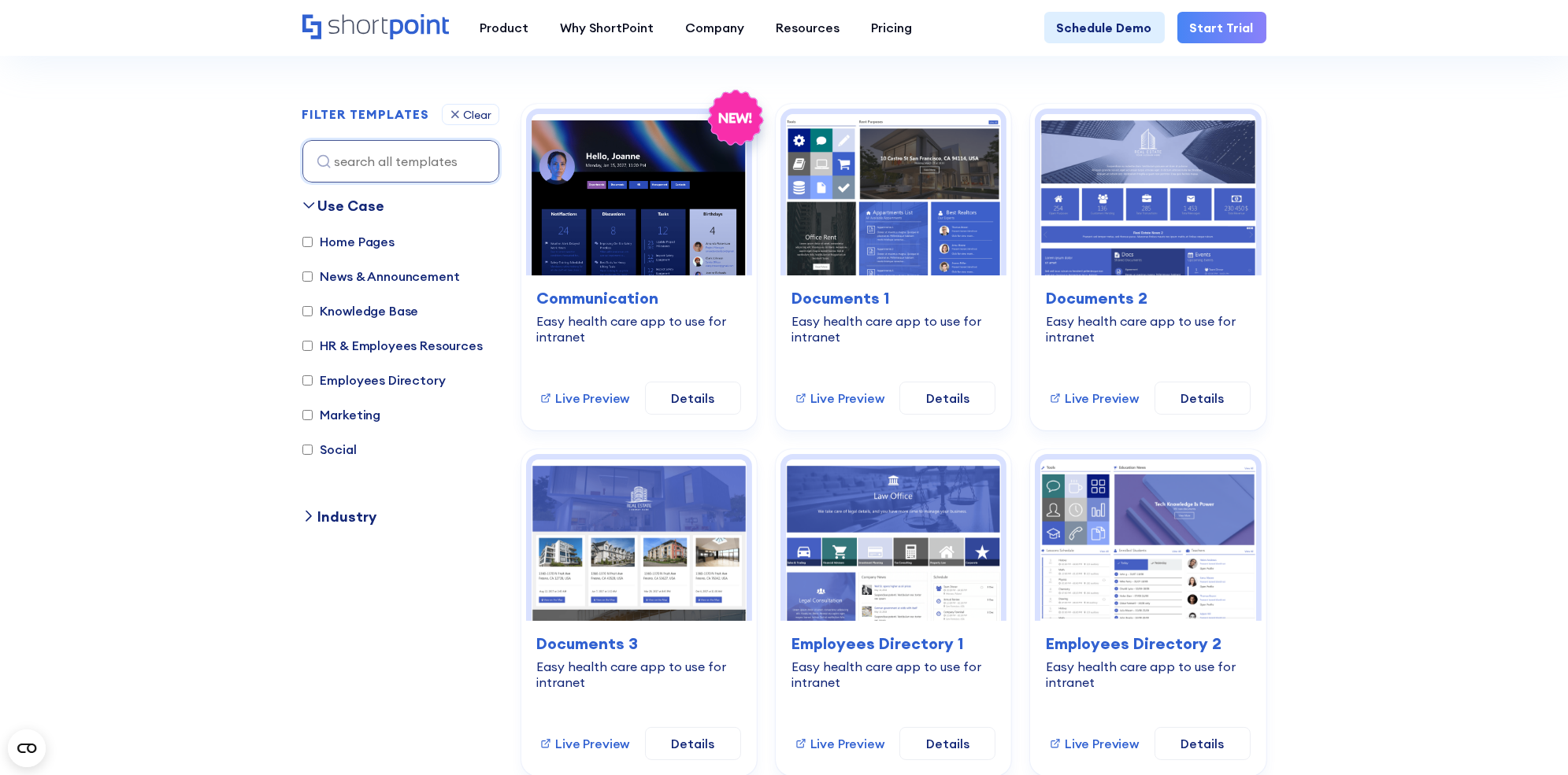
click at [350, 211] on div "Use Case" at bounding box center [351, 205] width 67 height 22
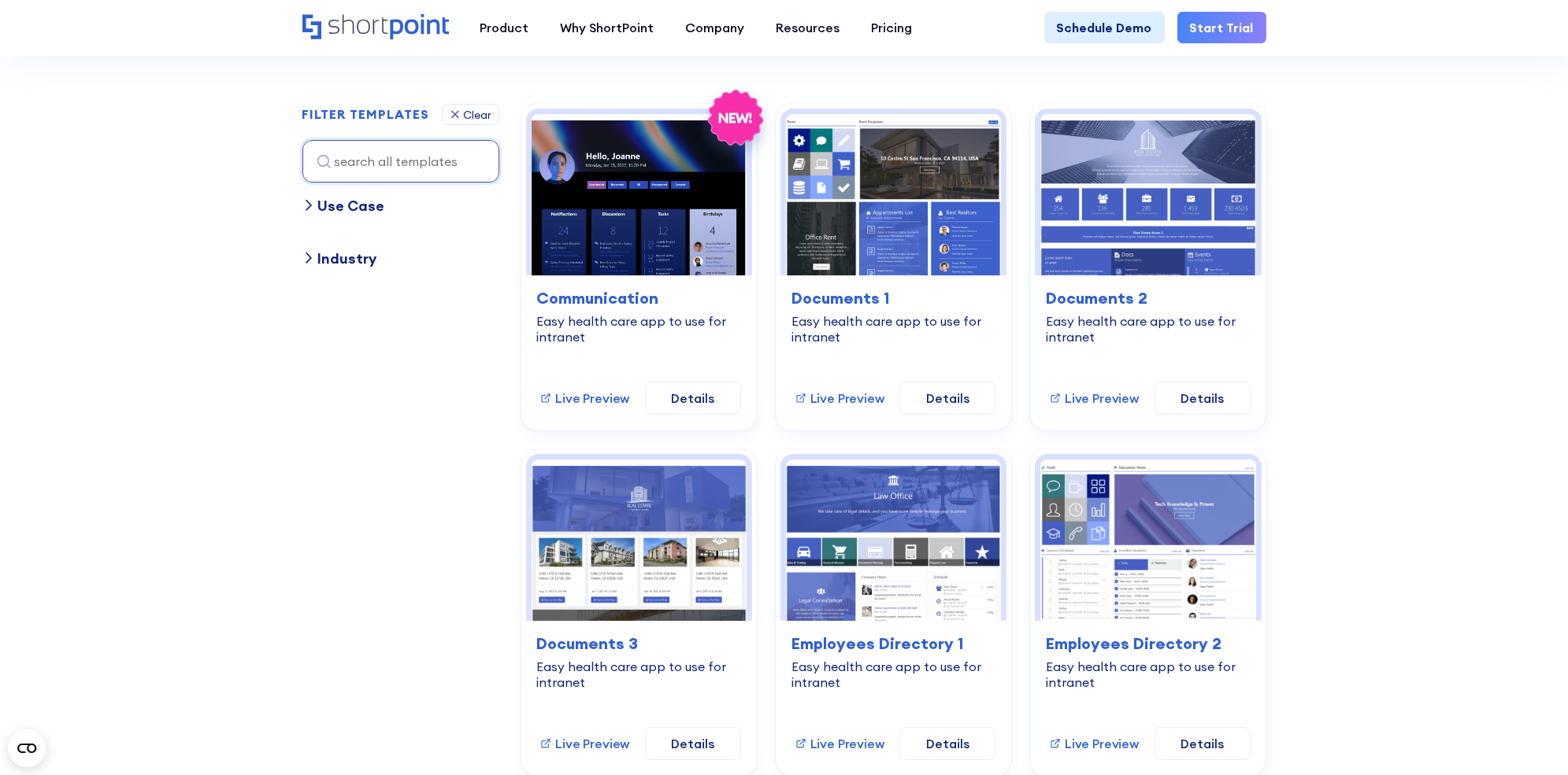
click at [343, 231] on div "Use Case Home Pages News & Announcement Knowledge Base HR & Employees Resources…" at bounding box center [401, 465] width 197 height 539
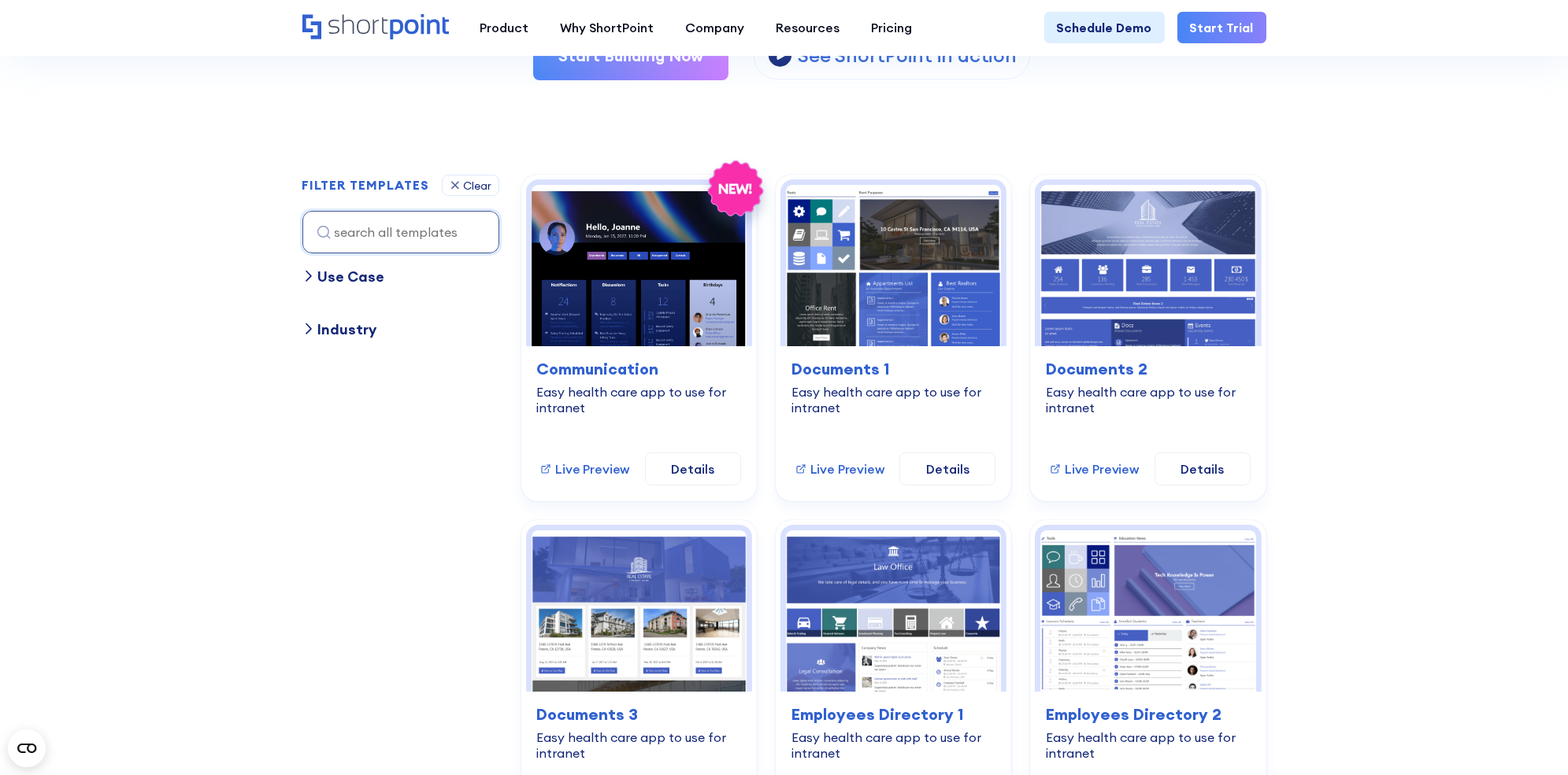
scroll to position [342, 0]
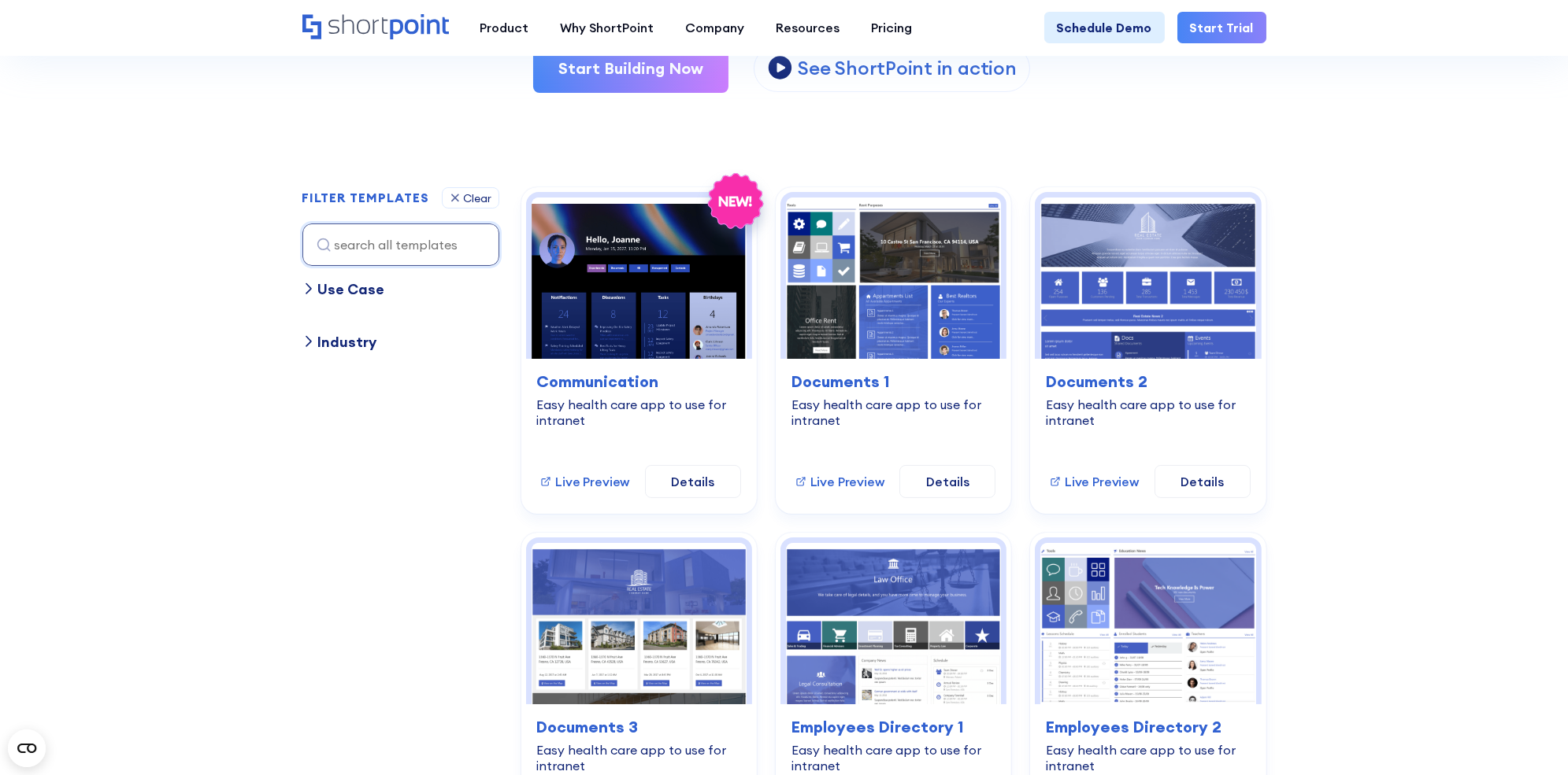
click at [338, 341] on div "Industry" at bounding box center [348, 342] width 59 height 22
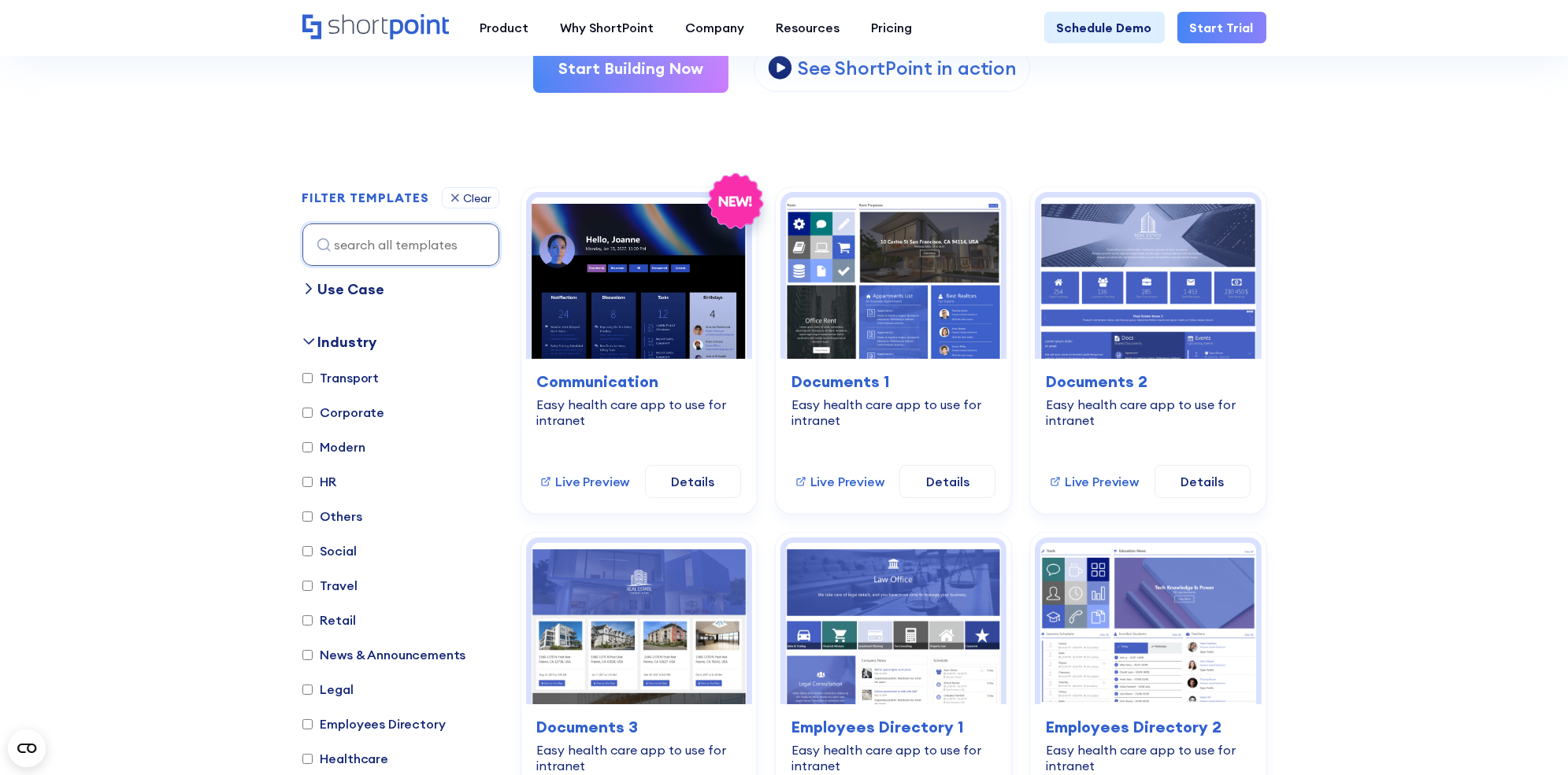
click at [348, 281] on div "Use Case" at bounding box center [351, 289] width 67 height 22
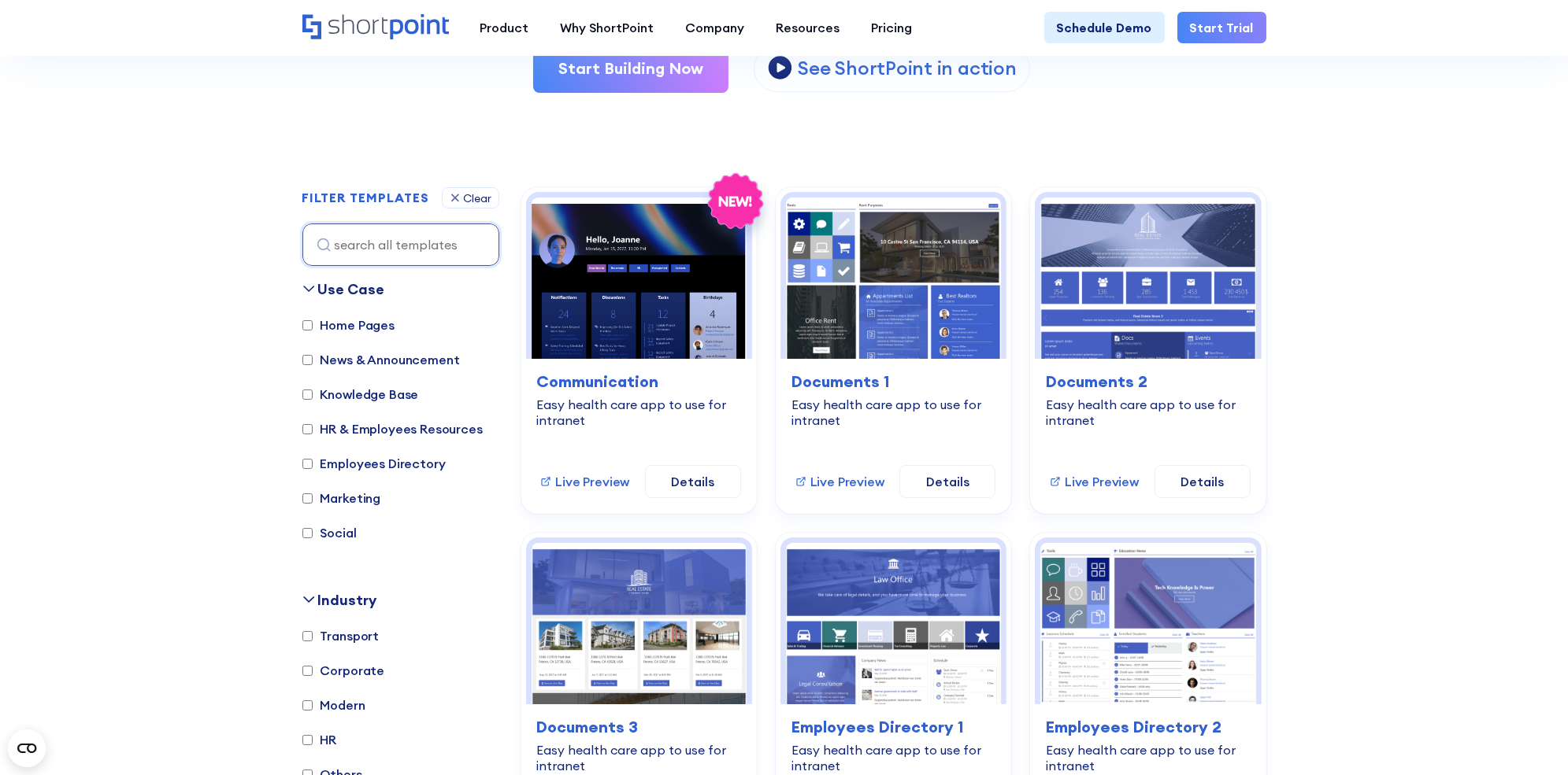
click at [334, 594] on div "Industry" at bounding box center [348, 600] width 59 height 22
click at [366, 285] on div "Use Case" at bounding box center [351, 289] width 67 height 22
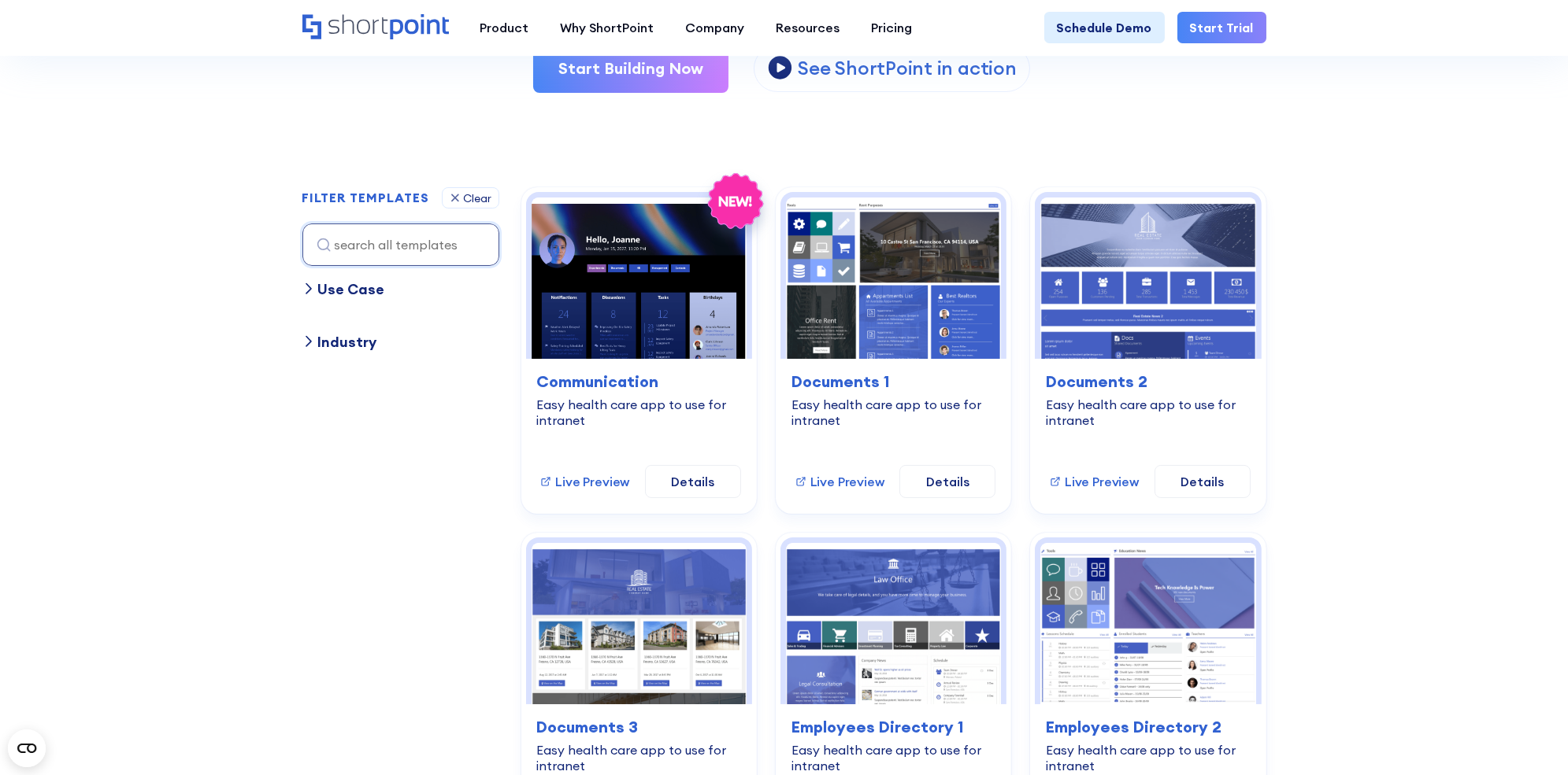
click at [366, 285] on div "Use Case" at bounding box center [351, 289] width 67 height 22
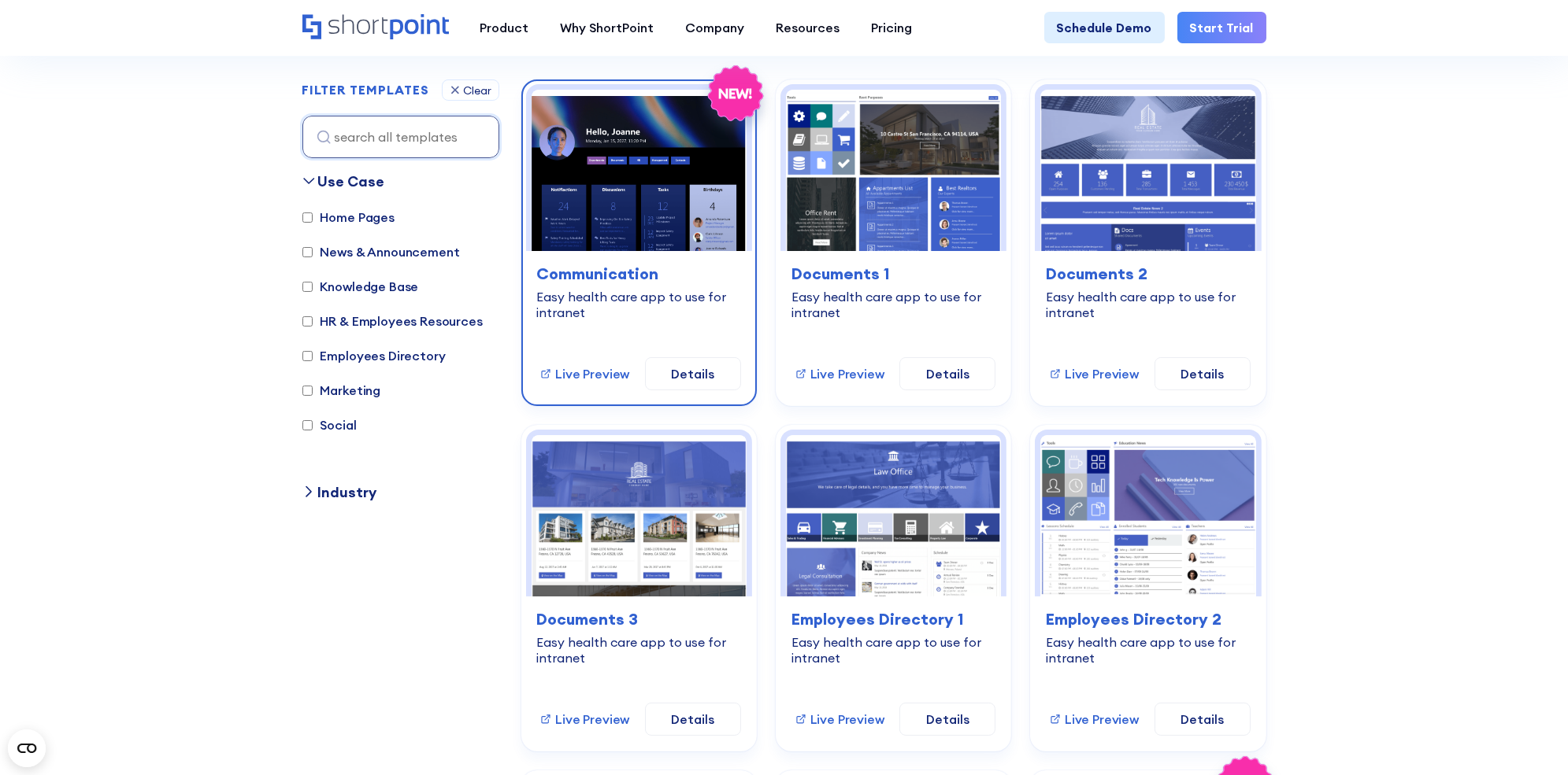
scroll to position [450, 0]
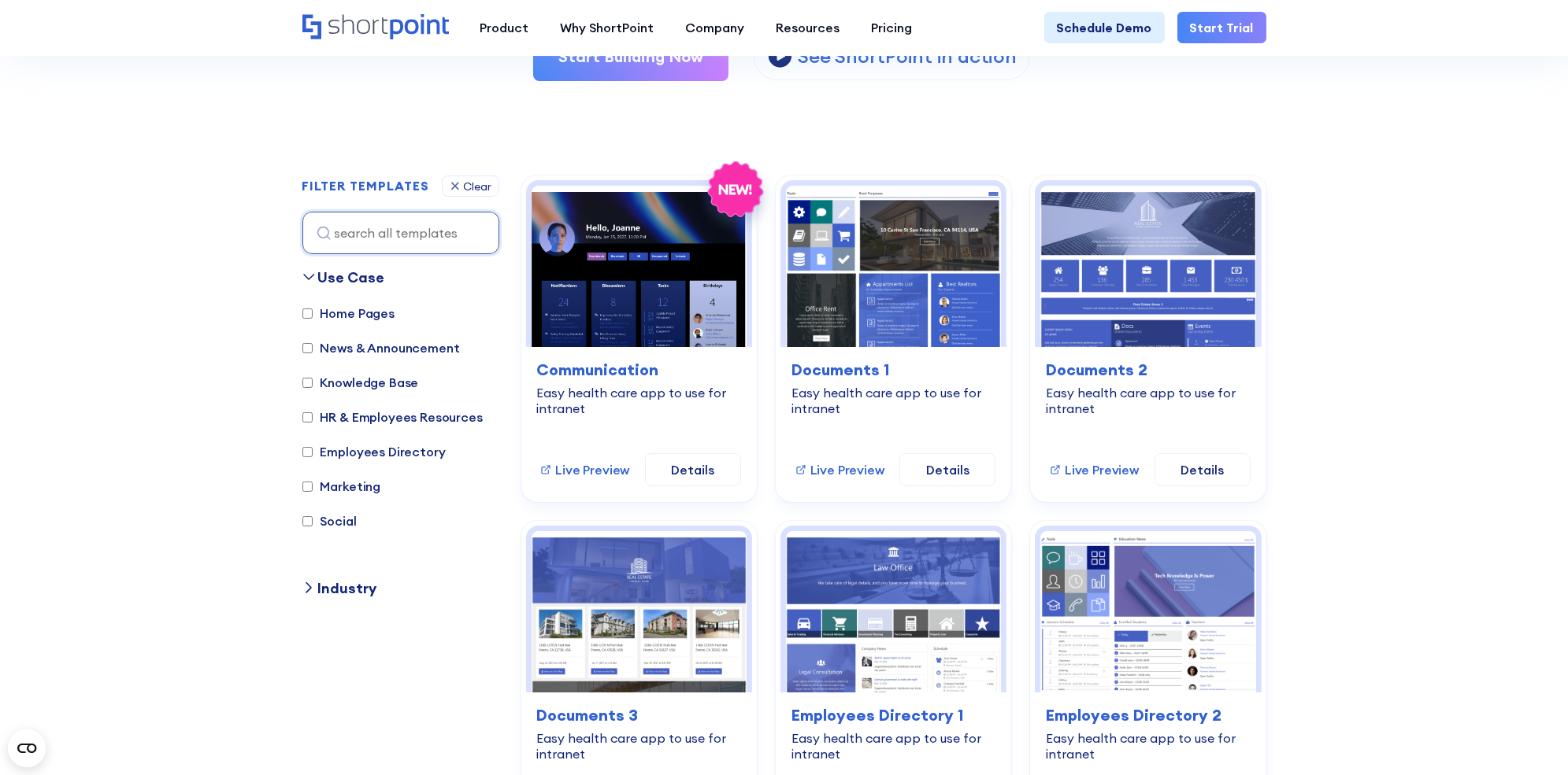
scroll to position [361, 0]
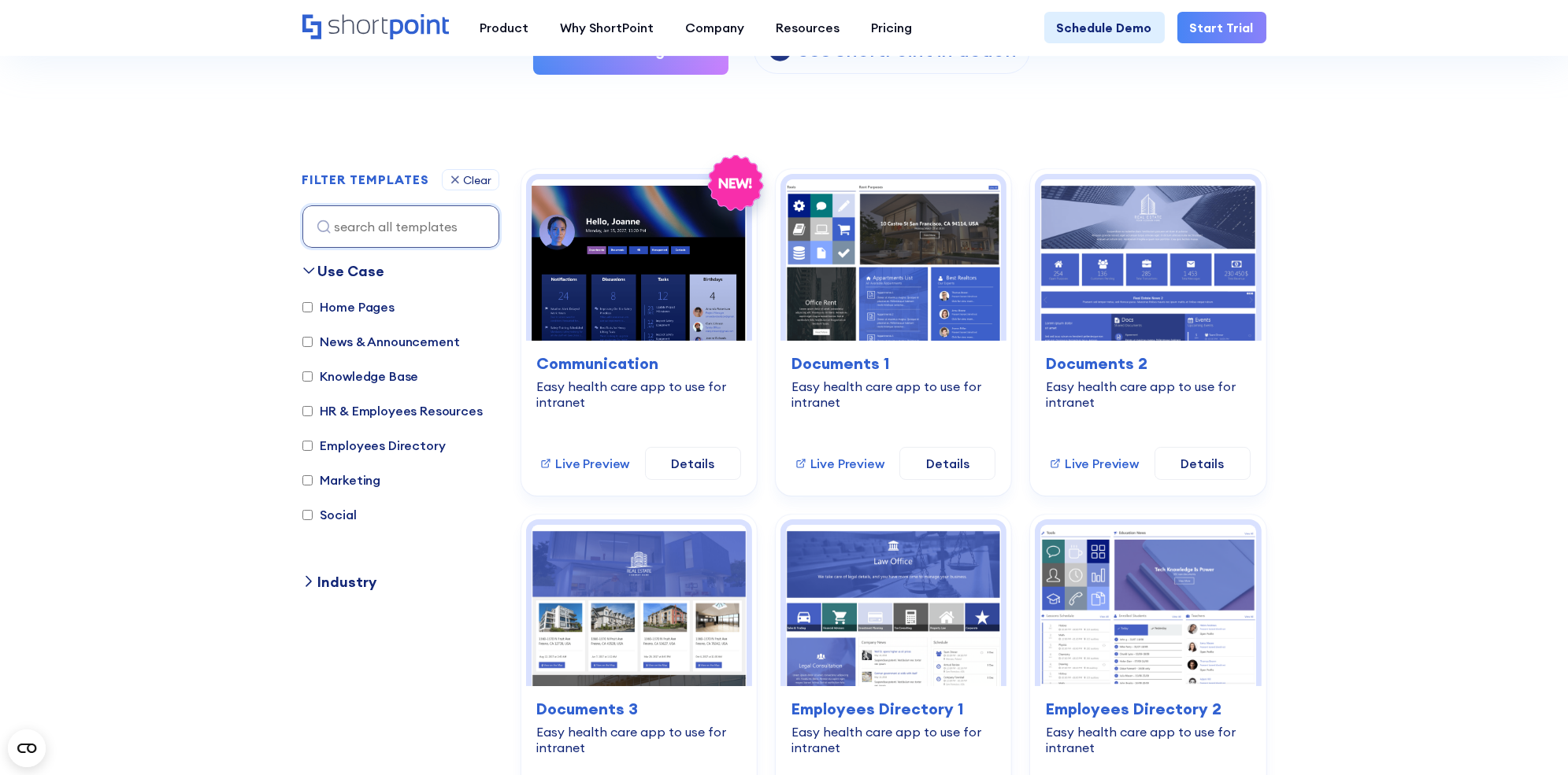
click at [344, 579] on div "Industry" at bounding box center [348, 582] width 59 height 22
click at [348, 267] on div "Use Case" at bounding box center [351, 271] width 67 height 22
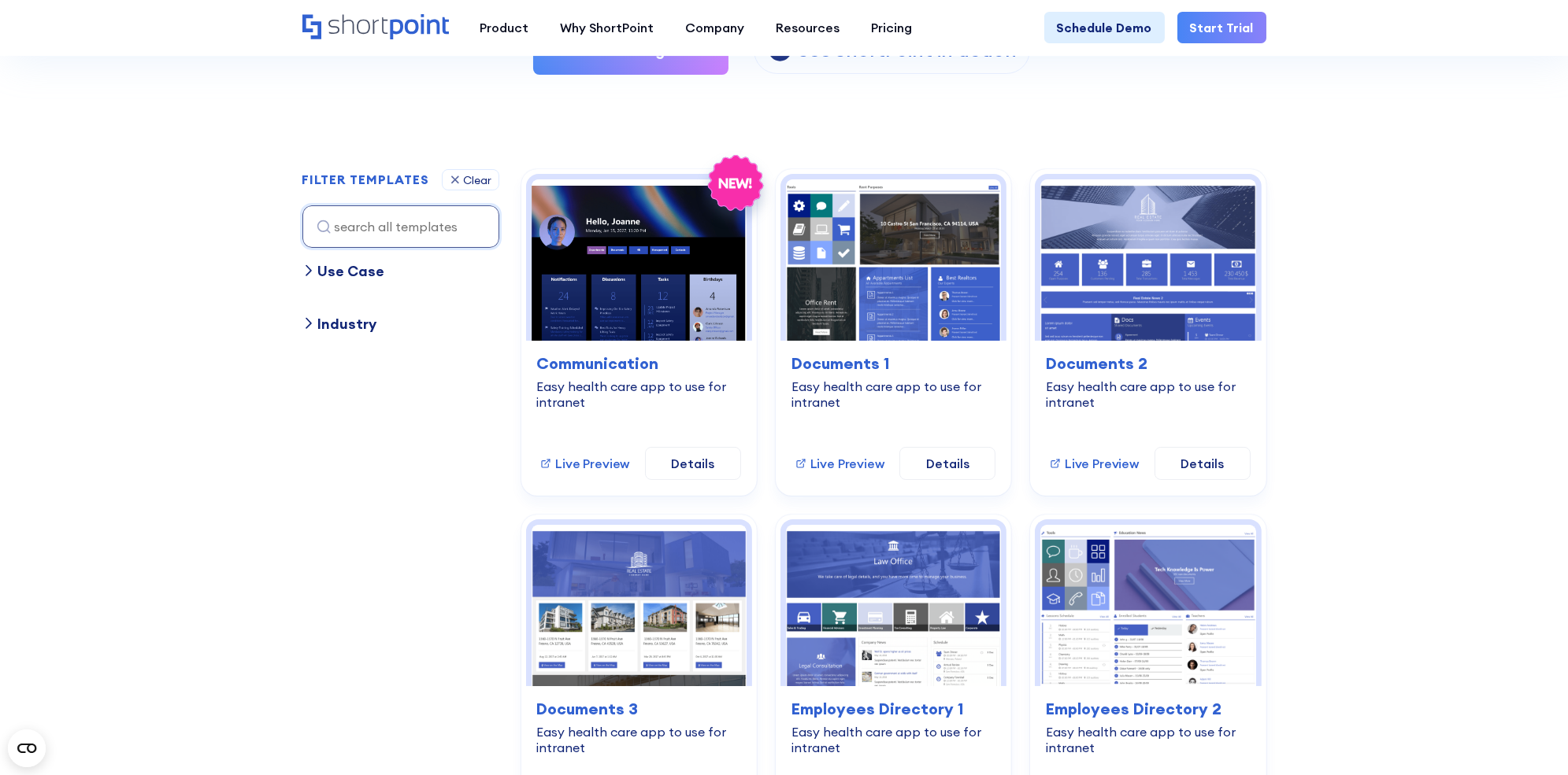
click at [348, 267] on div "Use Case" at bounding box center [351, 271] width 67 height 22
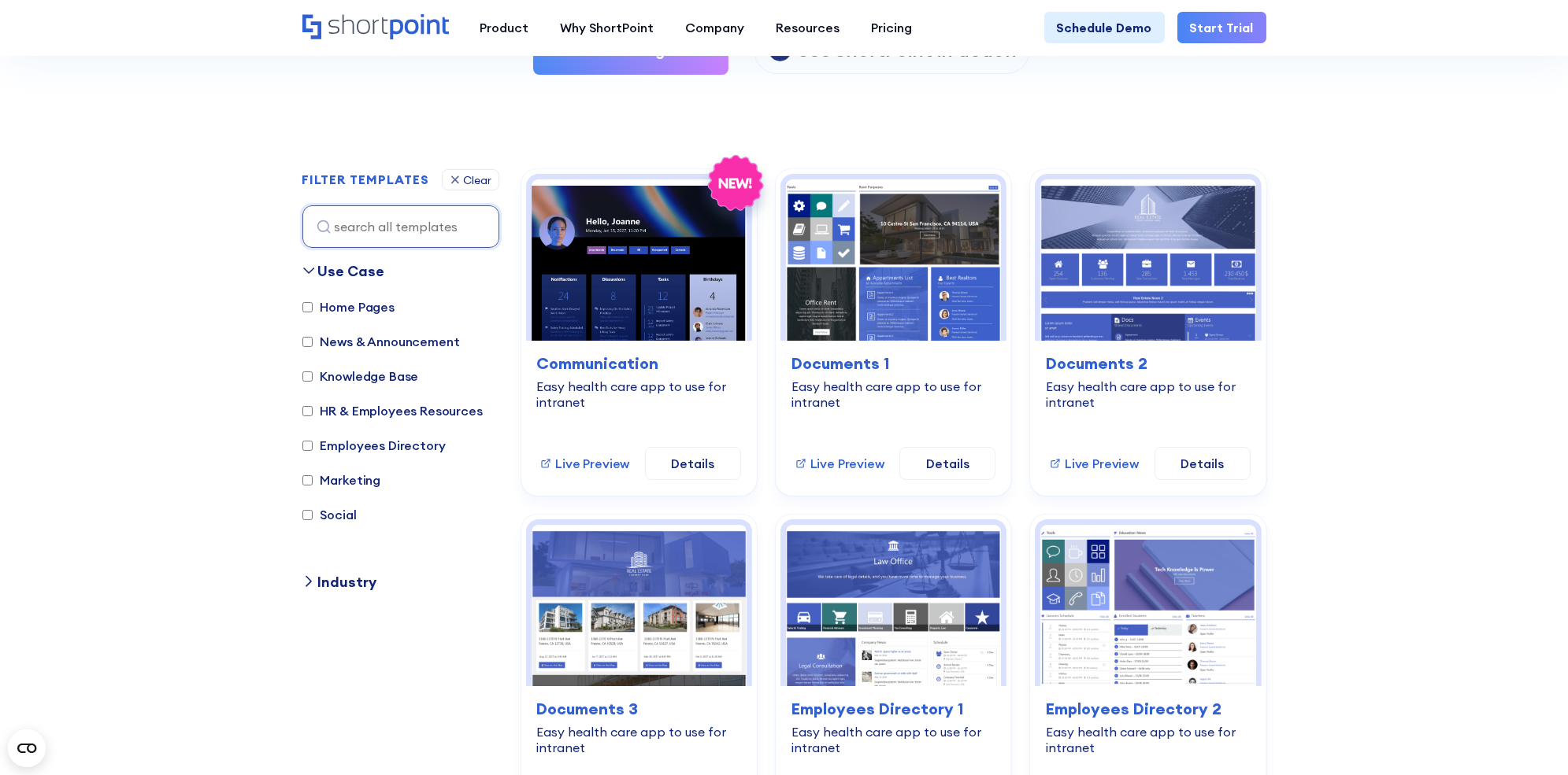
click at [348, 267] on div "Use Case" at bounding box center [351, 271] width 67 height 22
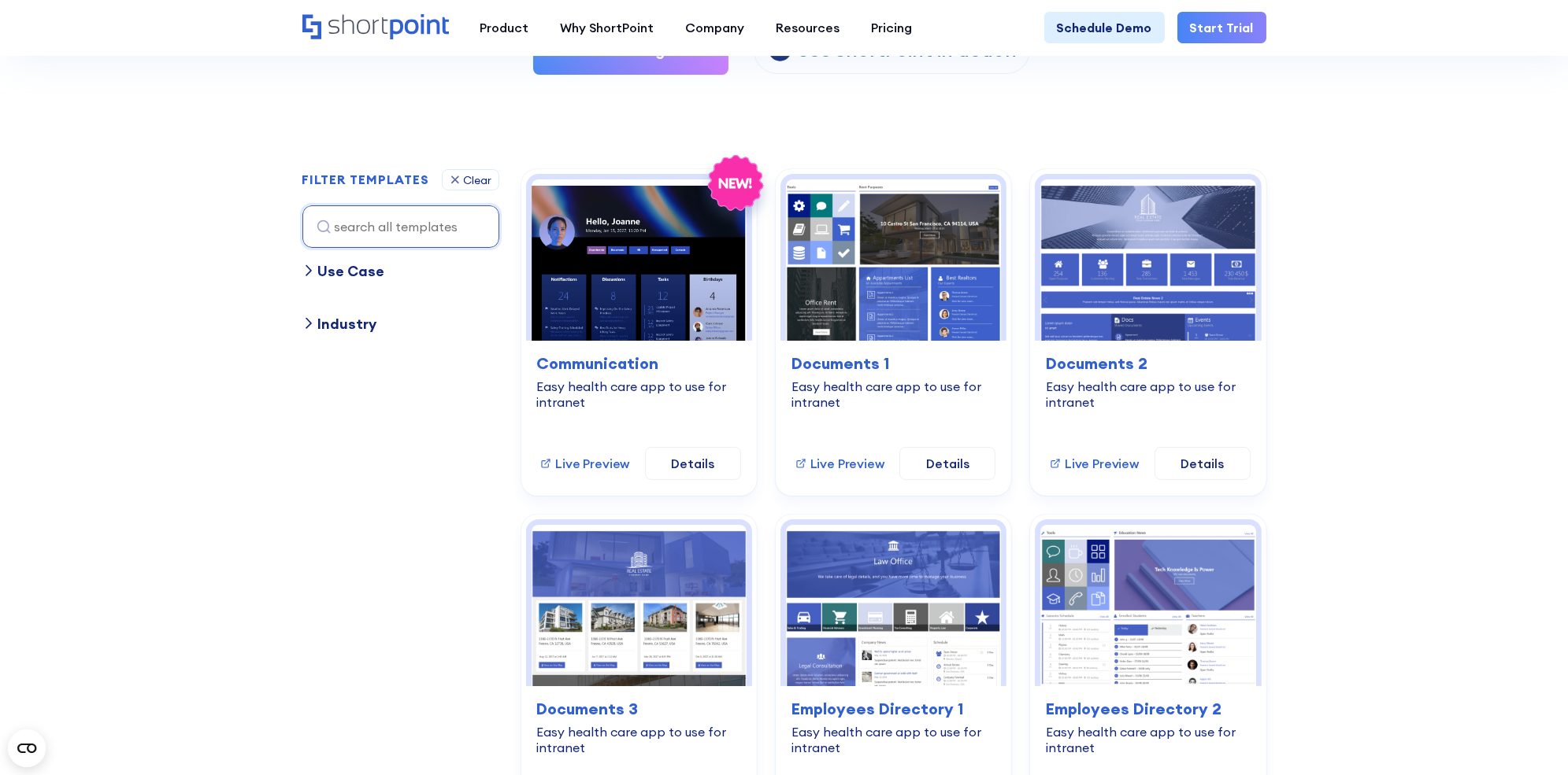
click at [348, 267] on div "Use Case" at bounding box center [351, 271] width 67 height 22
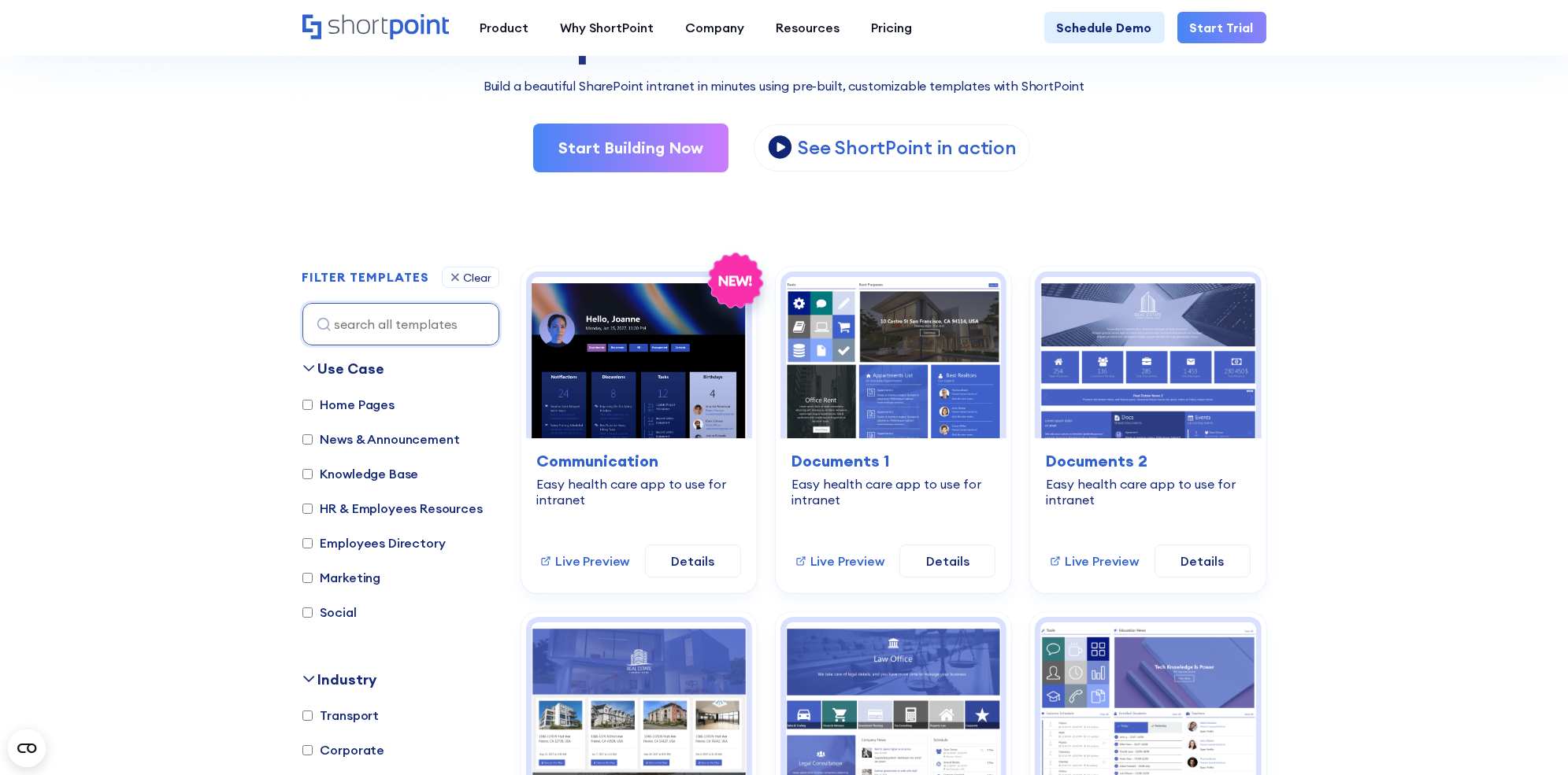
scroll to position [304, 0]
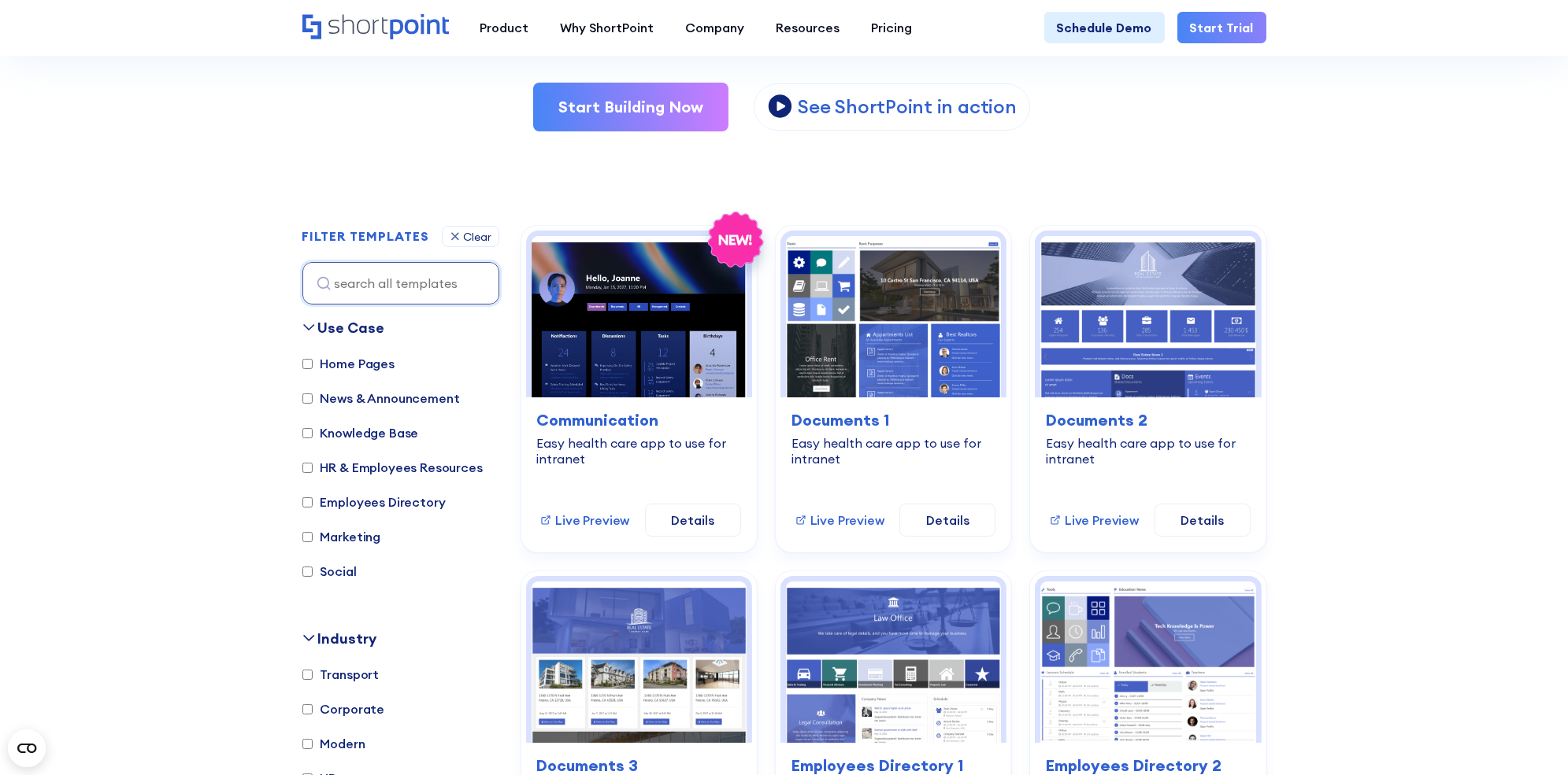
click at [337, 329] on div "Use Case" at bounding box center [351, 328] width 67 height 22
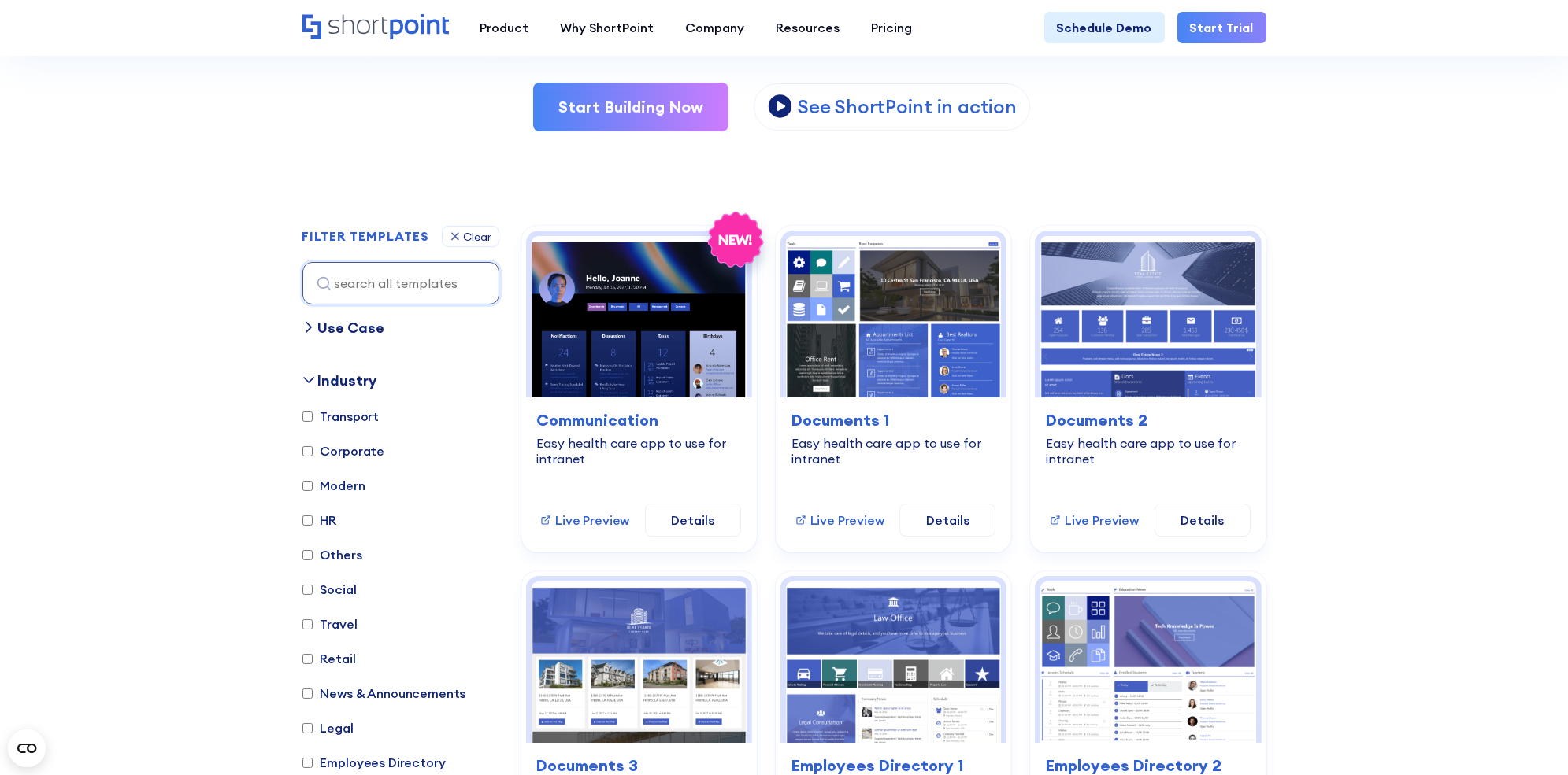
click at [338, 381] on div "Industry" at bounding box center [348, 381] width 59 height 22
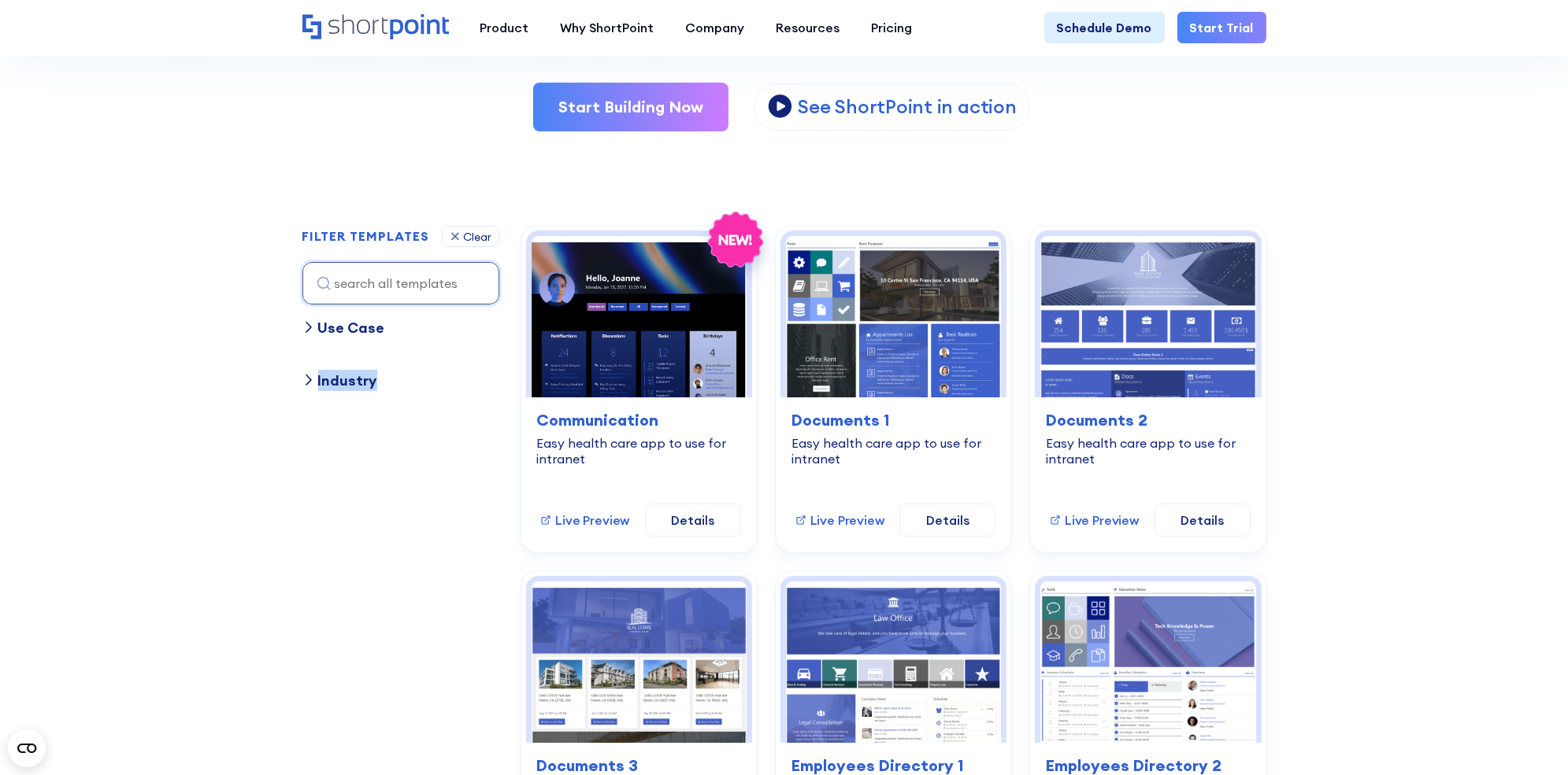
click at [338, 381] on div "Industry" at bounding box center [348, 381] width 59 height 22
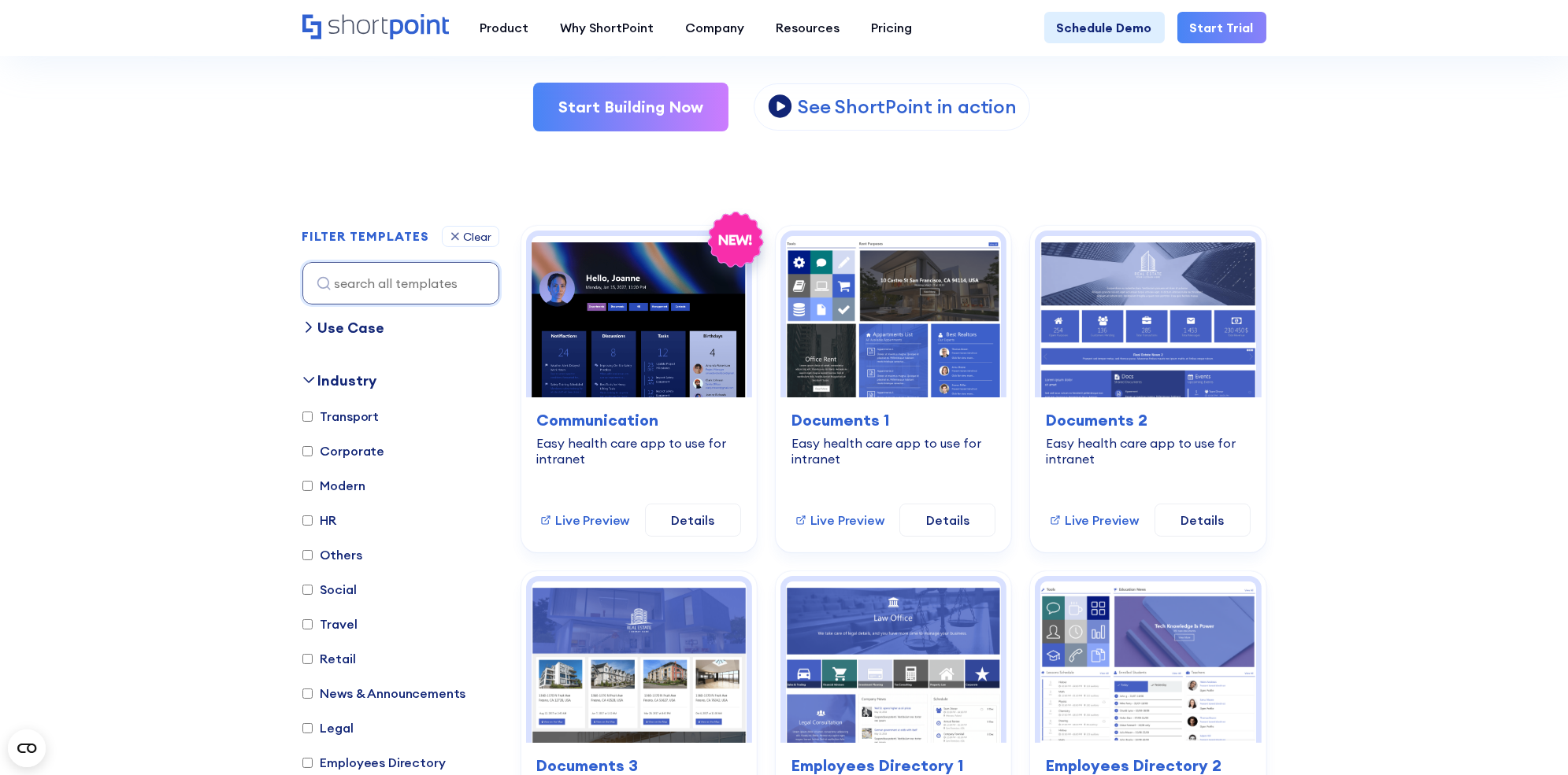
click at [343, 326] on div "Use Case" at bounding box center [351, 328] width 67 height 22
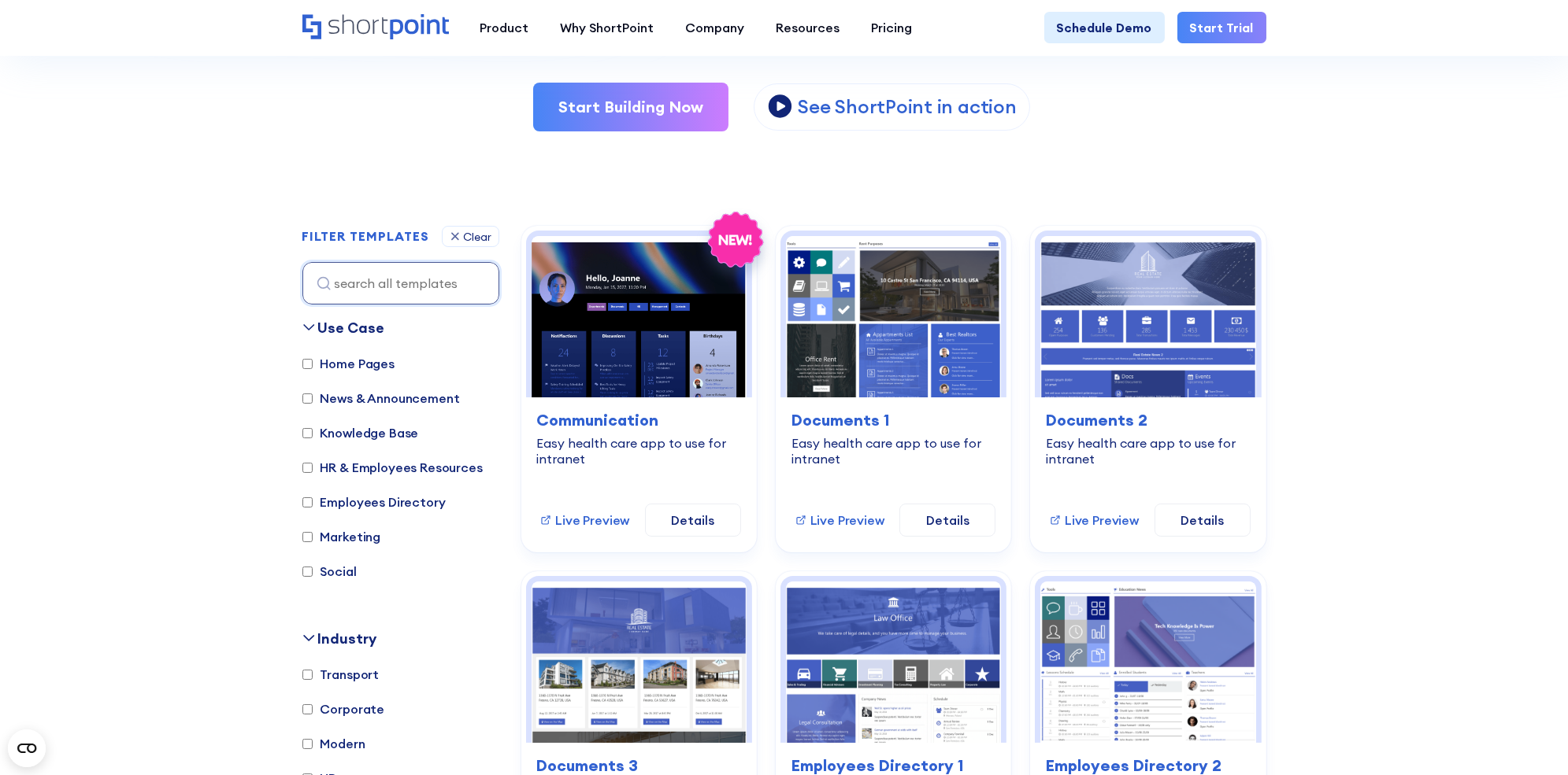
click at [343, 326] on div "Use Case" at bounding box center [351, 328] width 67 height 22
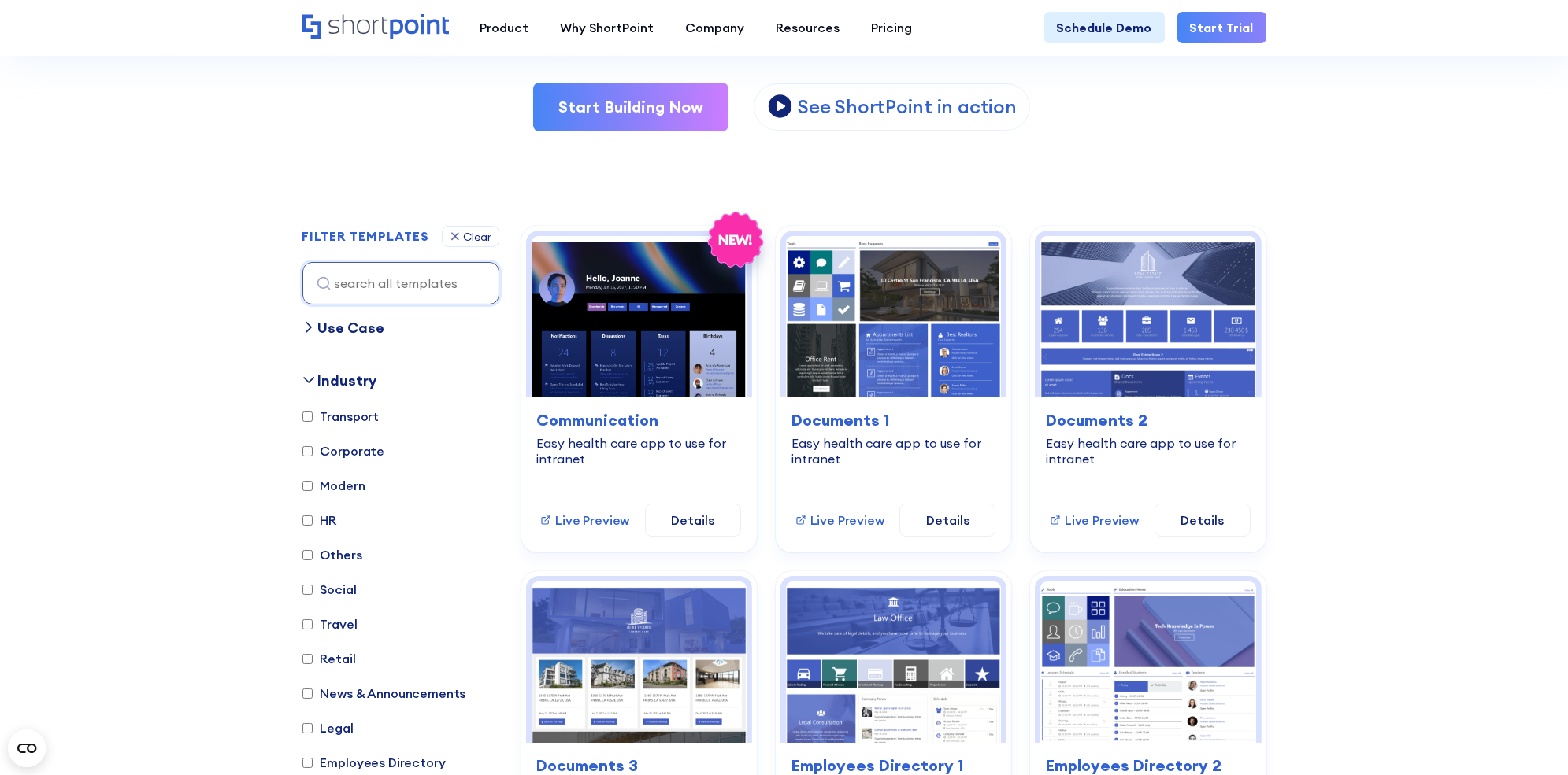
click at [343, 326] on div "Use Case" at bounding box center [351, 328] width 67 height 22
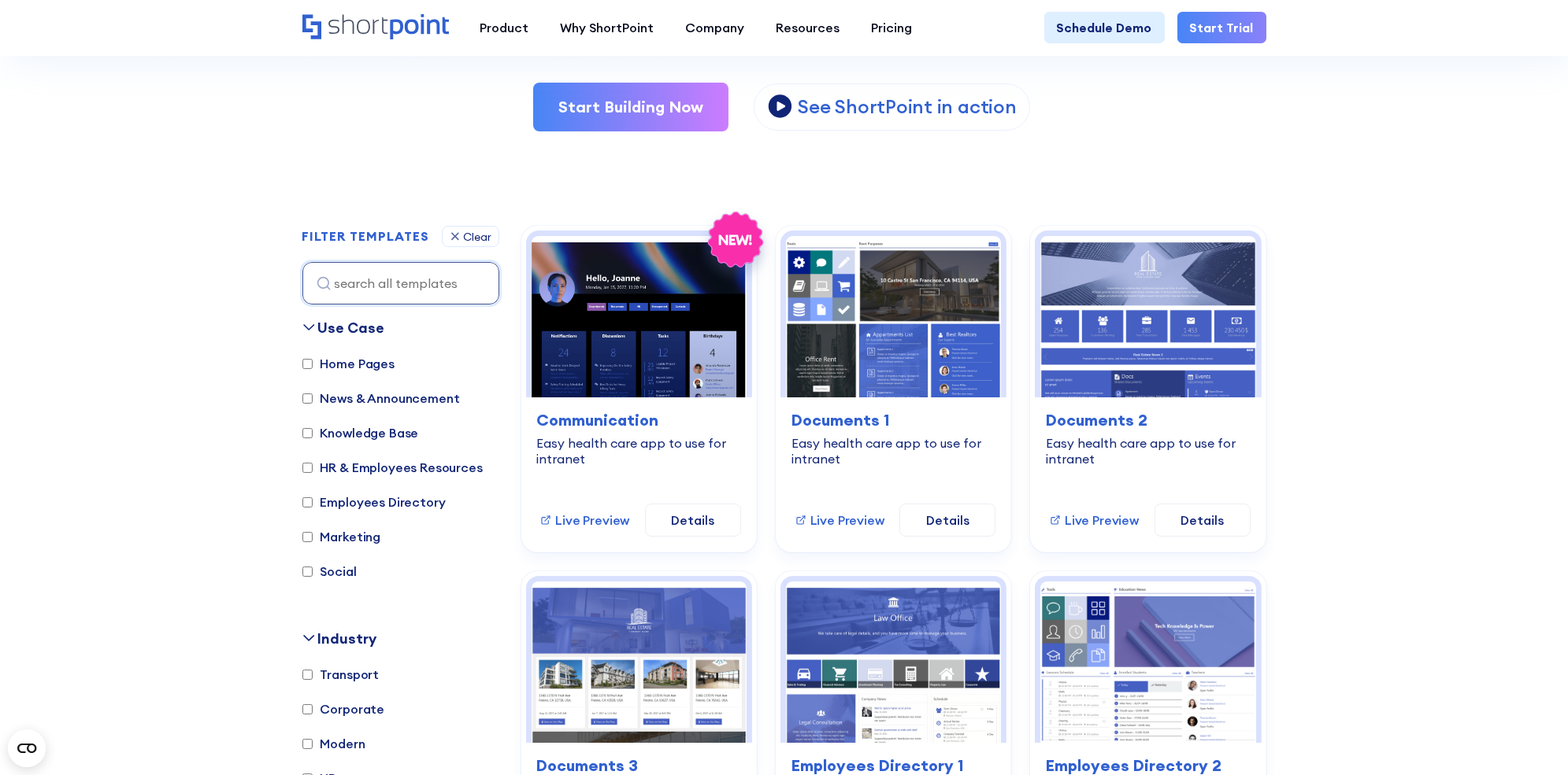
click at [343, 326] on div "Use Case" at bounding box center [351, 328] width 67 height 22
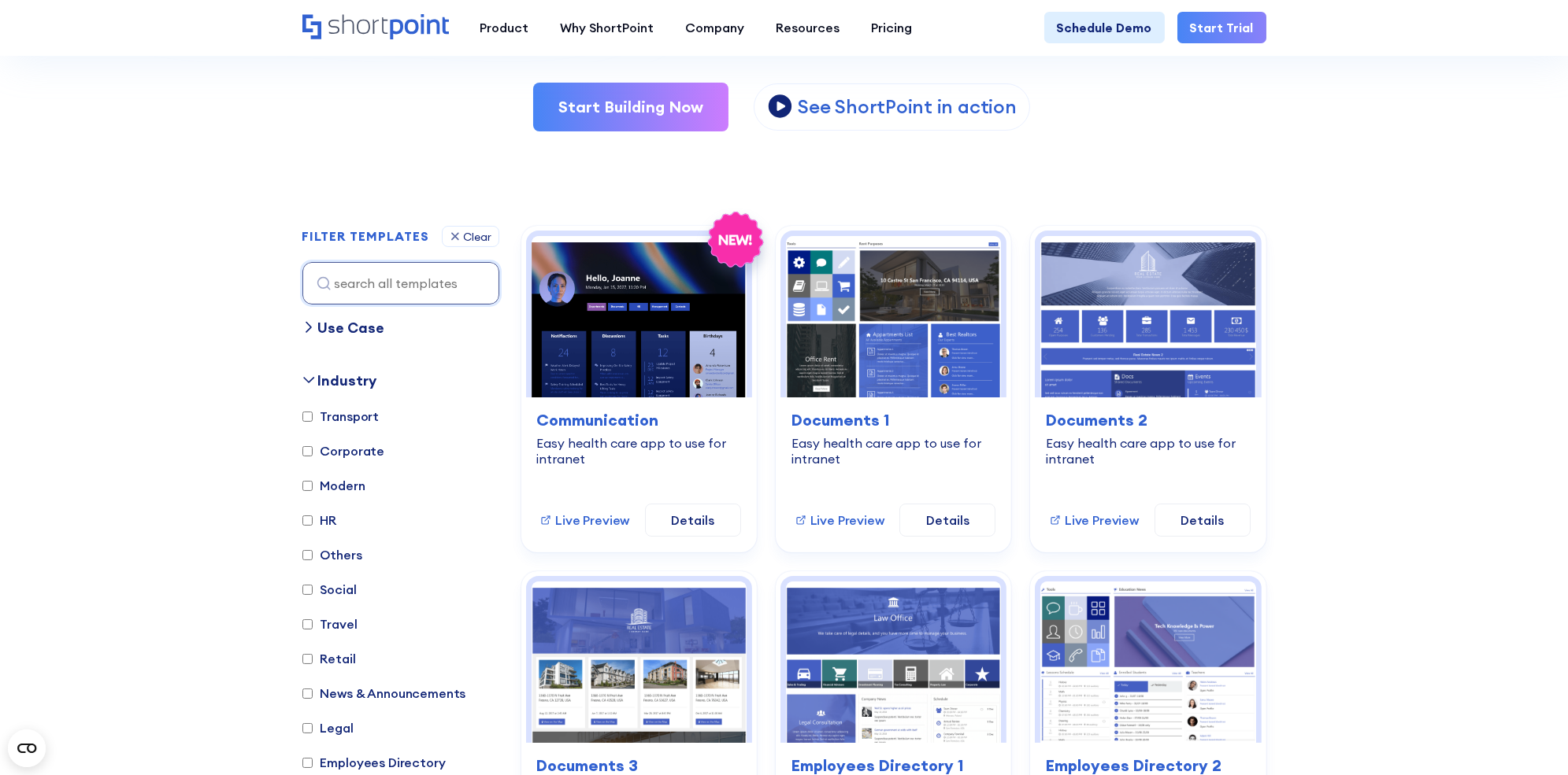
click at [343, 326] on div "Use Case" at bounding box center [351, 328] width 67 height 22
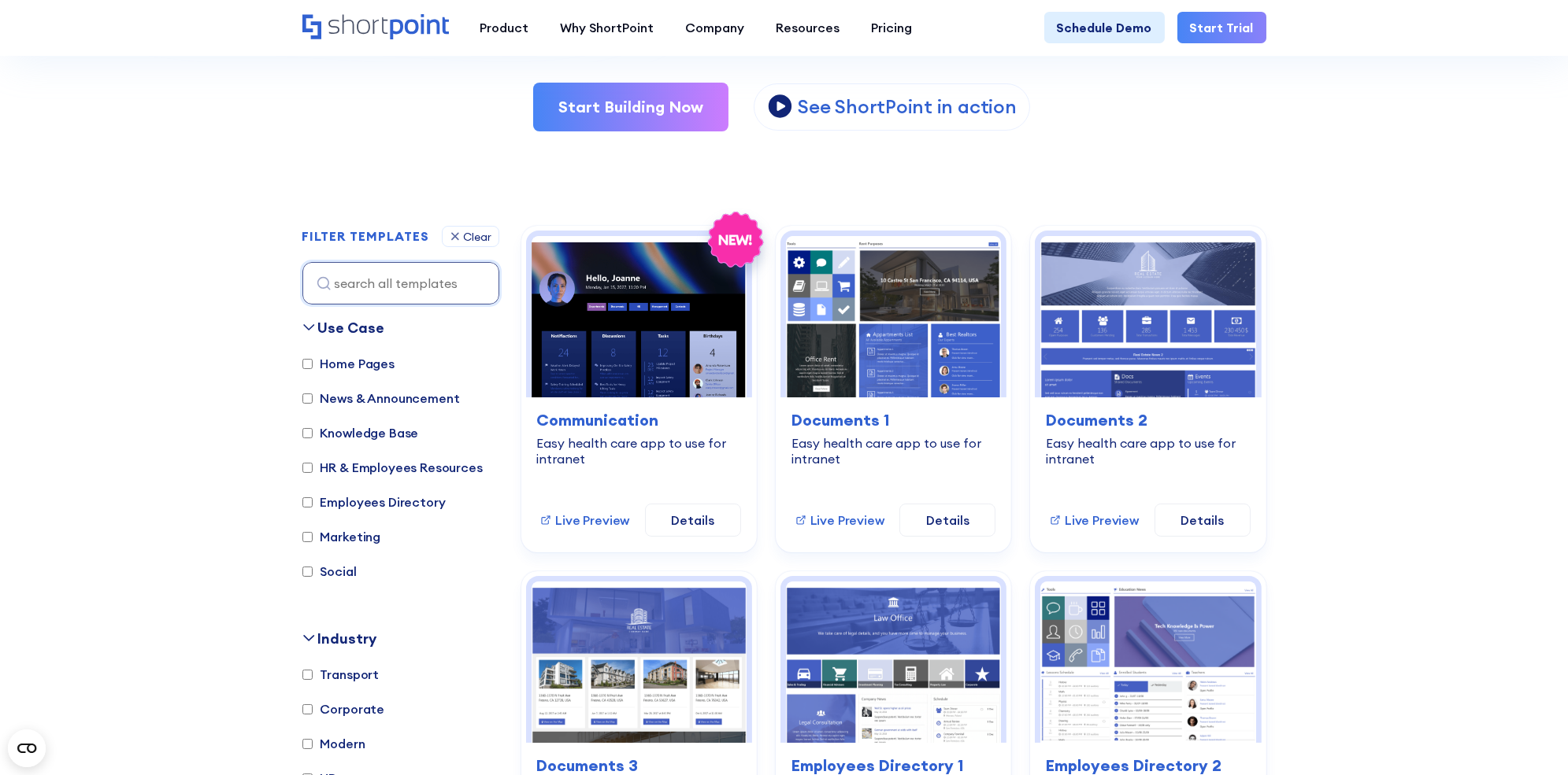
click at [343, 326] on div "Use Case" at bounding box center [351, 328] width 67 height 22
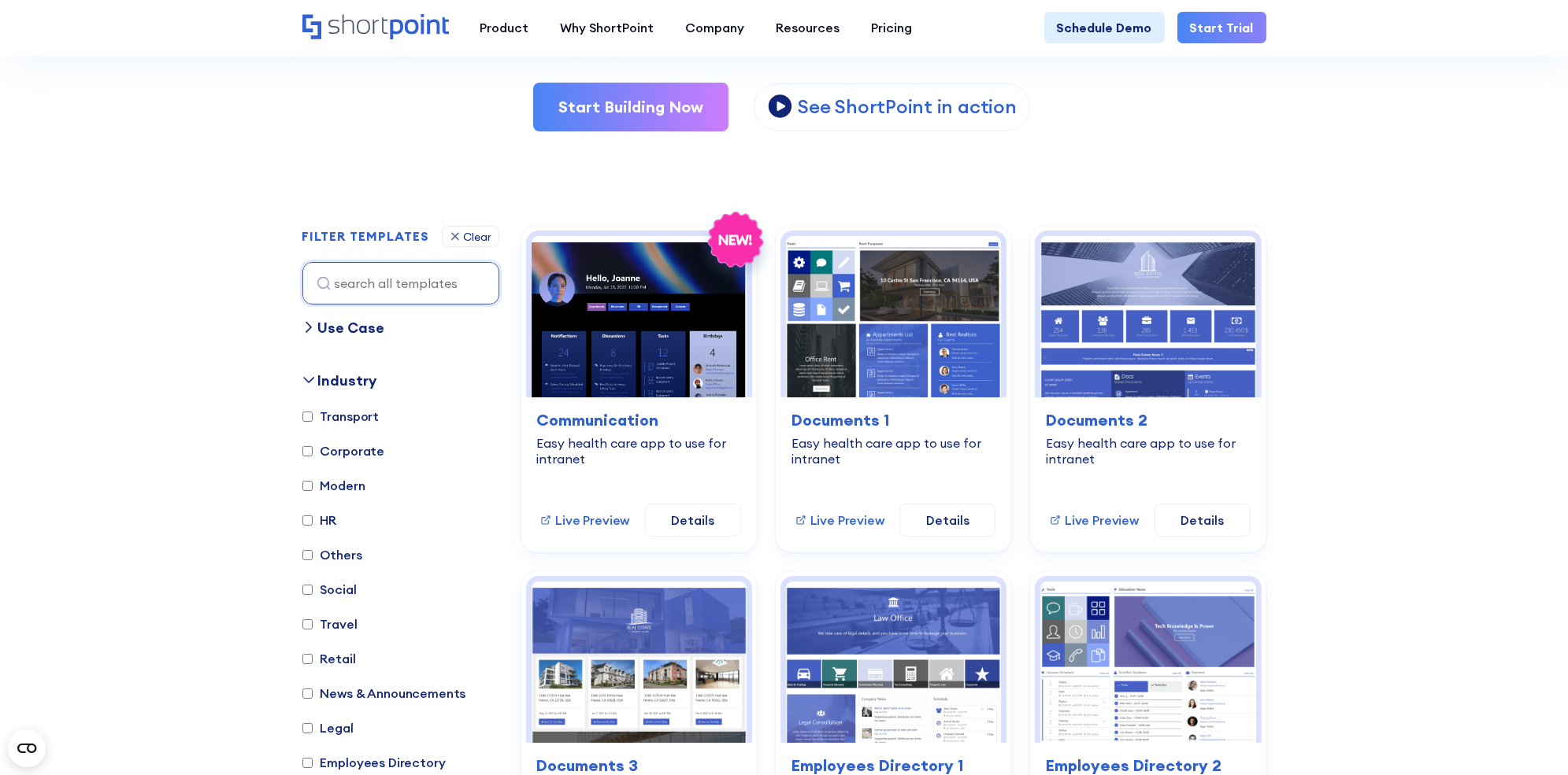
click at [343, 326] on div "Use Case" at bounding box center [351, 328] width 67 height 22
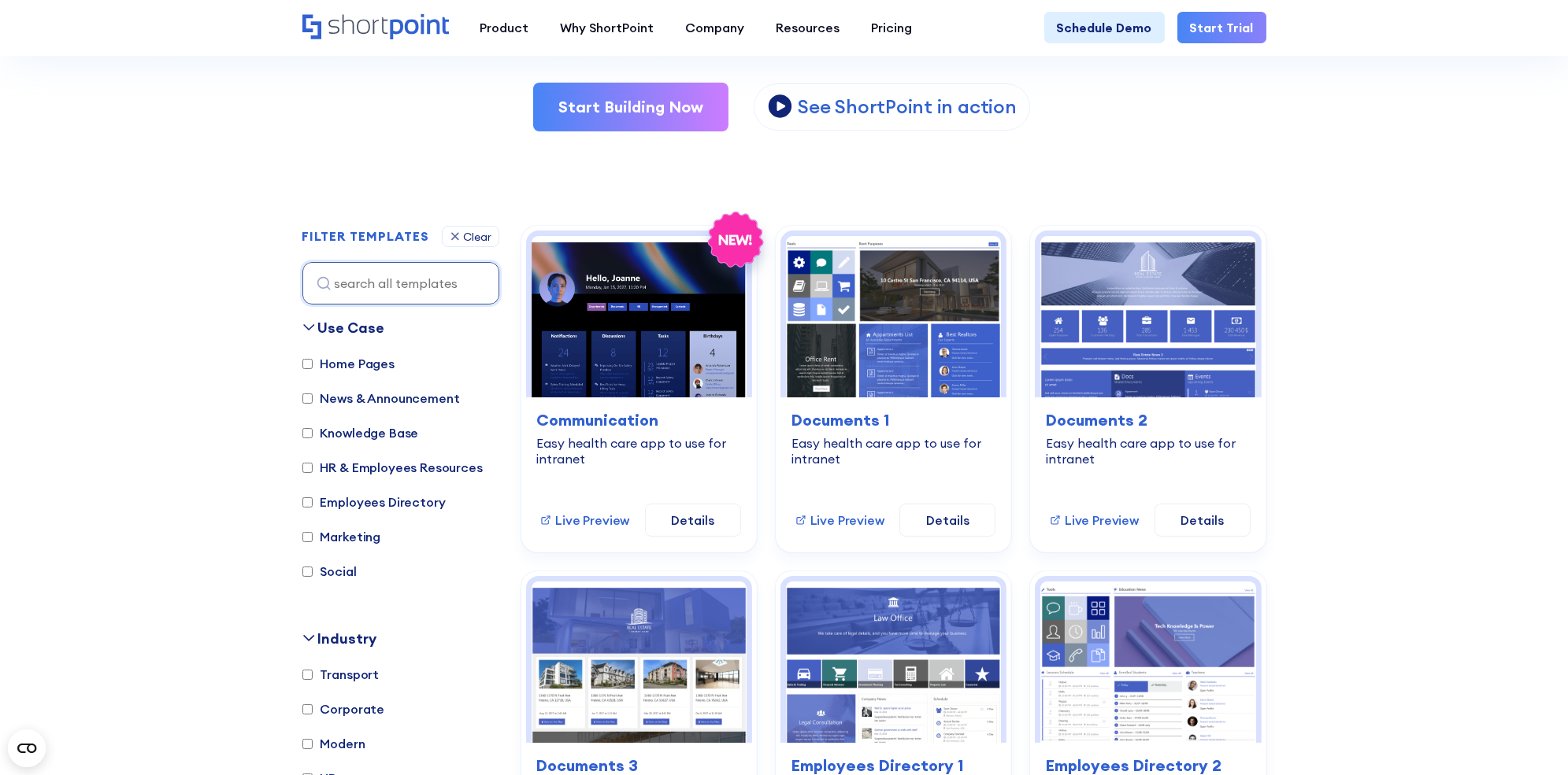
click at [343, 326] on div "Use Case" at bounding box center [351, 328] width 67 height 22
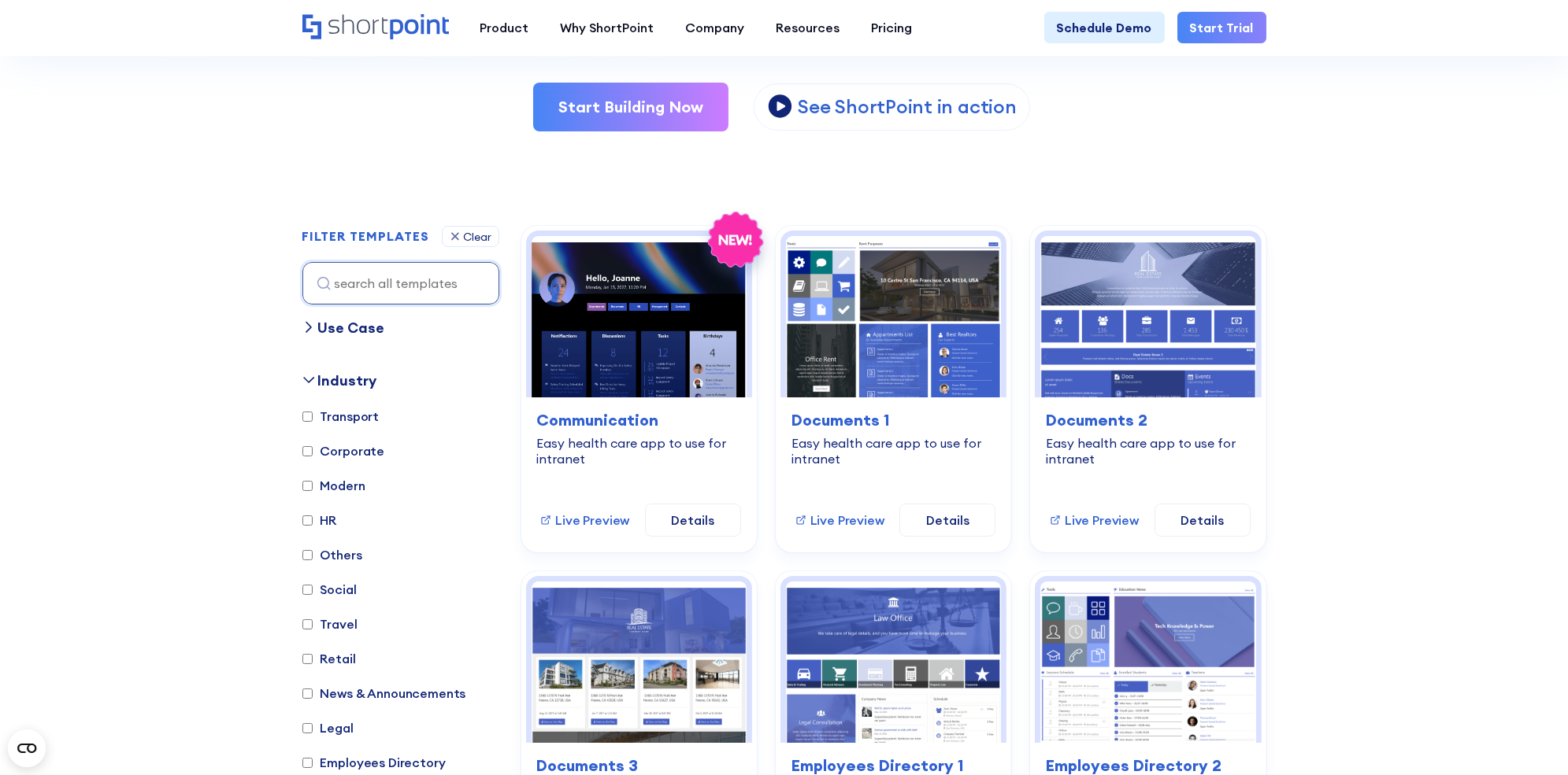
click at [343, 326] on div "Use Case" at bounding box center [351, 328] width 67 height 22
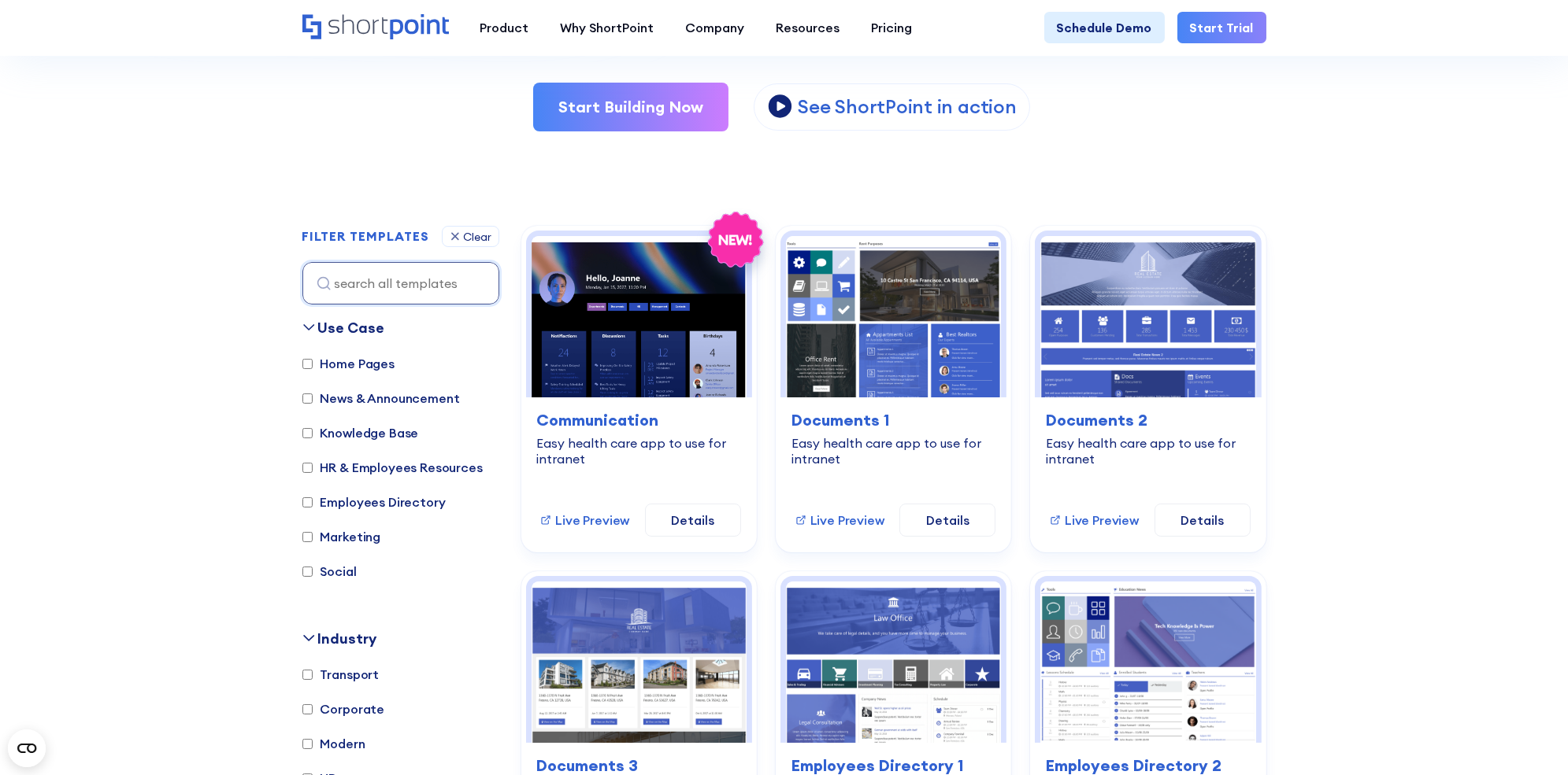
click at [343, 326] on div "Use Case" at bounding box center [351, 328] width 67 height 22
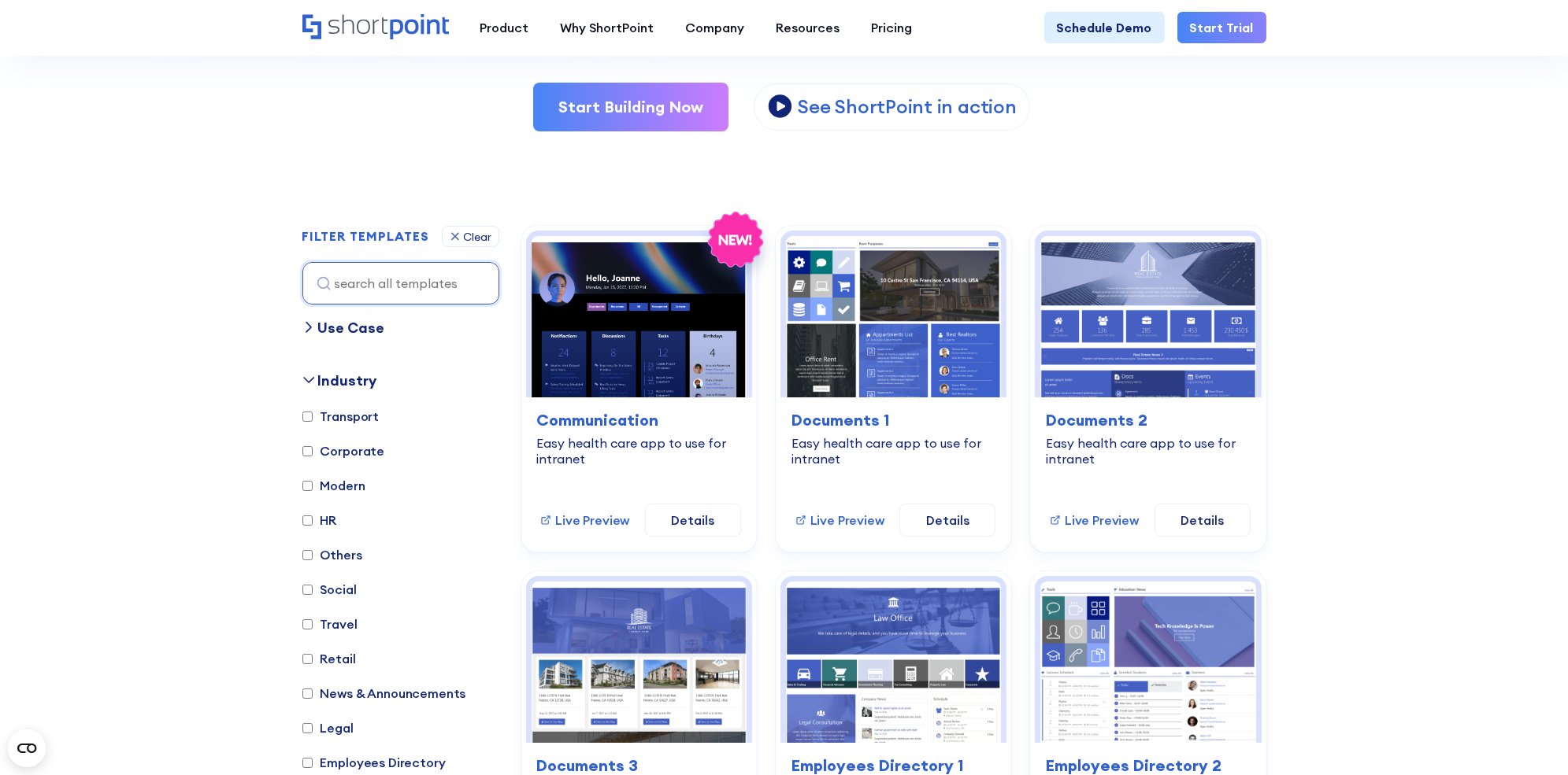
click at [343, 326] on div "Use Case" at bounding box center [351, 328] width 67 height 22
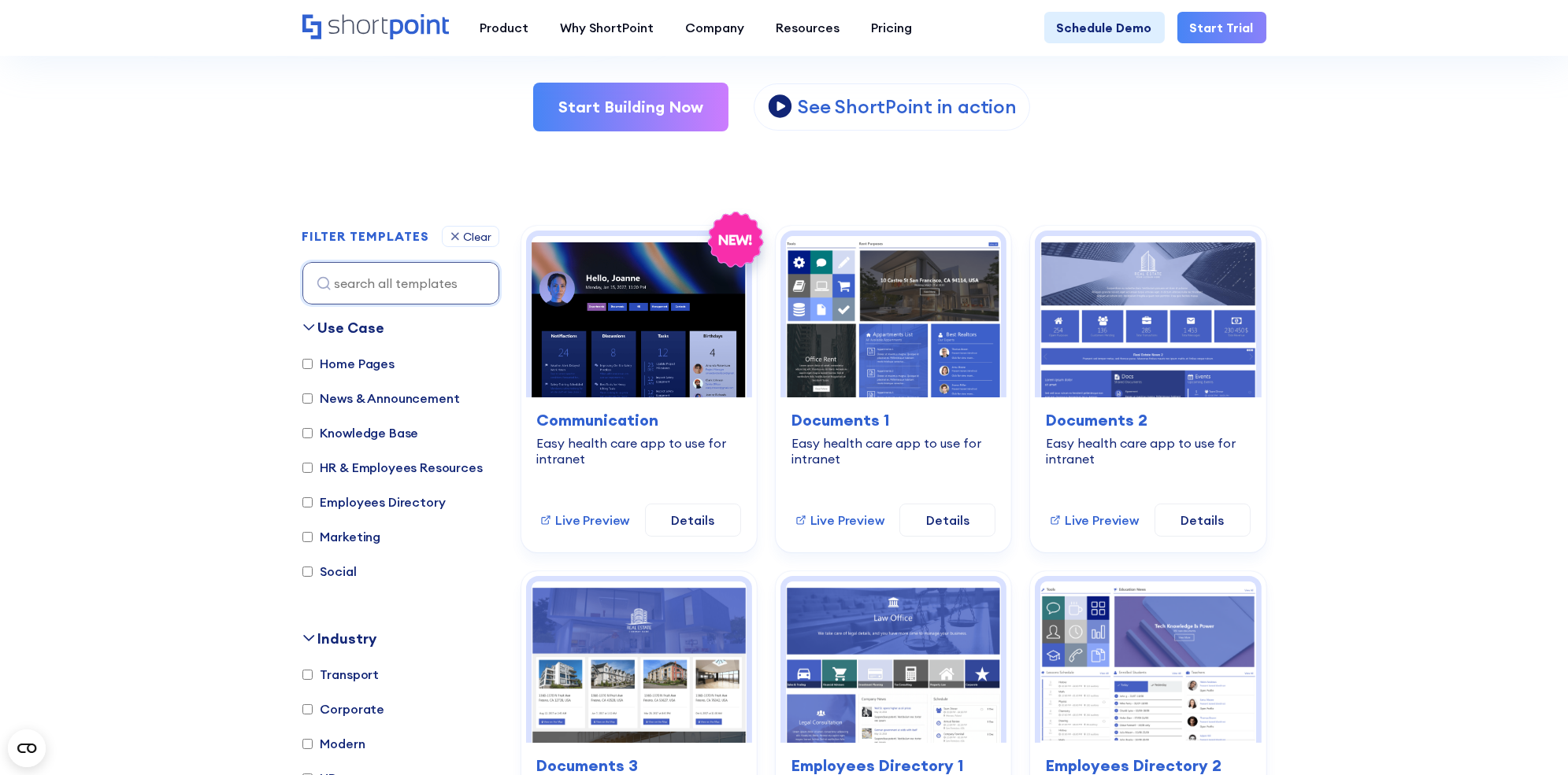
click at [343, 326] on div "Use Case" at bounding box center [351, 328] width 67 height 22
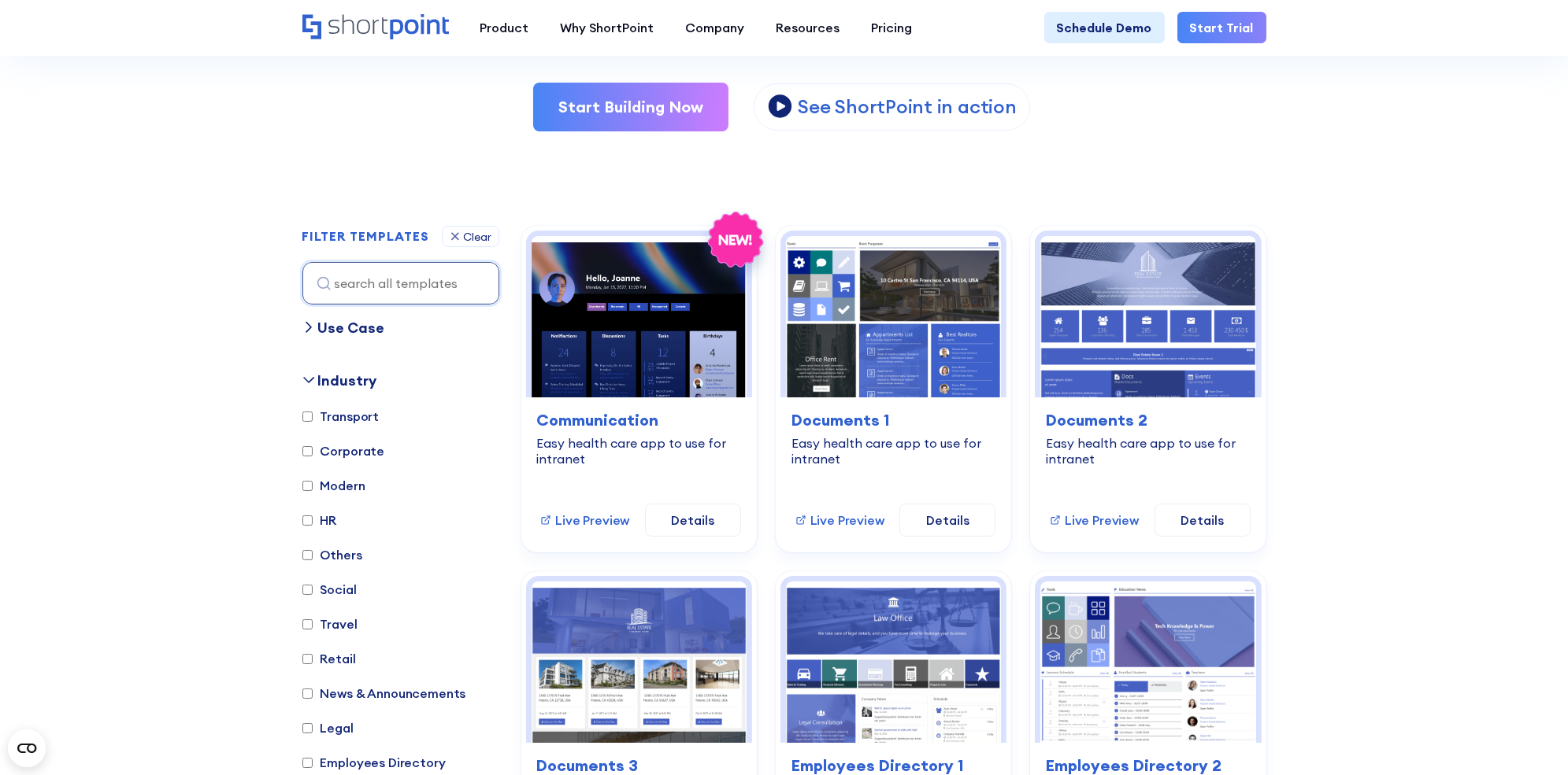
click at [343, 326] on div "Use Case" at bounding box center [351, 328] width 67 height 22
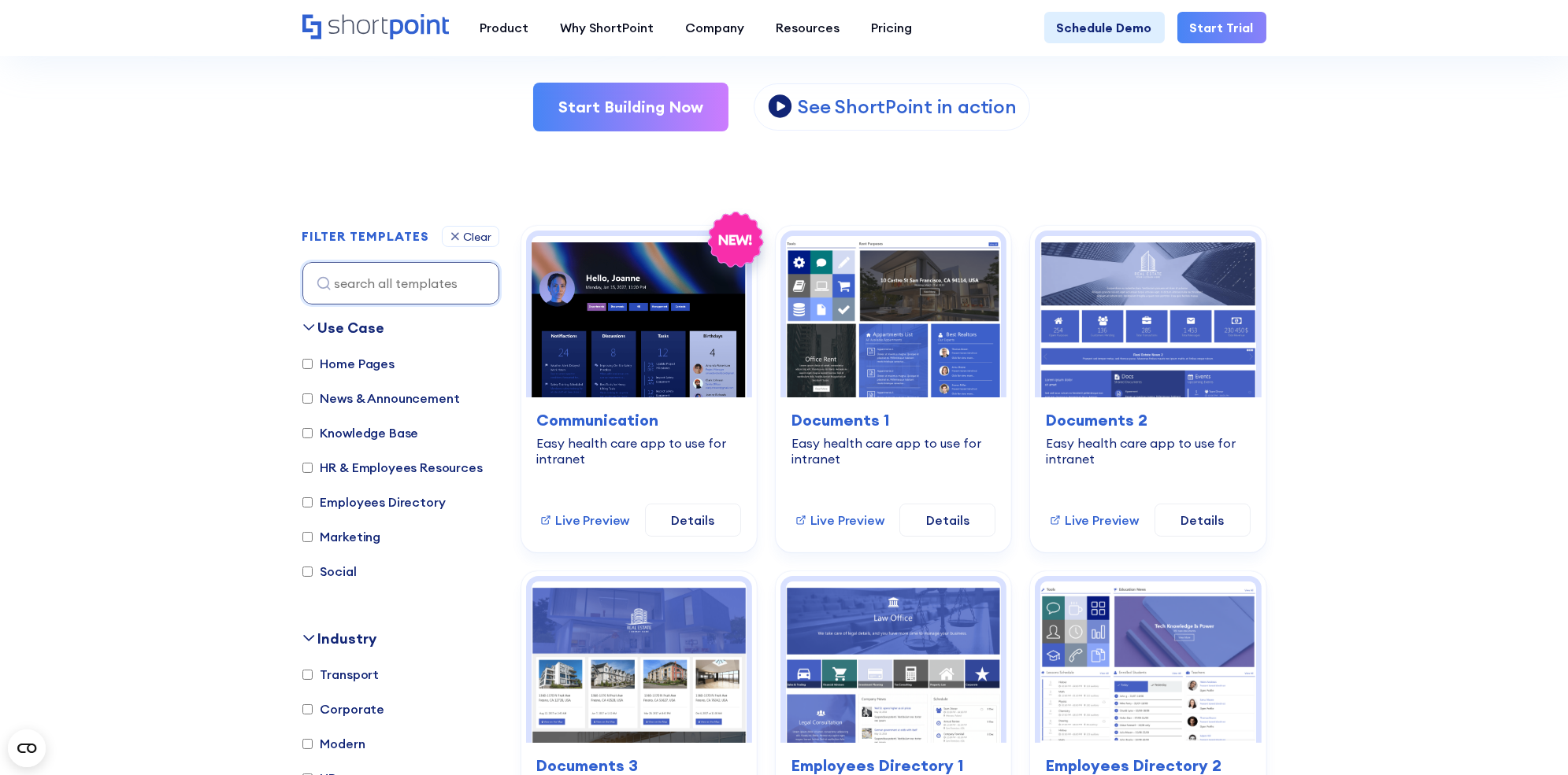
click at [343, 326] on div "Use Case" at bounding box center [351, 328] width 67 height 22
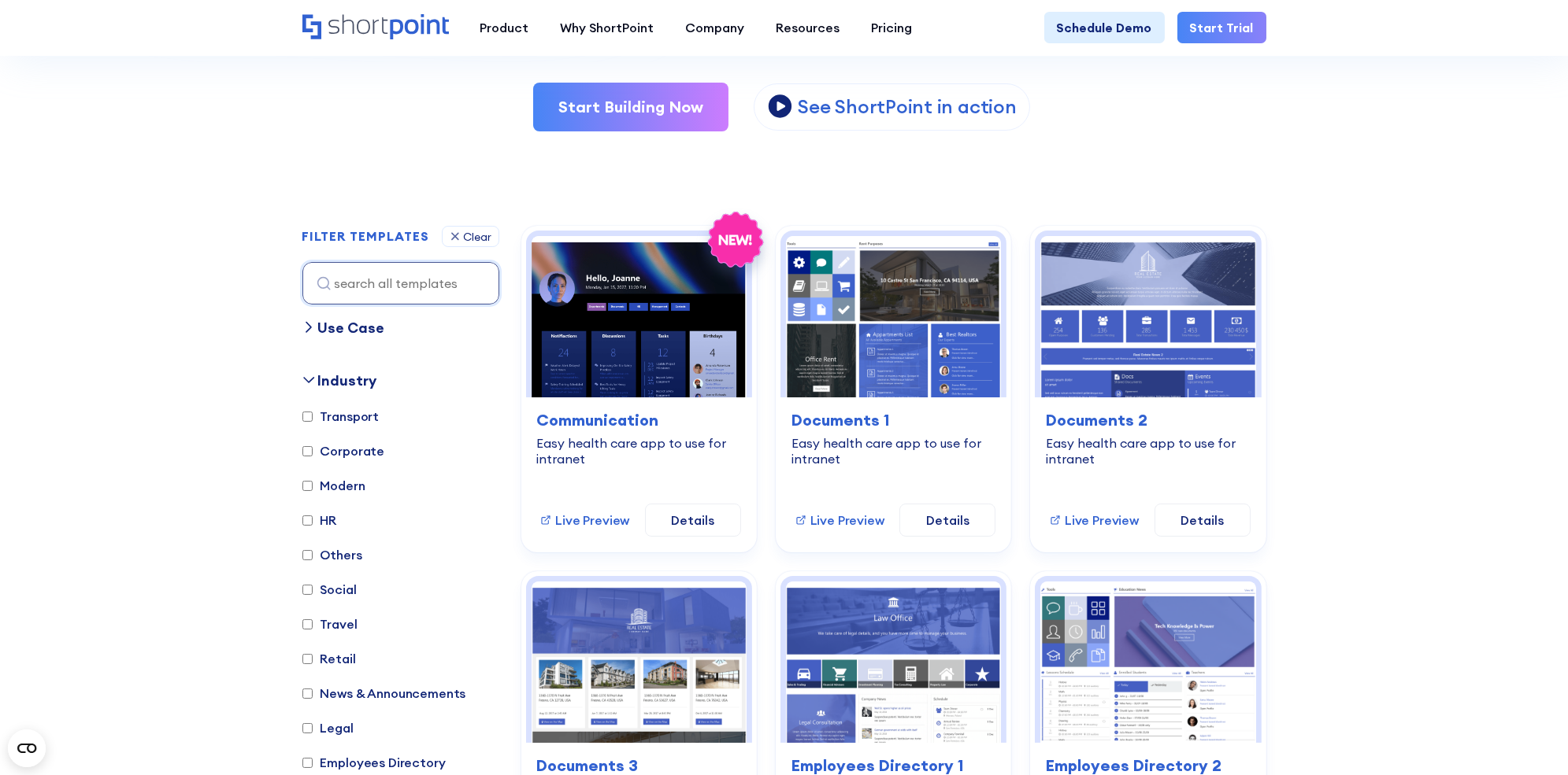
click at [345, 384] on div "Industry" at bounding box center [348, 381] width 59 height 22
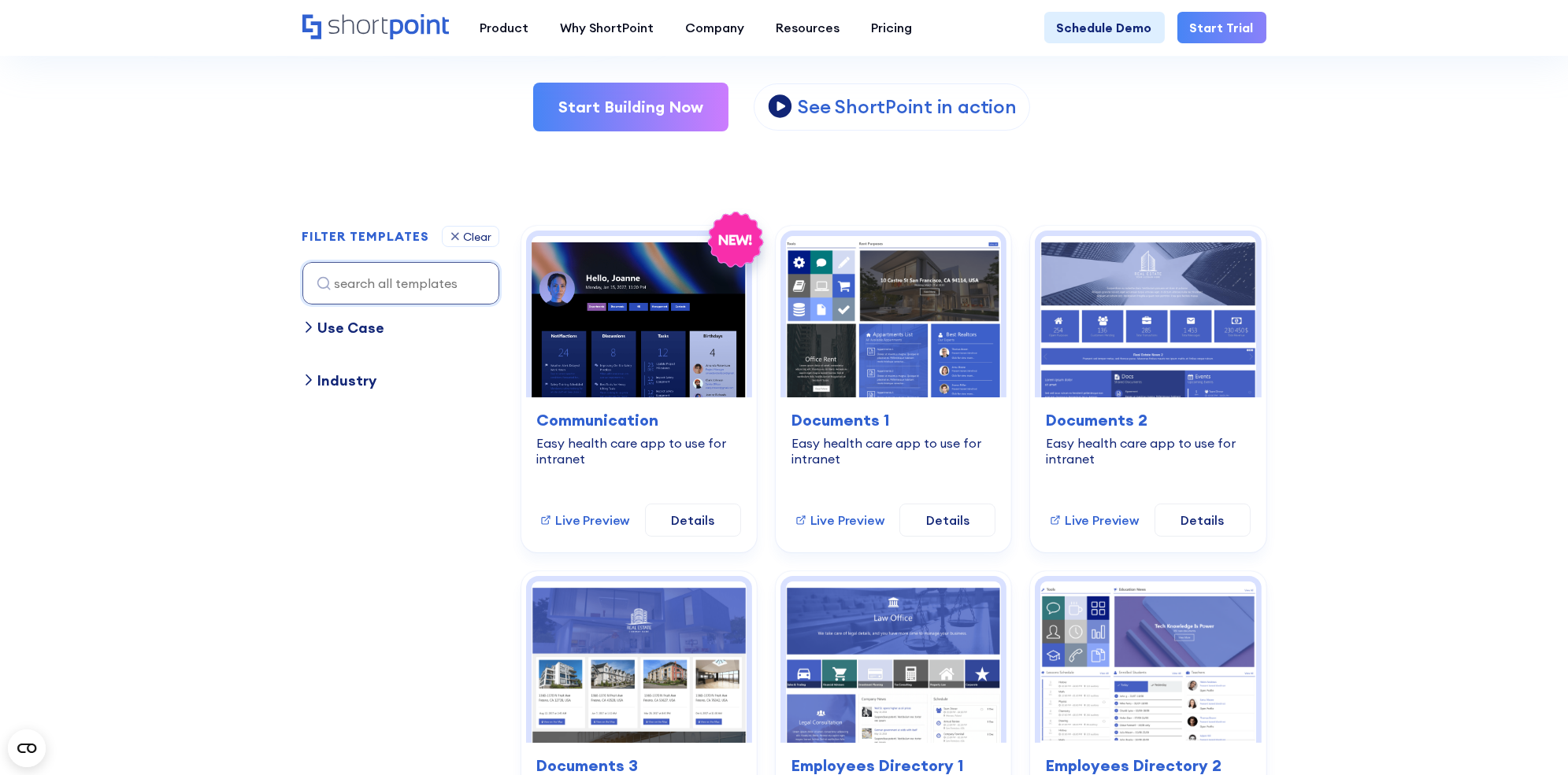
click at [345, 384] on div "Industry" at bounding box center [348, 381] width 59 height 22
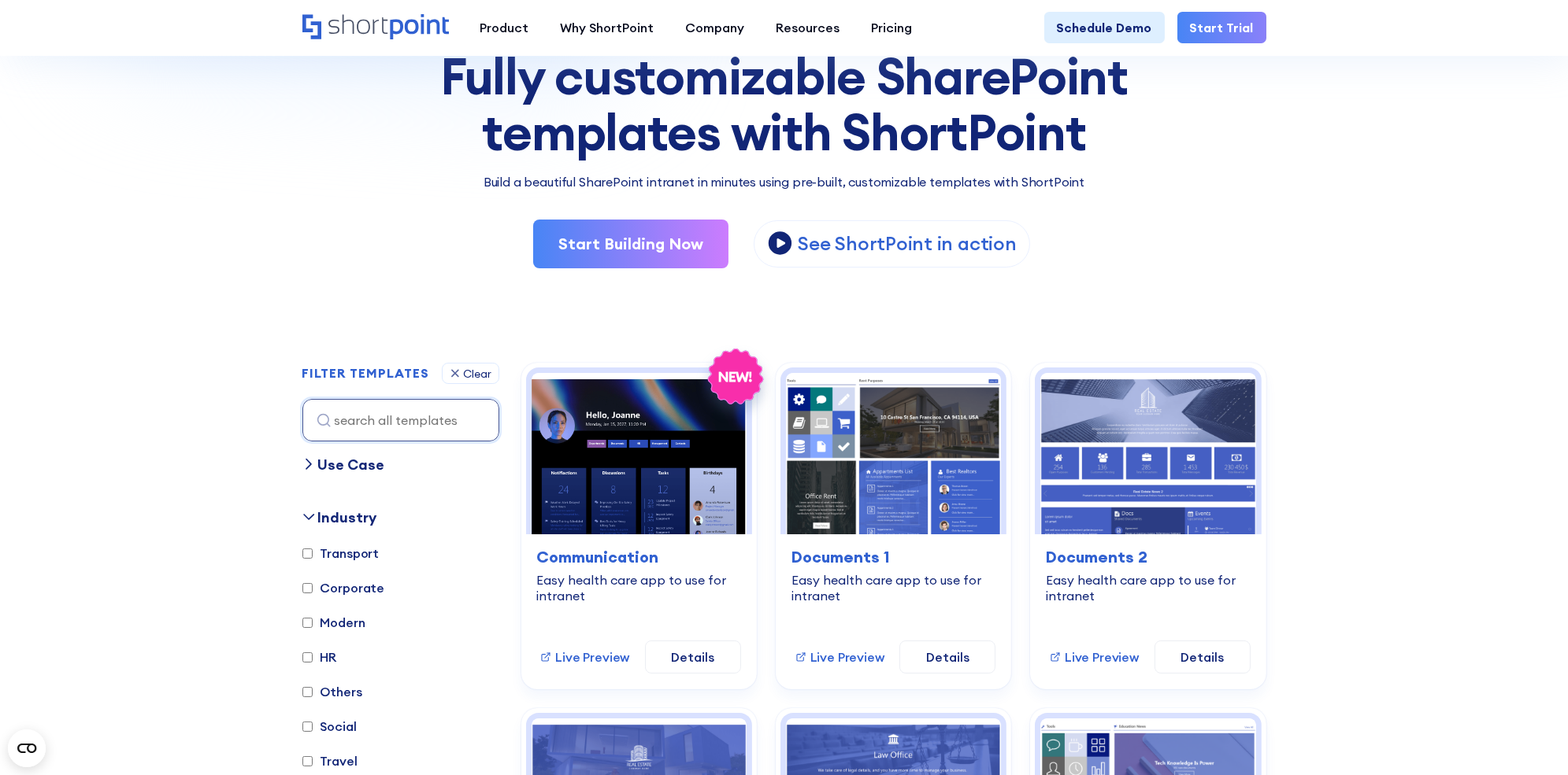
scroll to position [233, 0]
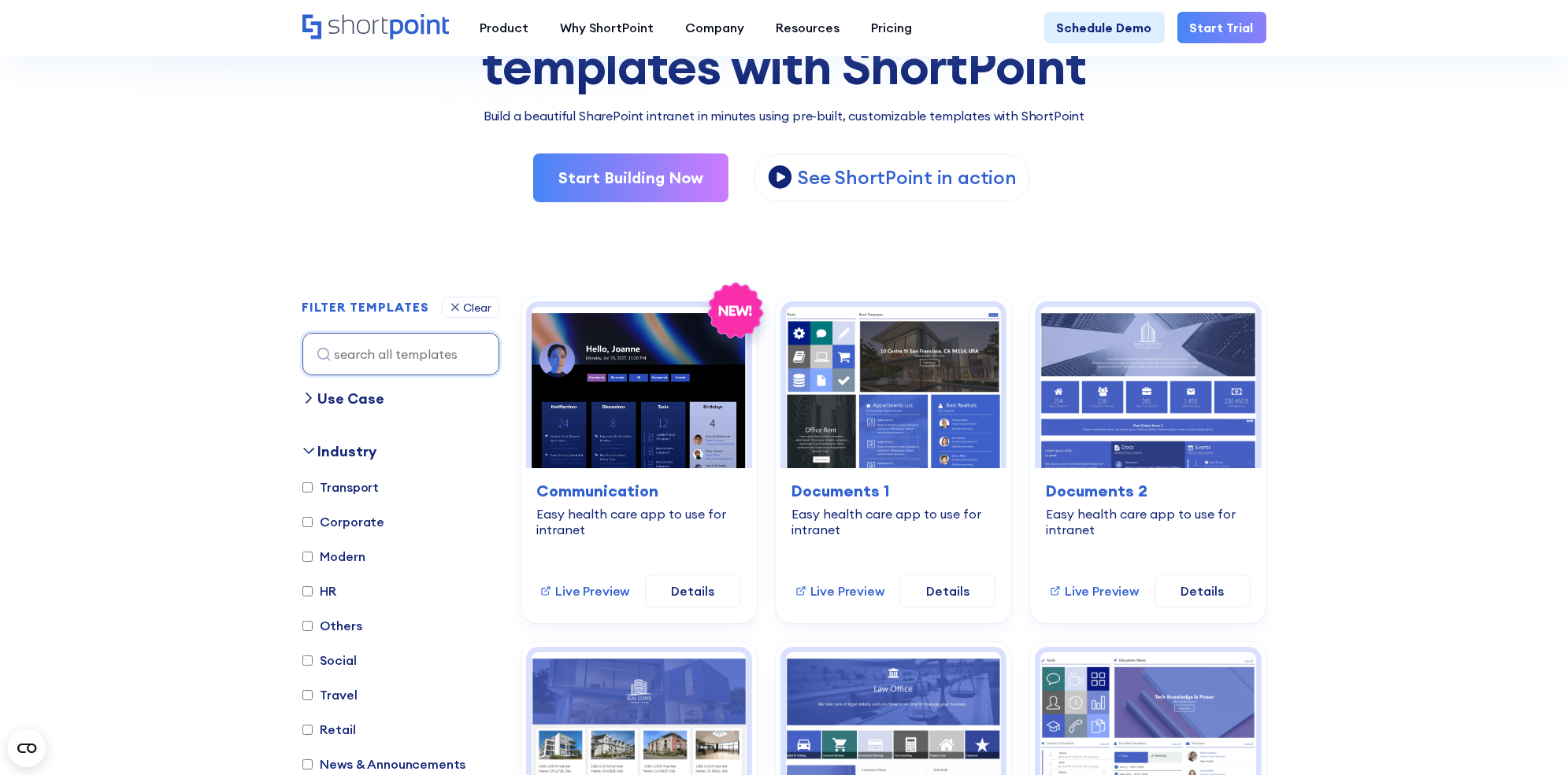
click at [336, 444] on div "Industry" at bounding box center [348, 452] width 59 height 22
click at [341, 389] on div "Use Case" at bounding box center [351, 399] width 67 height 22
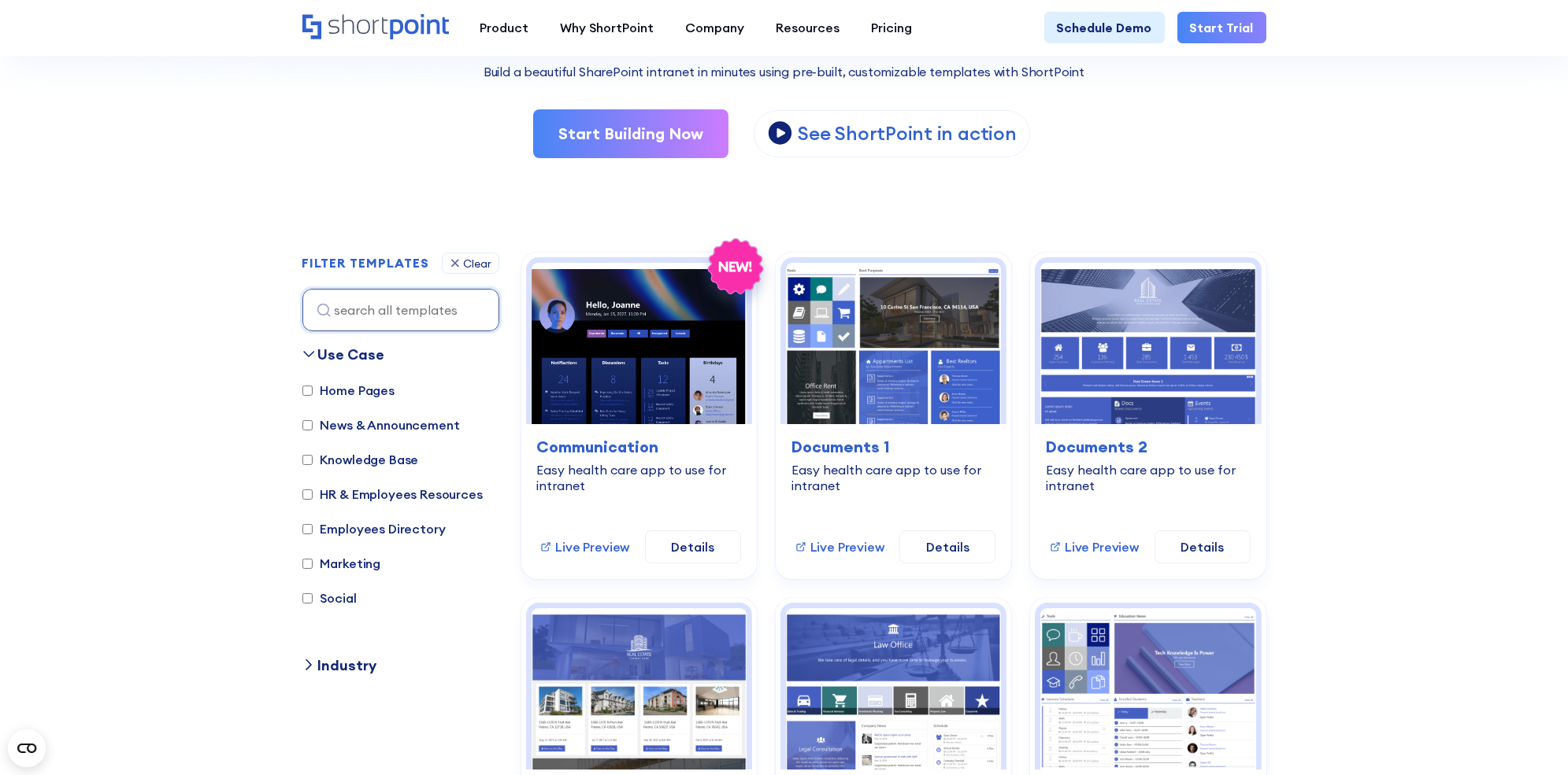
scroll to position [280, 0]
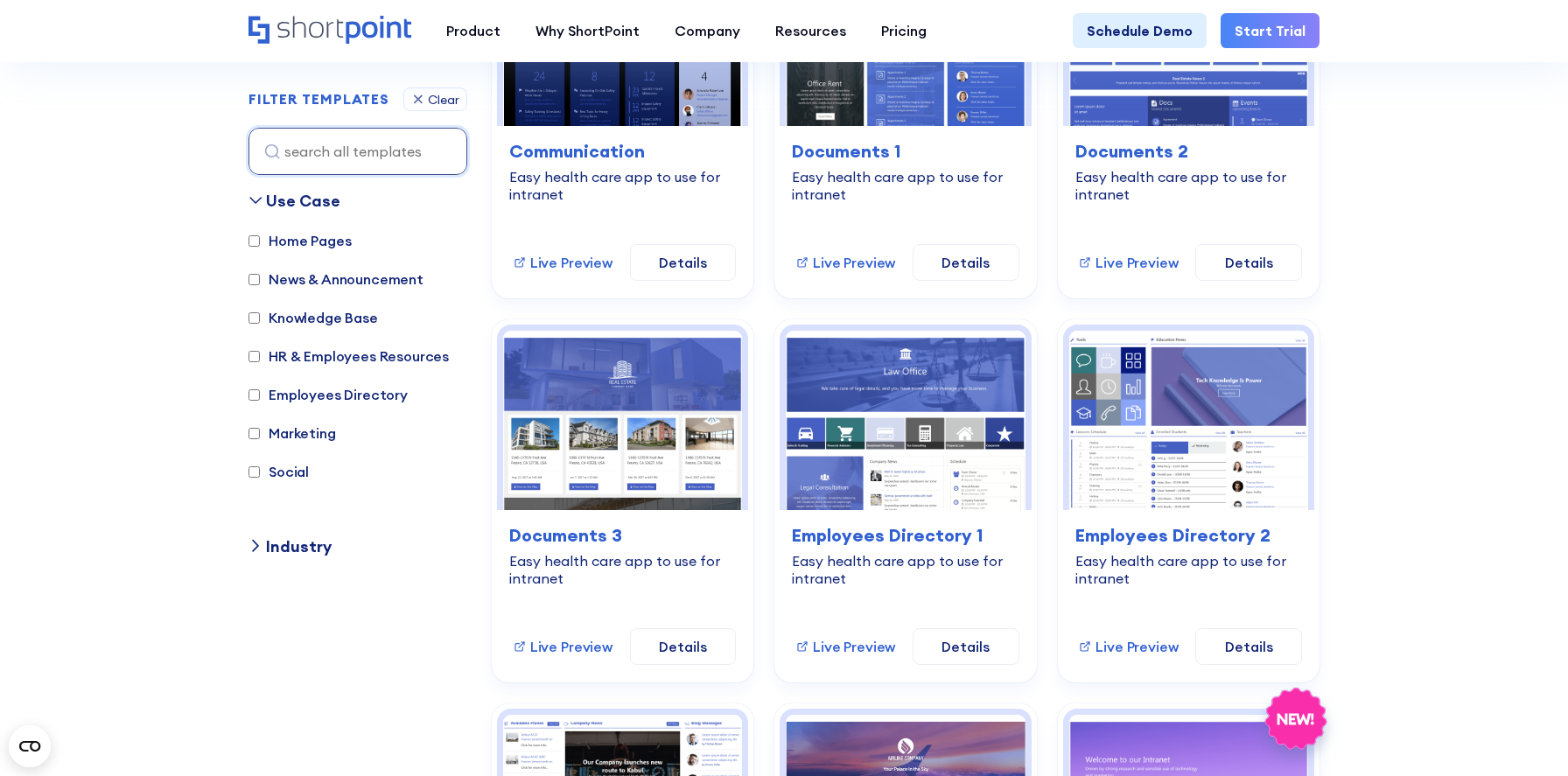
scroll to position [657, 0]
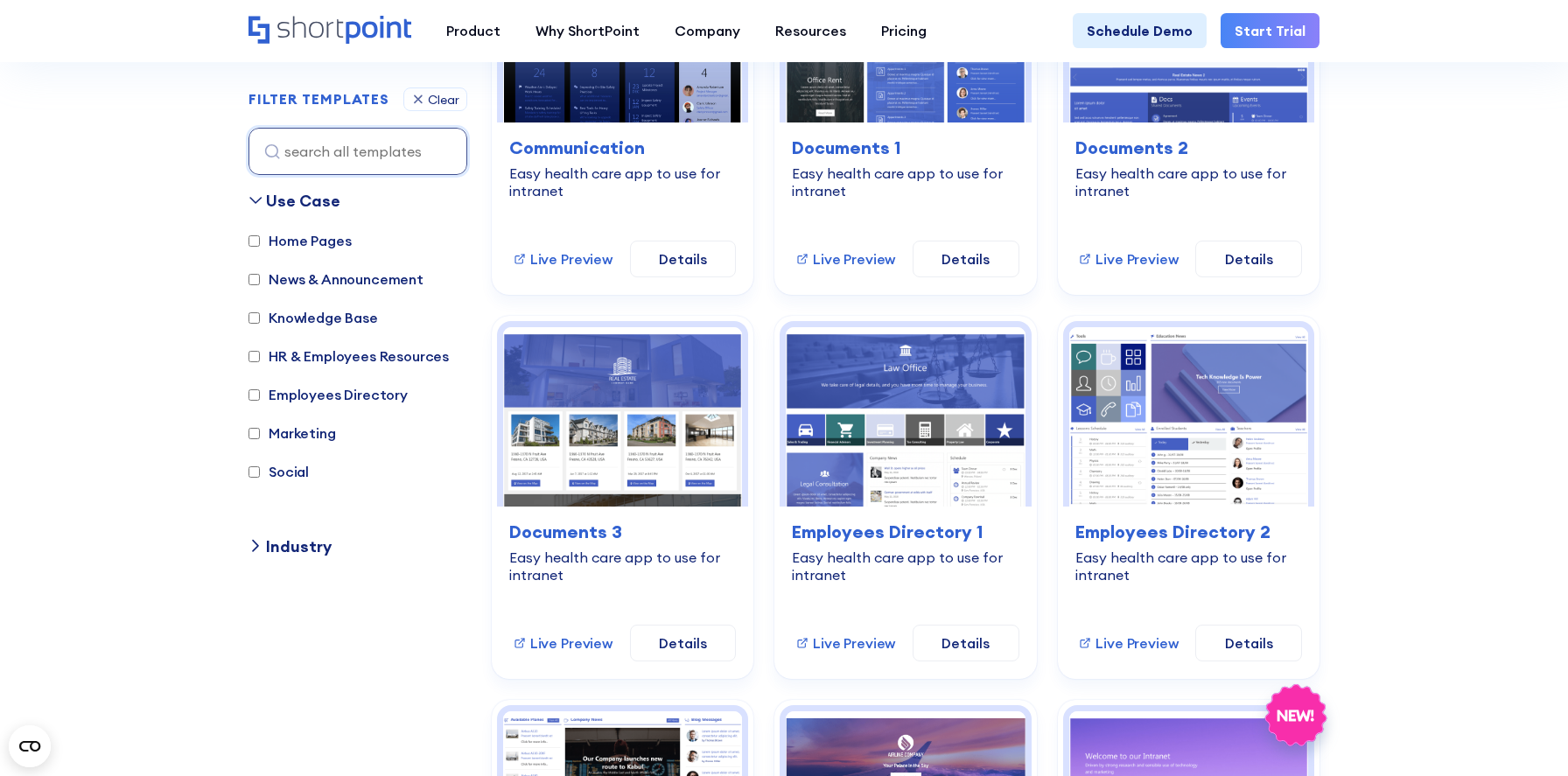
click at [310, 545] on div "Industry" at bounding box center [299, 547] width 66 height 24
click at [284, 200] on div "Use Case" at bounding box center [303, 201] width 74 height 24
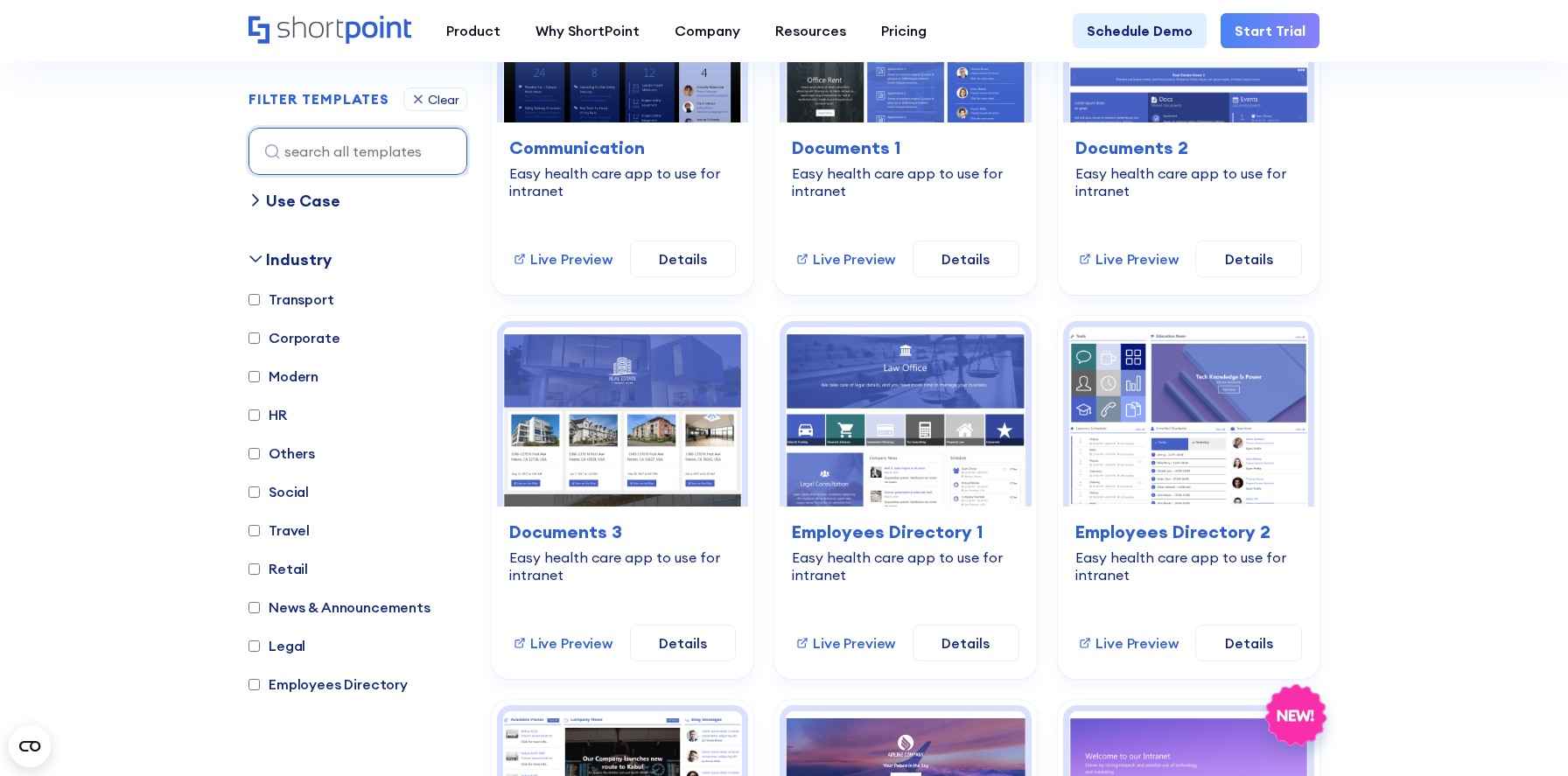
click at [284, 200] on div "Use Case" at bounding box center [303, 201] width 74 height 24
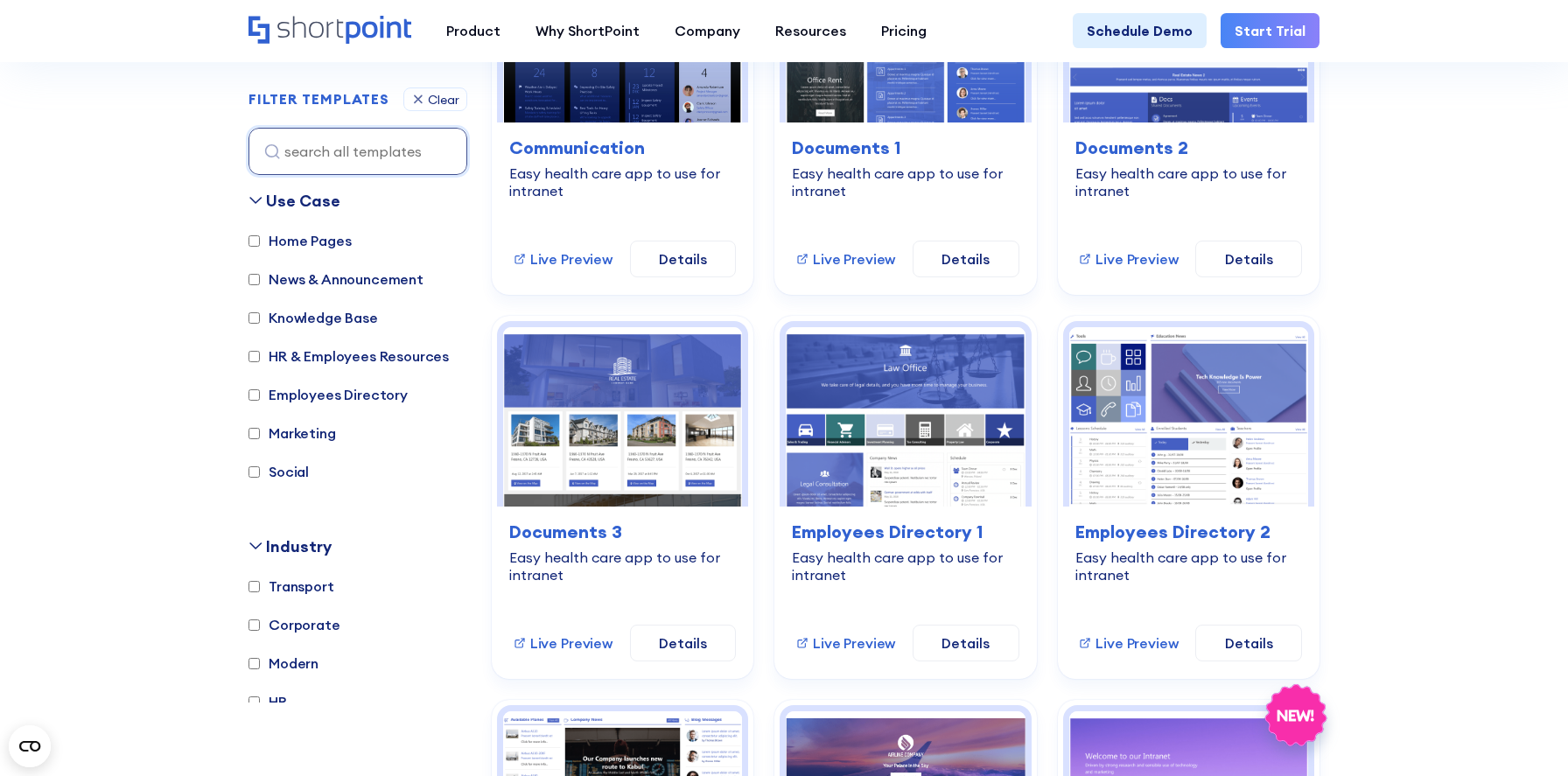
click at [284, 200] on div "Use Case" at bounding box center [303, 201] width 74 height 24
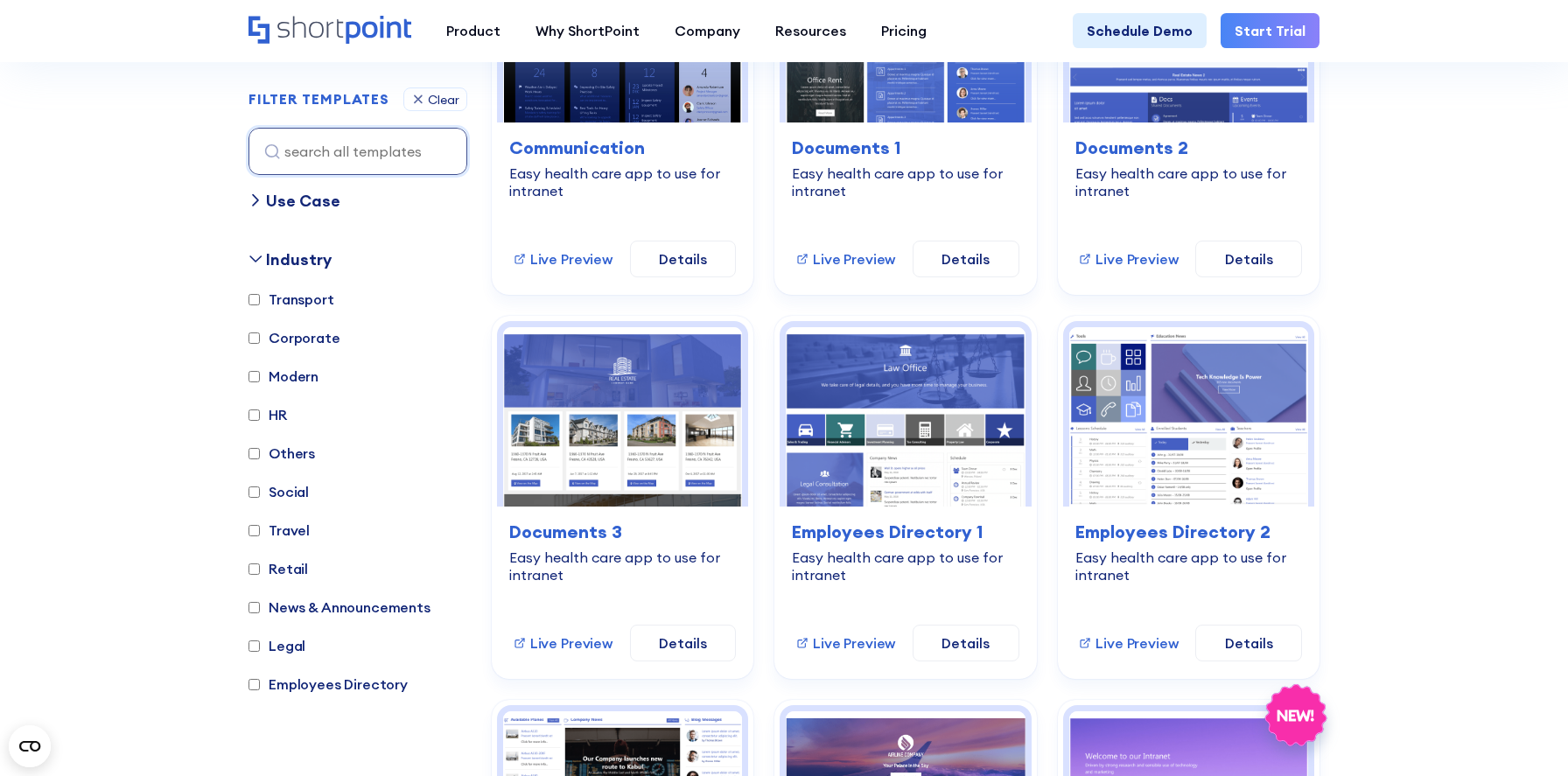
click at [279, 255] on div "Industry" at bounding box center [299, 259] width 66 height 24
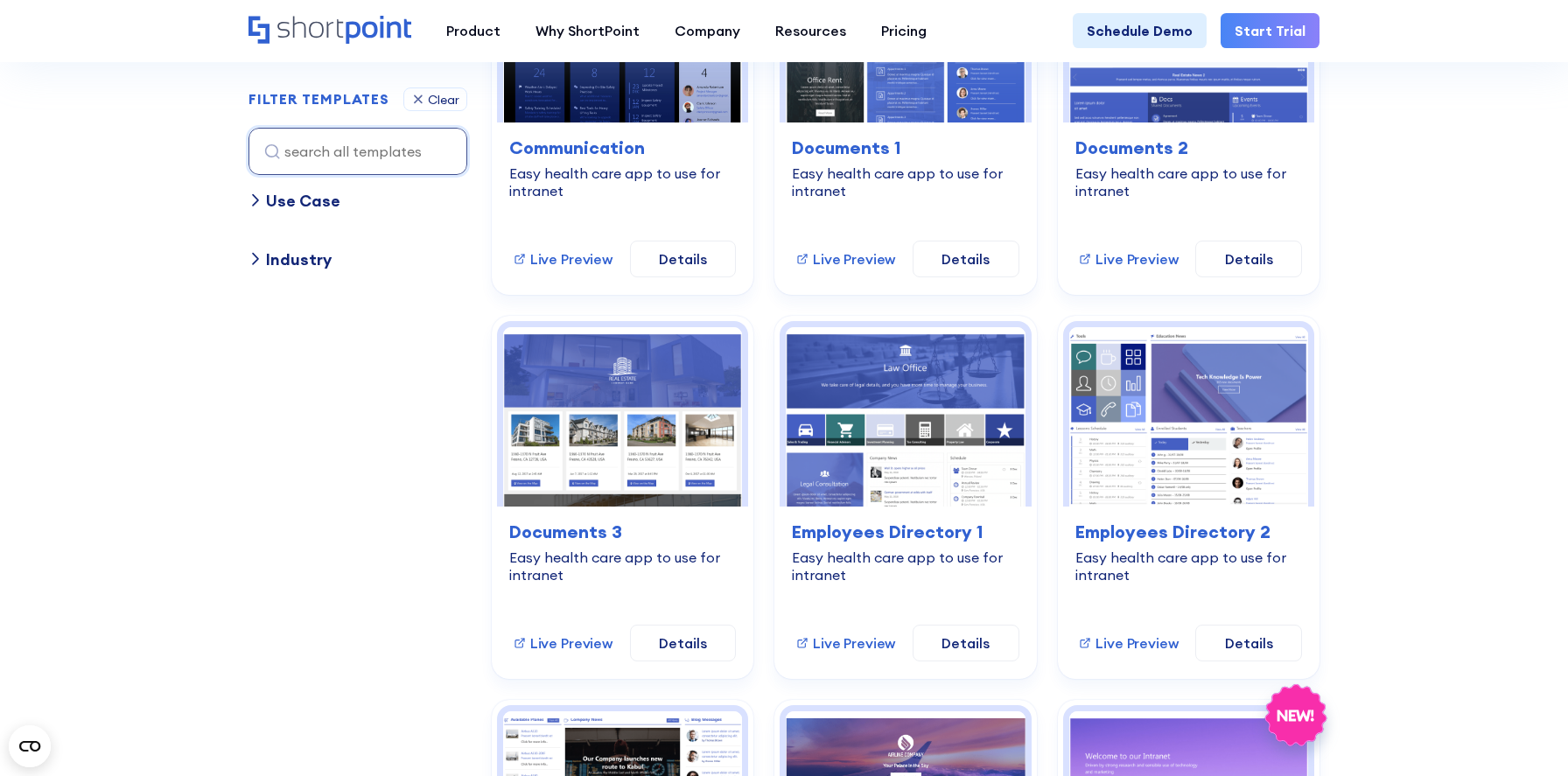
click at [279, 255] on div "Industry" at bounding box center [299, 259] width 66 height 24
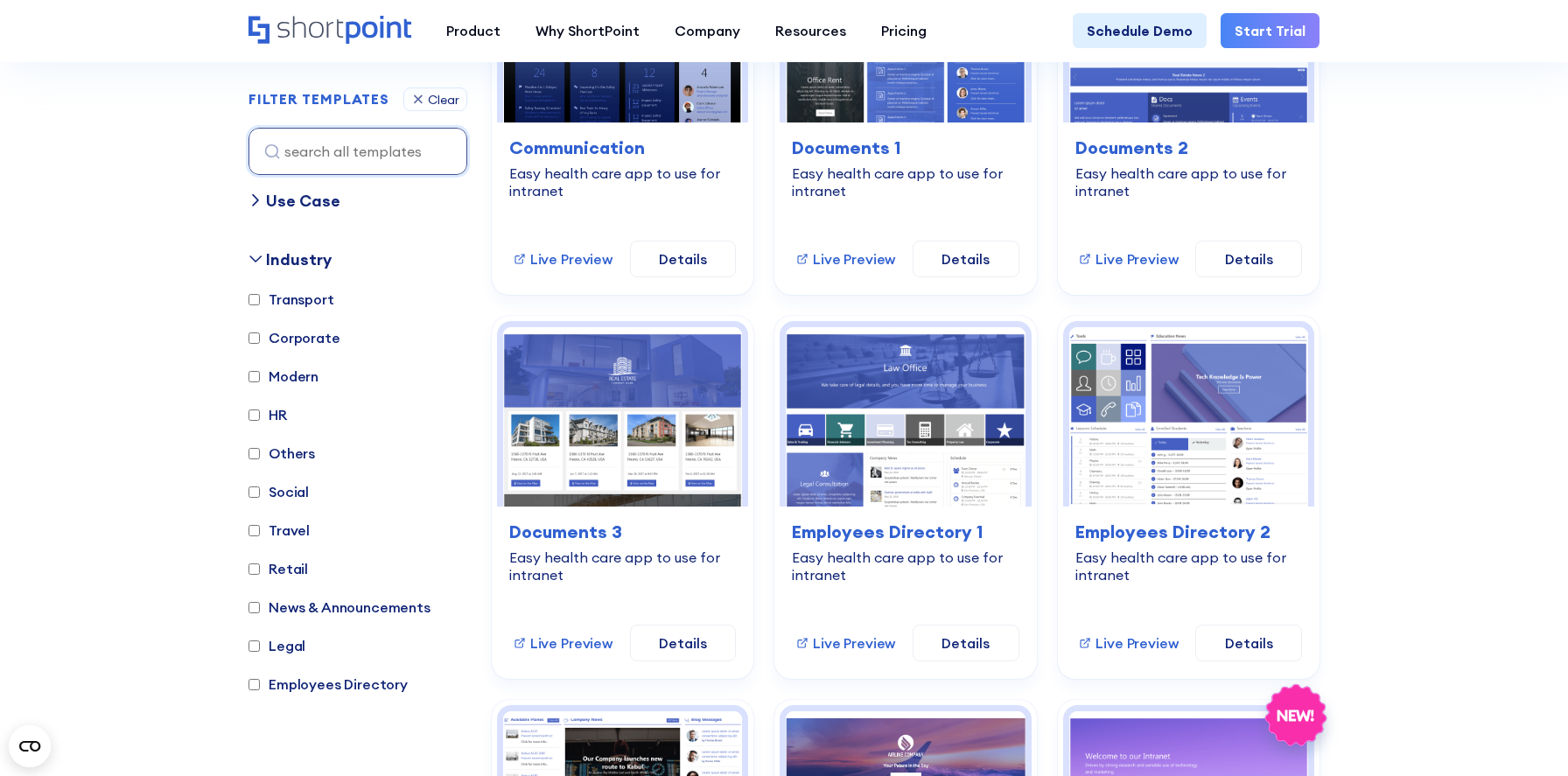
click at [279, 255] on div "Industry" at bounding box center [299, 259] width 66 height 24
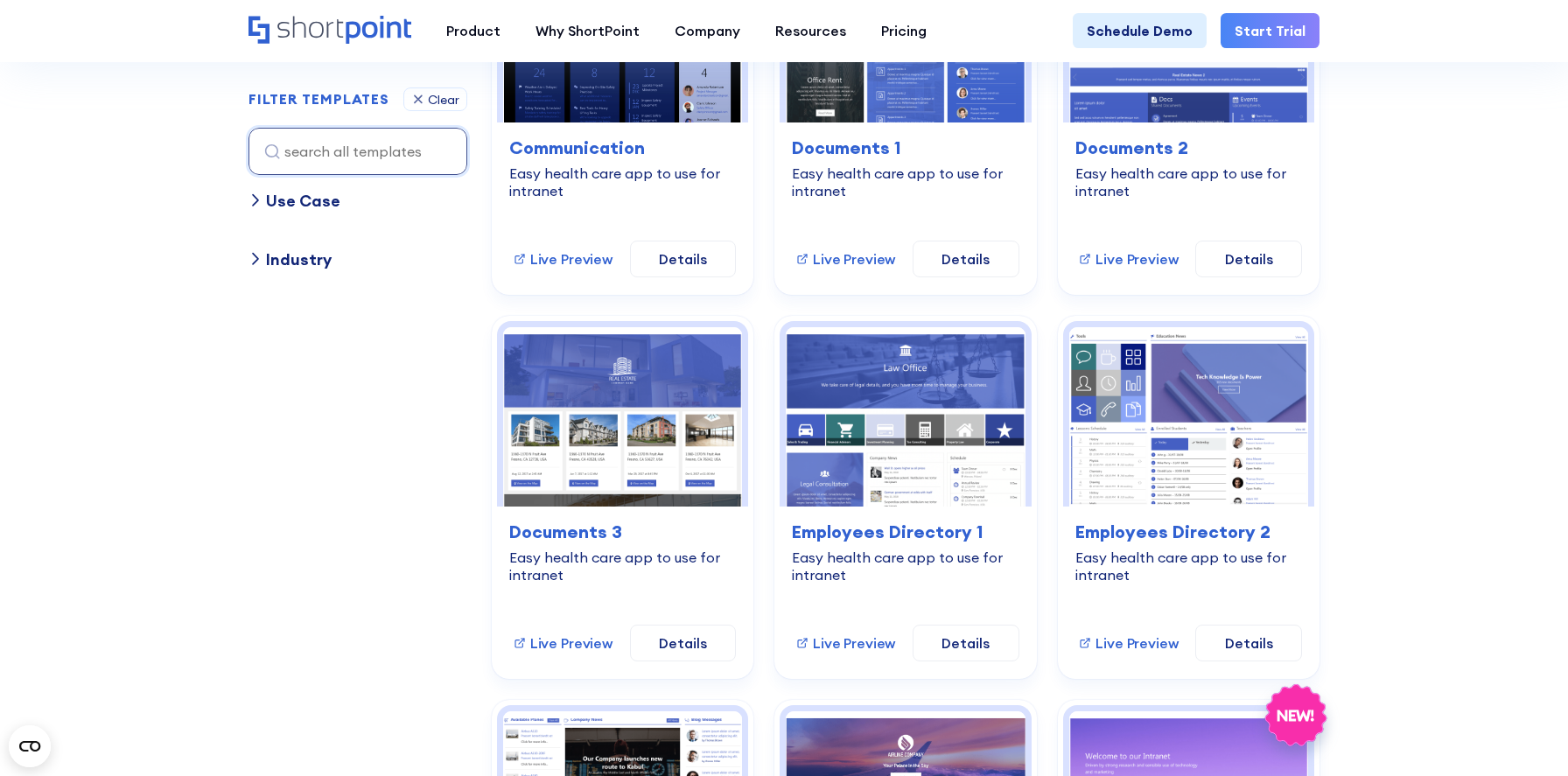
click at [279, 255] on div "Industry" at bounding box center [299, 259] width 66 height 24
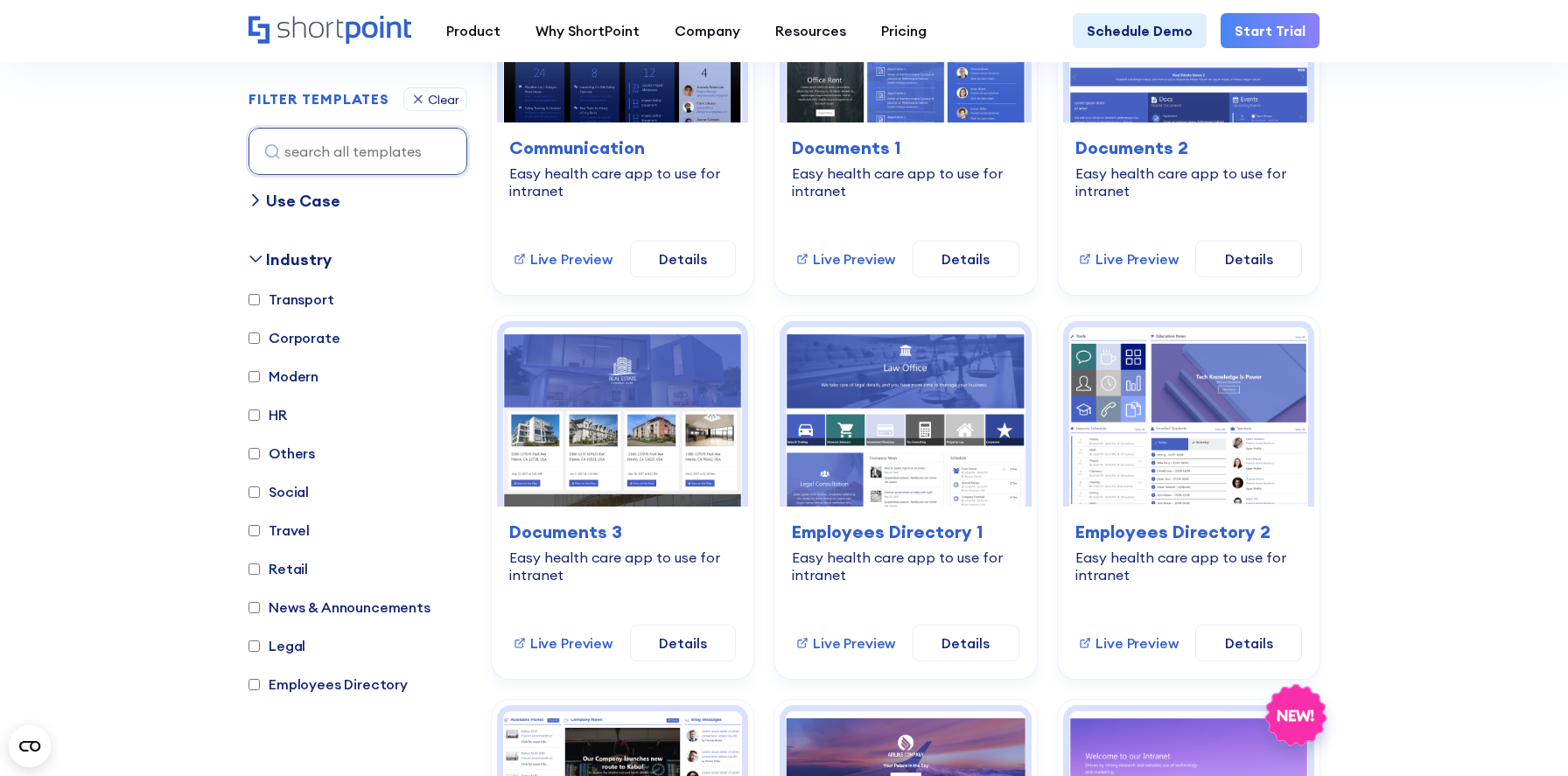
click at [279, 255] on div "Industry" at bounding box center [299, 259] width 66 height 24
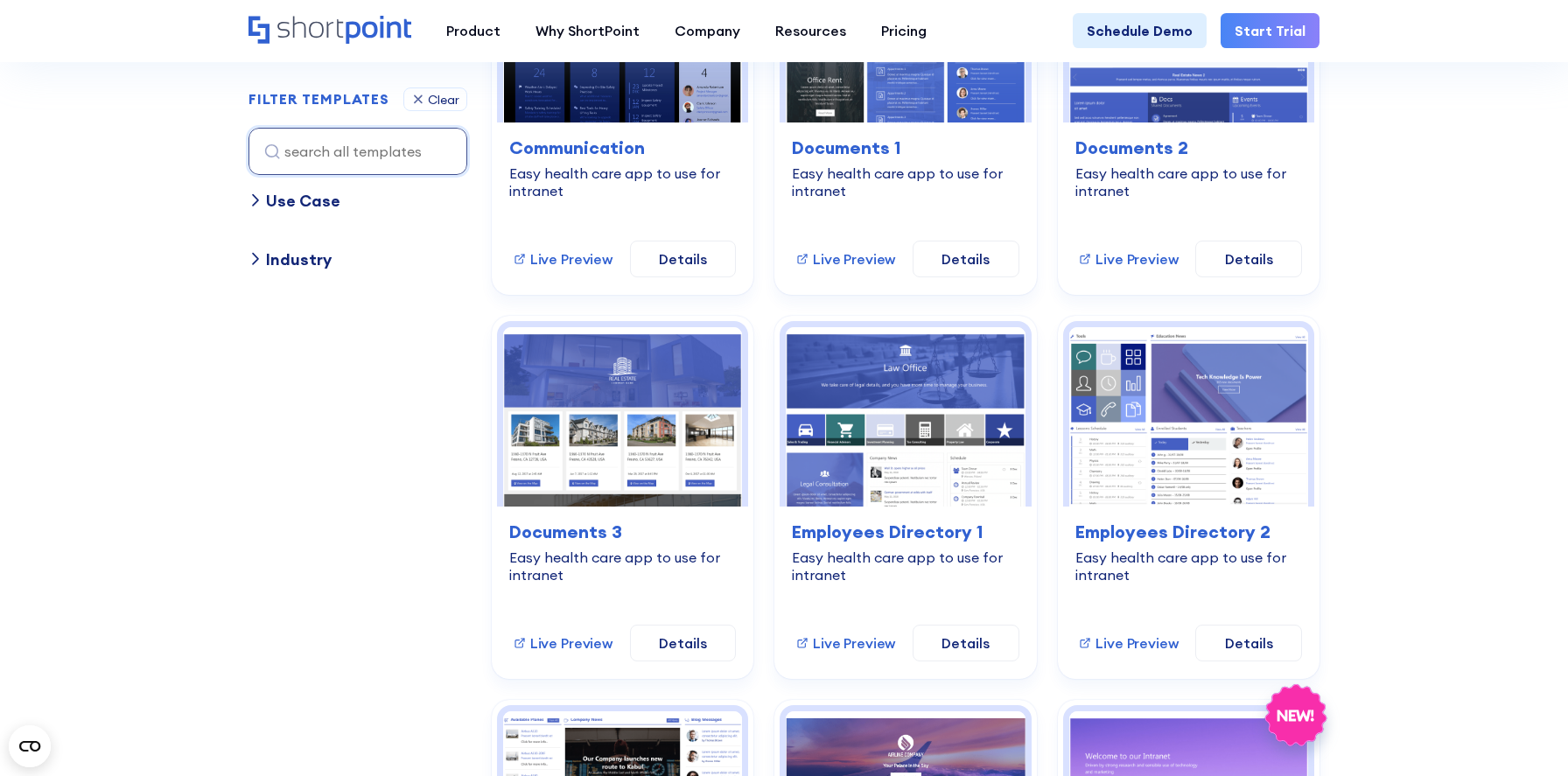
click at [294, 204] on div "Use Case" at bounding box center [303, 201] width 74 height 24
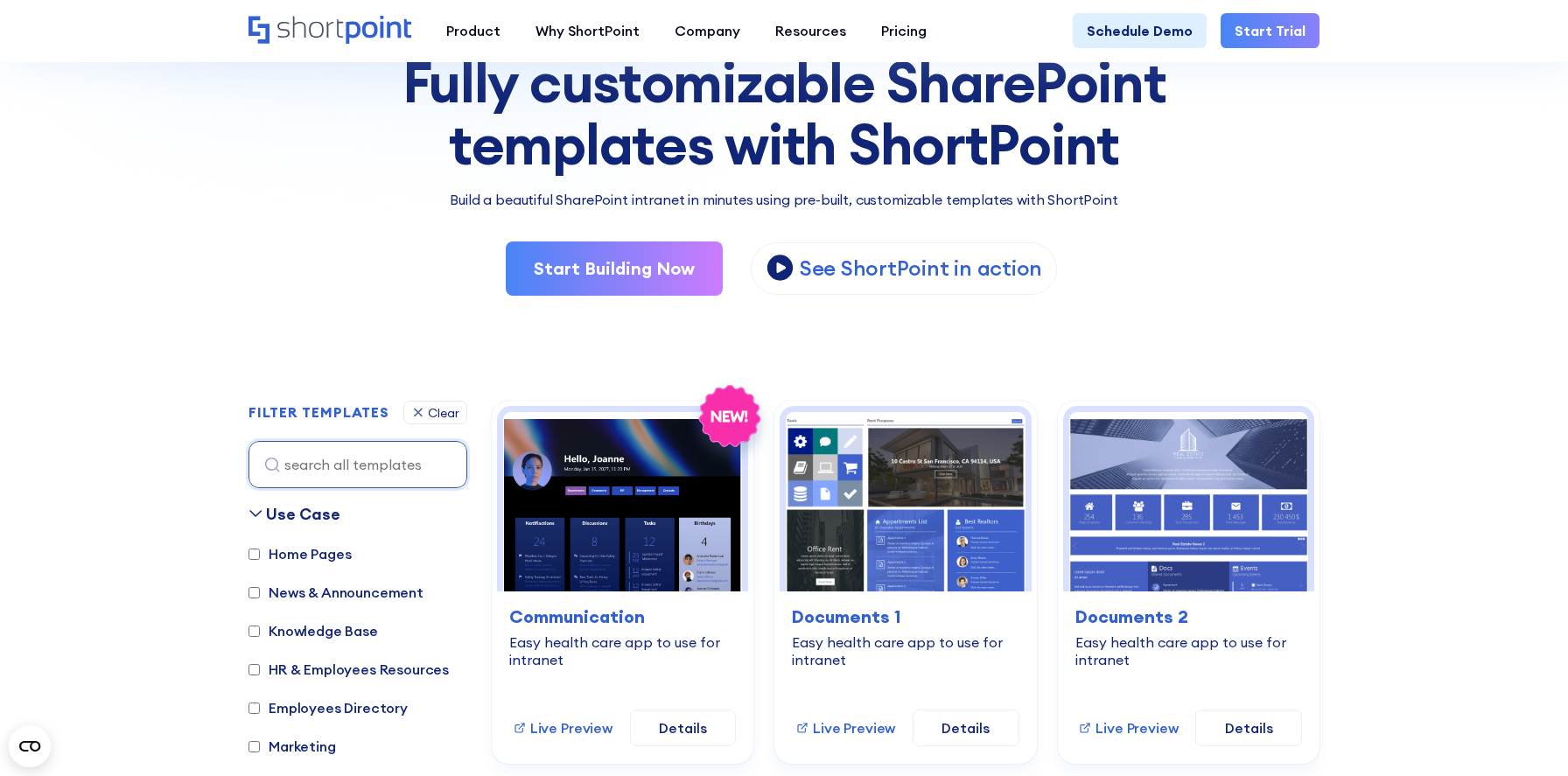
scroll to position [190, 0]
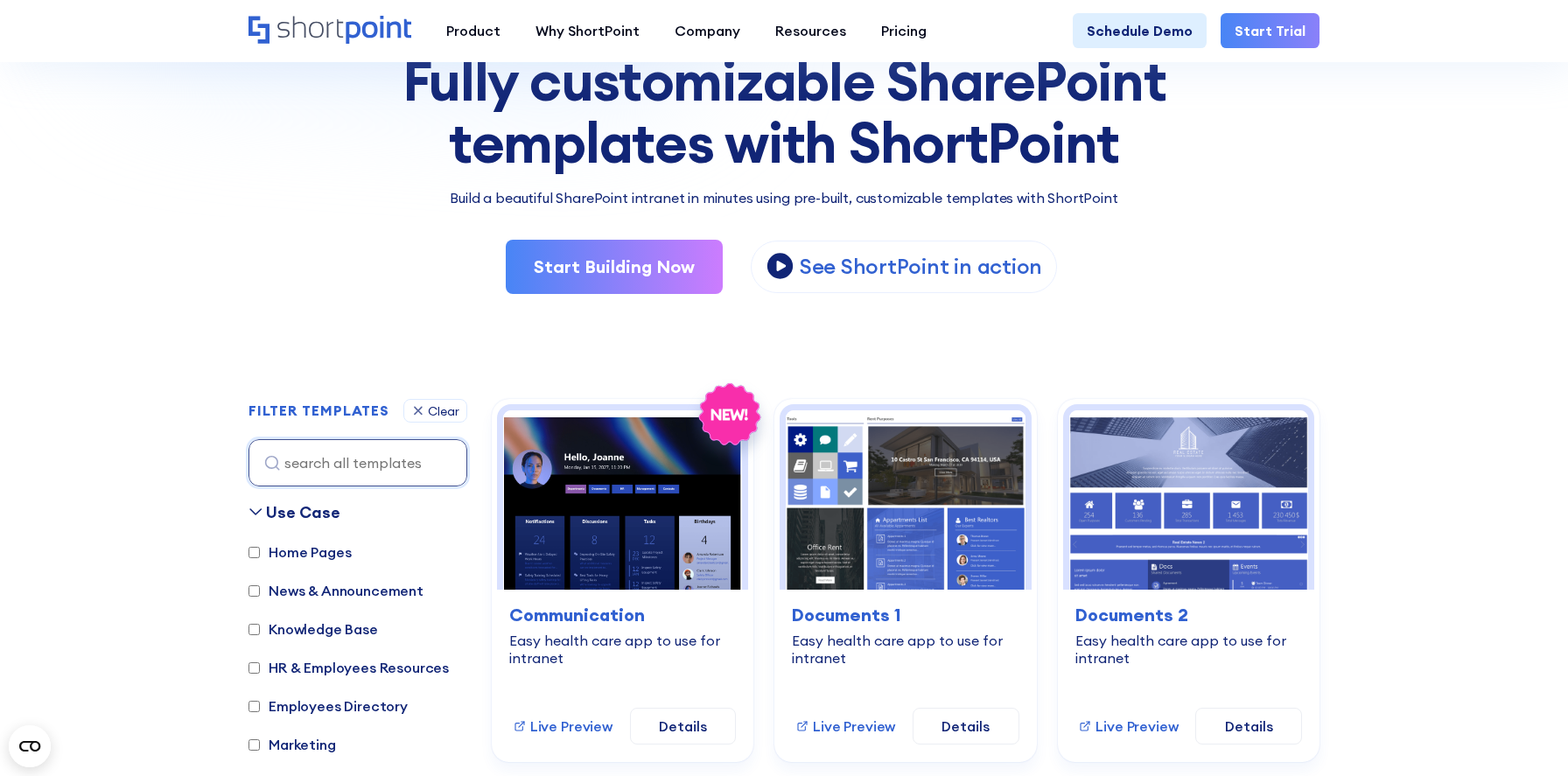
click at [263, 508] on div "Use Case" at bounding box center [358, 512] width 219 height 24
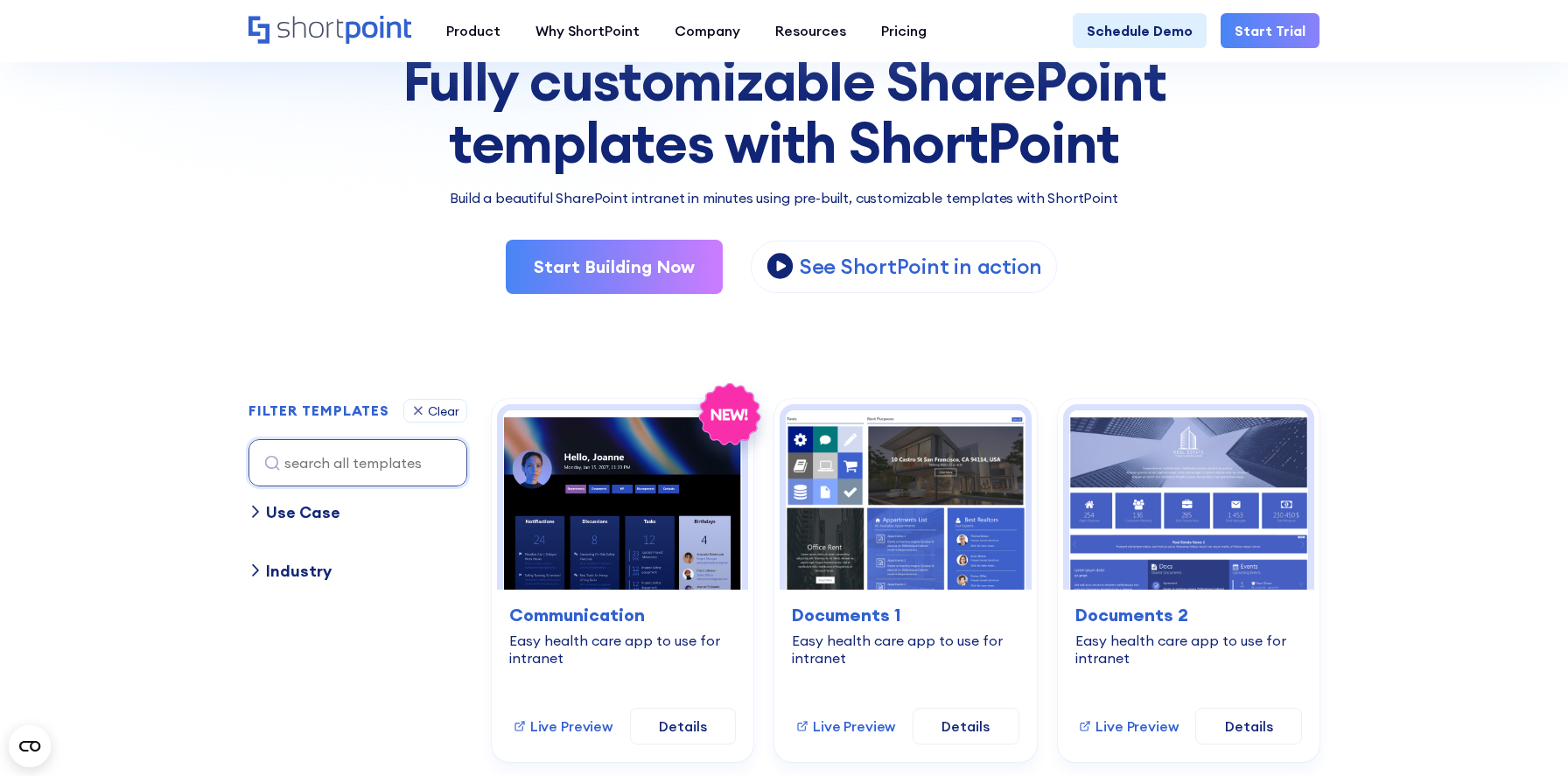
click at [263, 508] on div "Use Case" at bounding box center [358, 512] width 219 height 24
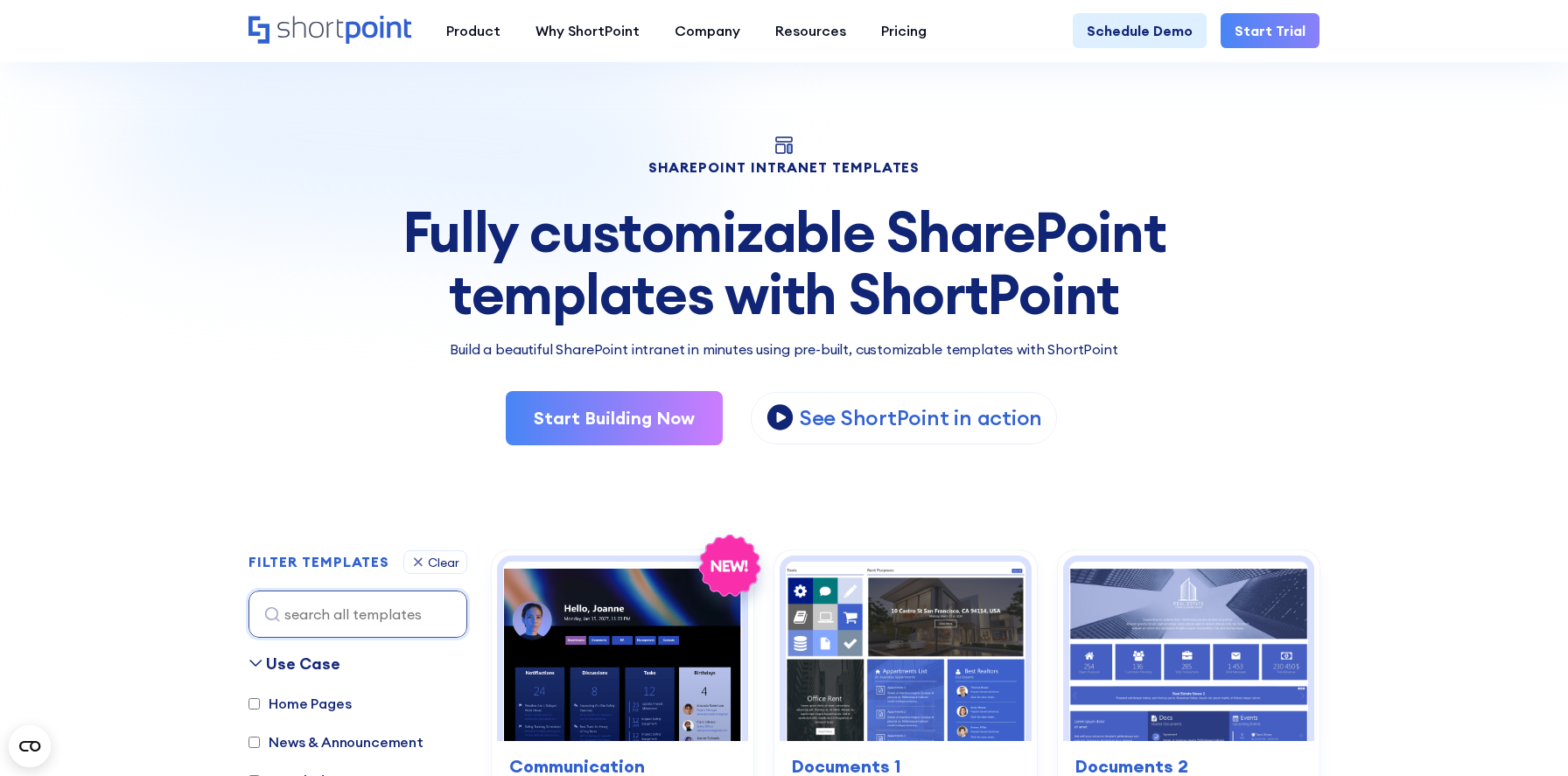
scroll to position [0, 0]
